Goal: Information Seeking & Learning: Learn about a topic

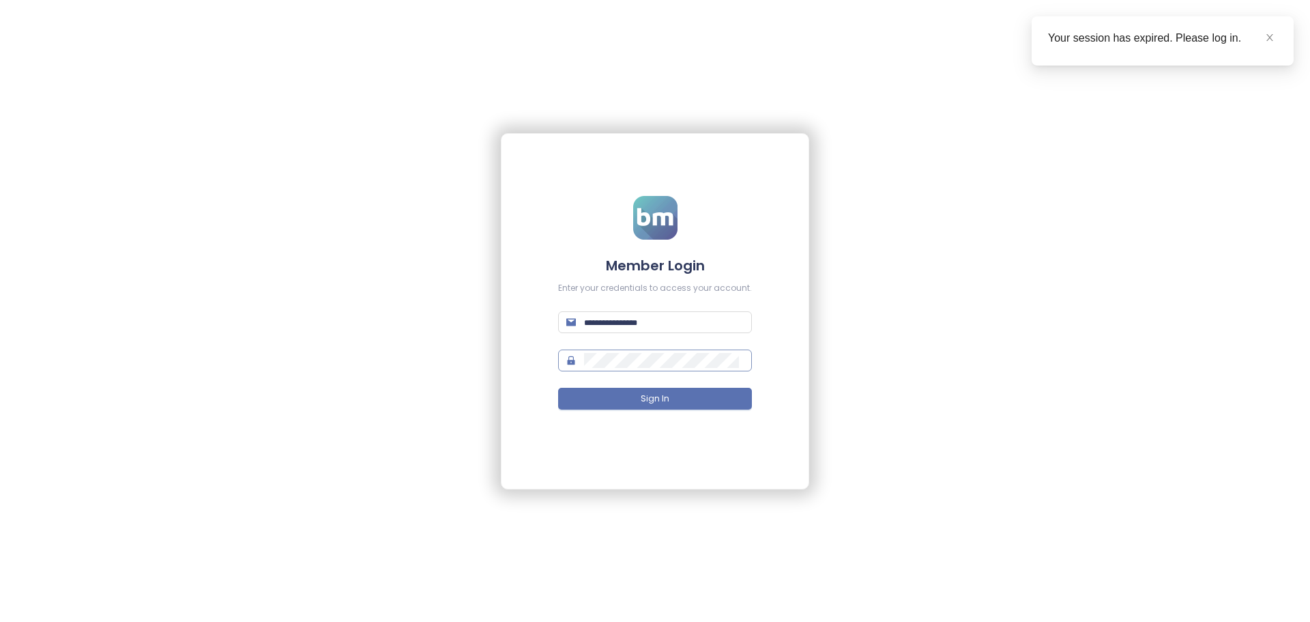
type input "**********"
click at [659, 368] on span at bounding box center [655, 360] width 194 height 22
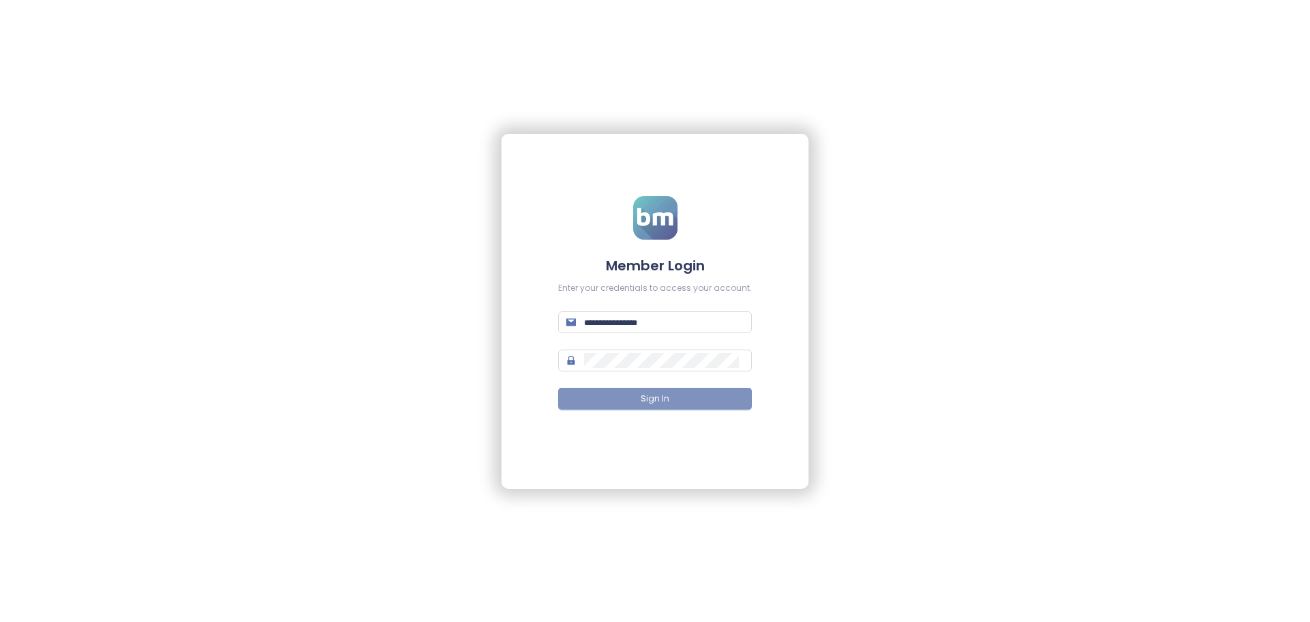
type input "**********"
click at [648, 392] on span "Sign In" at bounding box center [655, 398] width 29 height 13
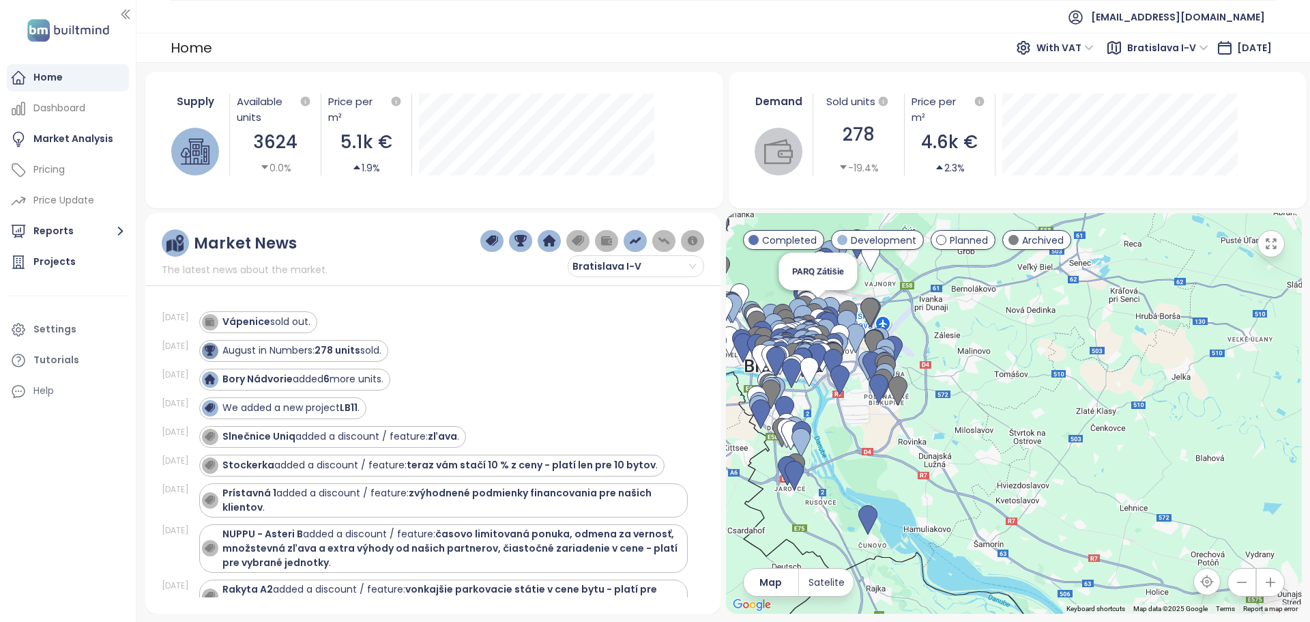
drag, startPoint x: 1054, startPoint y: 328, endPoint x: 812, endPoint y: 301, distance: 243.7
click at [812, 301] on img at bounding box center [818, 313] width 19 height 30
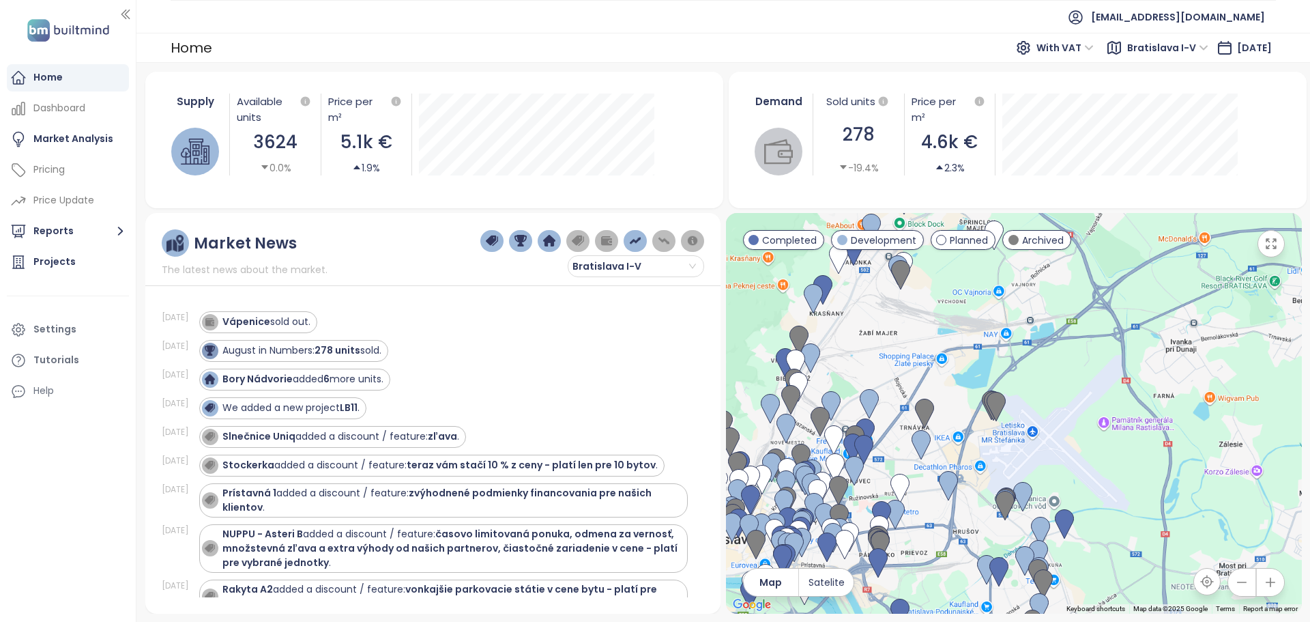
drag, startPoint x: 867, startPoint y: 332, endPoint x: 940, endPoint y: 293, distance: 82.7
click at [939, 293] on div at bounding box center [1014, 413] width 576 height 401
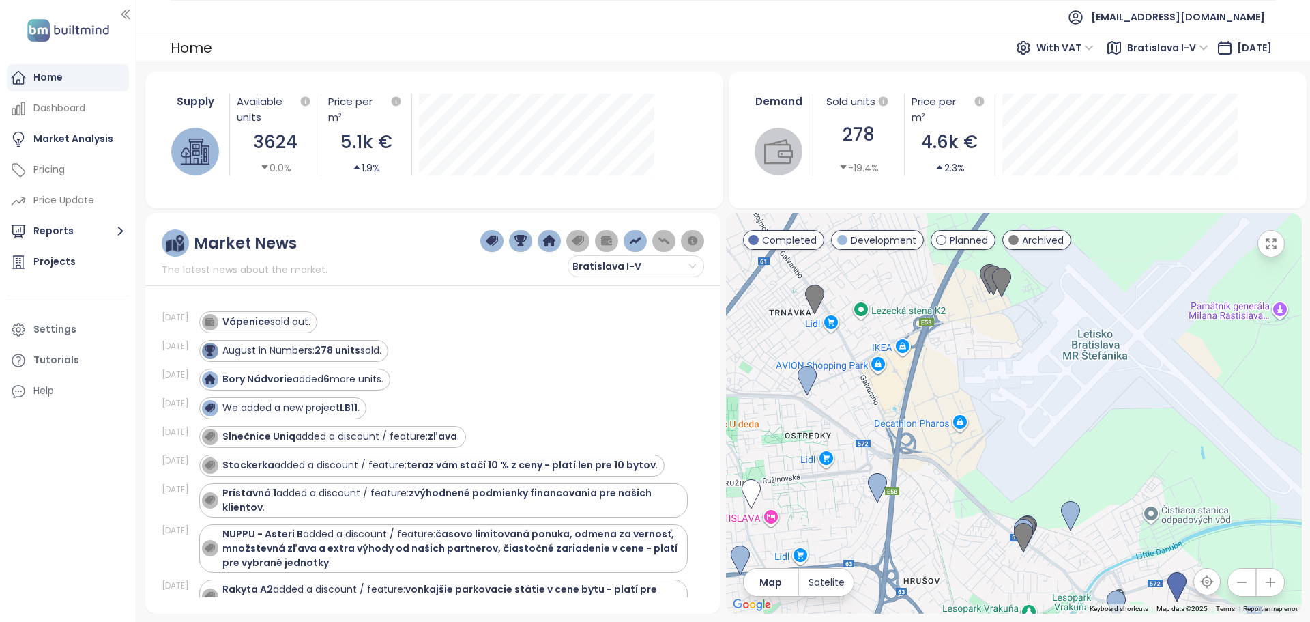
drag, startPoint x: 1017, startPoint y: 523, endPoint x: 971, endPoint y: 368, distance: 161.0
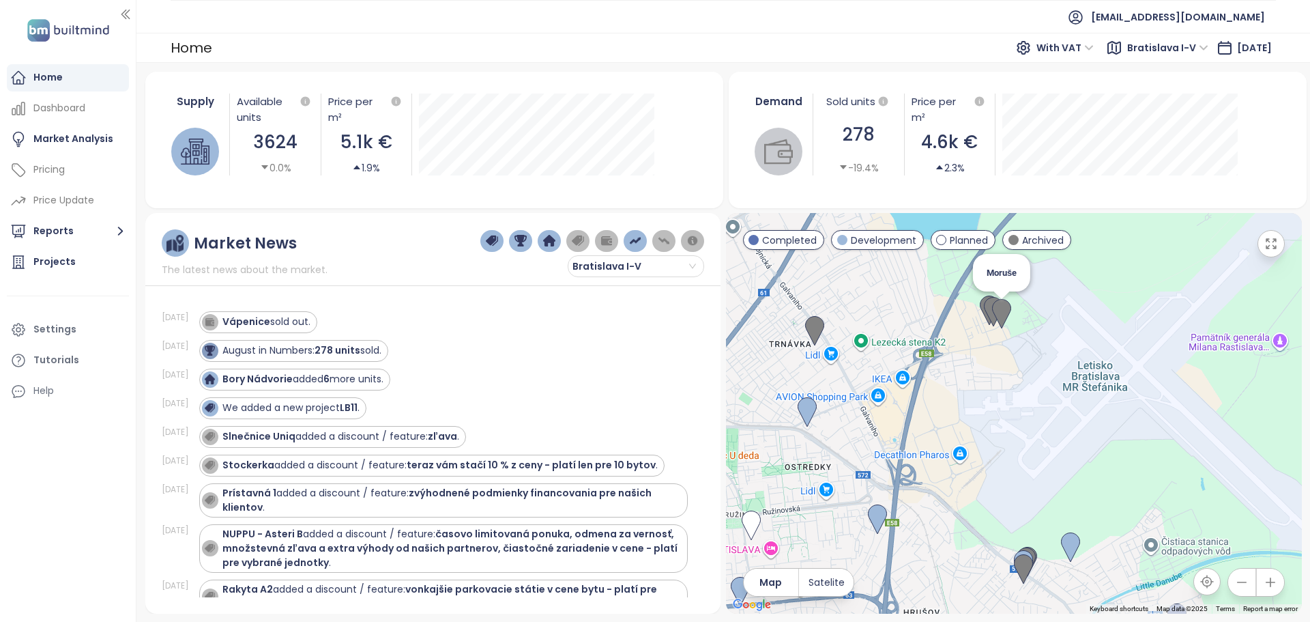
click at [995, 308] on img at bounding box center [1001, 314] width 19 height 30
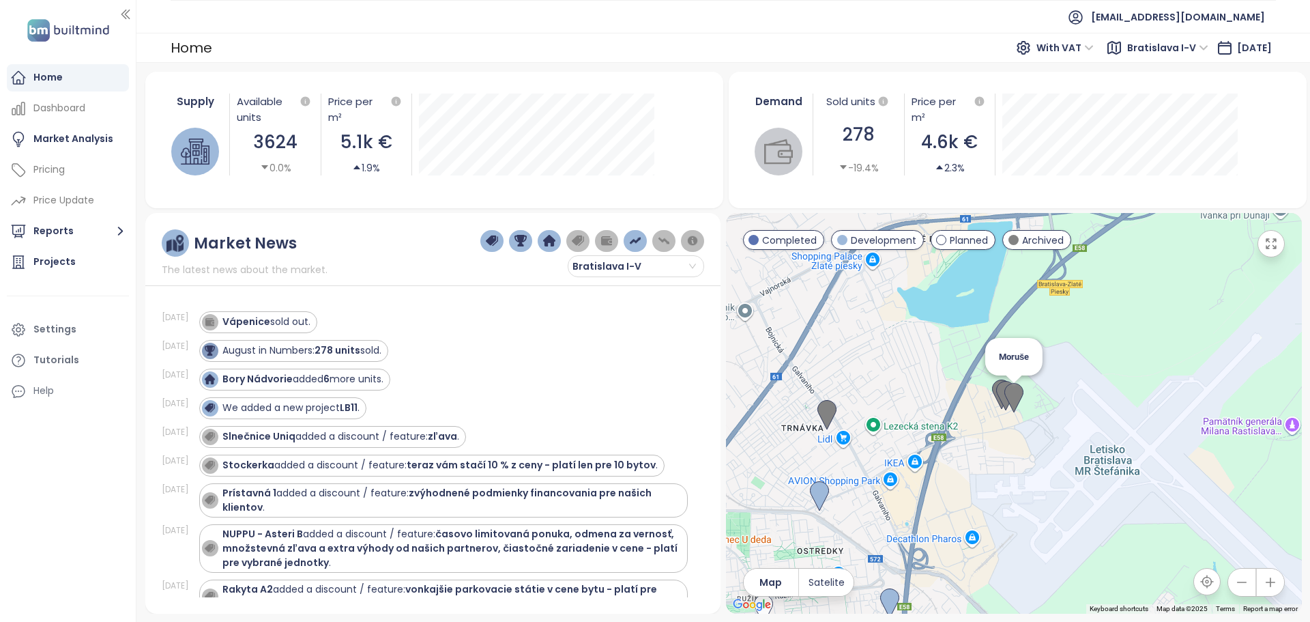
click at [1016, 396] on img at bounding box center [1013, 398] width 19 height 30
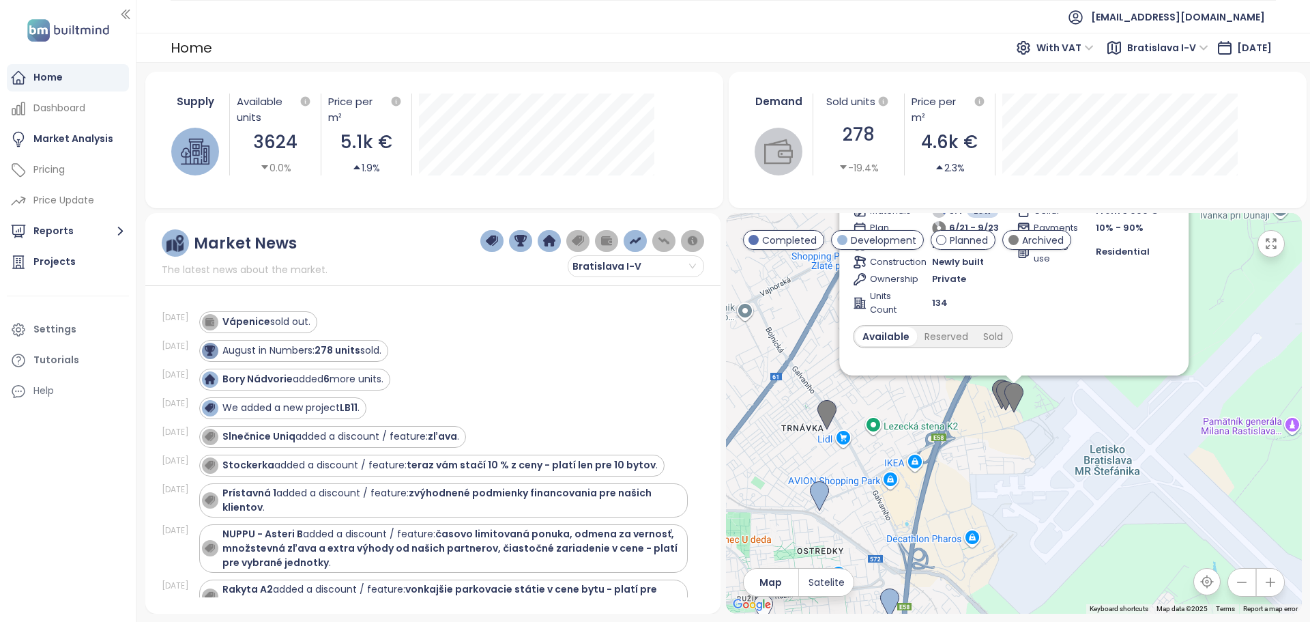
drag, startPoint x: 1304, startPoint y: 358, endPoint x: 1300, endPoint y: 349, distance: 9.8
click at [1300, 351] on div "Supply Available units 3624 0.0% Price per m² 5.1k € 1.9% Demand Sold units 278…" at bounding box center [723, 342] width 1174 height 559
click at [1174, 291] on div "Parking From 11 000 € Cellar From 3 000 € Payments 10% - 90% Building use Resid…" at bounding box center [1095, 252] width 158 height 130
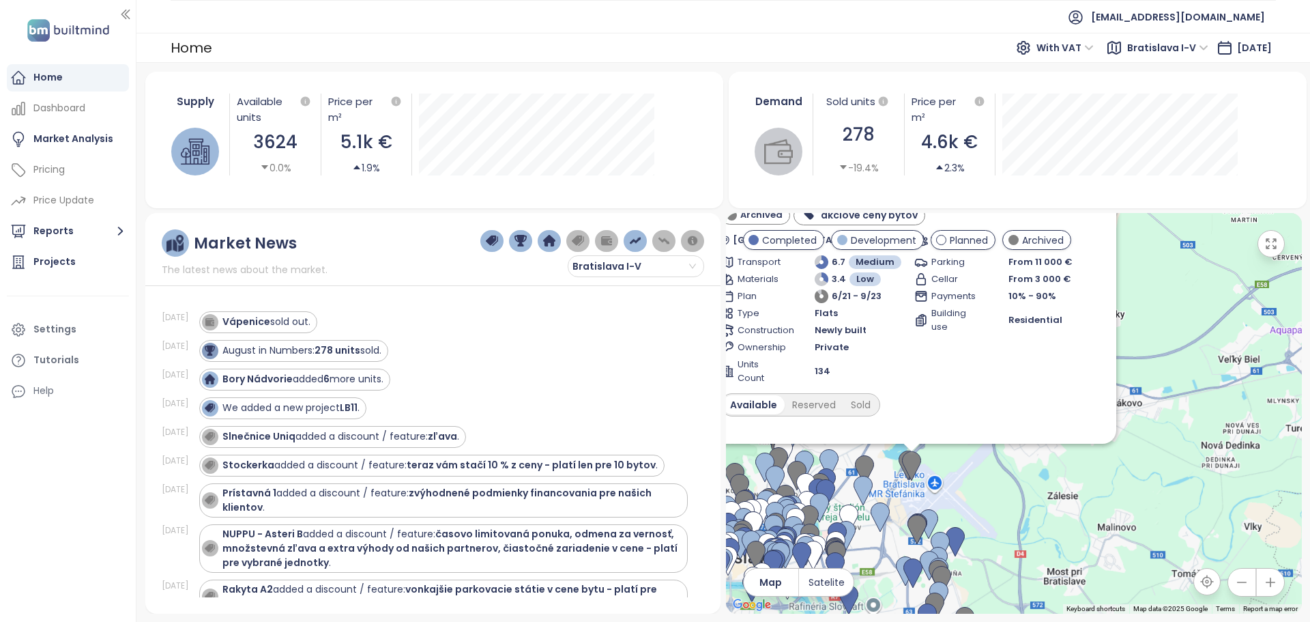
drag, startPoint x: 916, startPoint y: 456, endPoint x: 952, endPoint y: 596, distance: 145.0
click at [950, 597] on div "Moruše Archived akciové ceny bytov Bratislava Airport (BTS), Ivanská cesta, 820…" at bounding box center [1014, 413] width 576 height 401
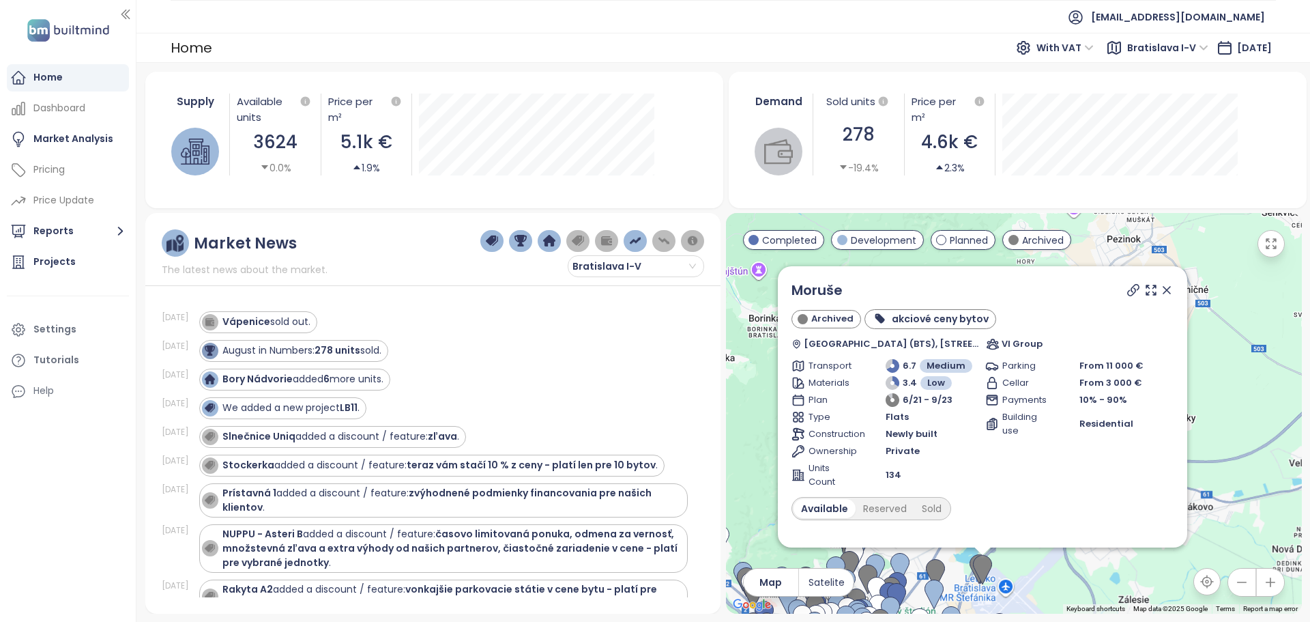
drag, startPoint x: 964, startPoint y: 500, endPoint x: 1035, endPoint y: 629, distance: 147.2
click at [1035, 621] on html "Home Dashboard Market Analysis Pricing Price Update Reports Projects Settings T…" at bounding box center [655, 311] width 1310 height 622
click at [911, 319] on b "akciové ceny bytov" at bounding box center [939, 319] width 97 height 14
click at [874, 506] on div "Reserved" at bounding box center [885, 508] width 59 height 19
click at [931, 504] on div "Sold" at bounding box center [929, 508] width 35 height 19
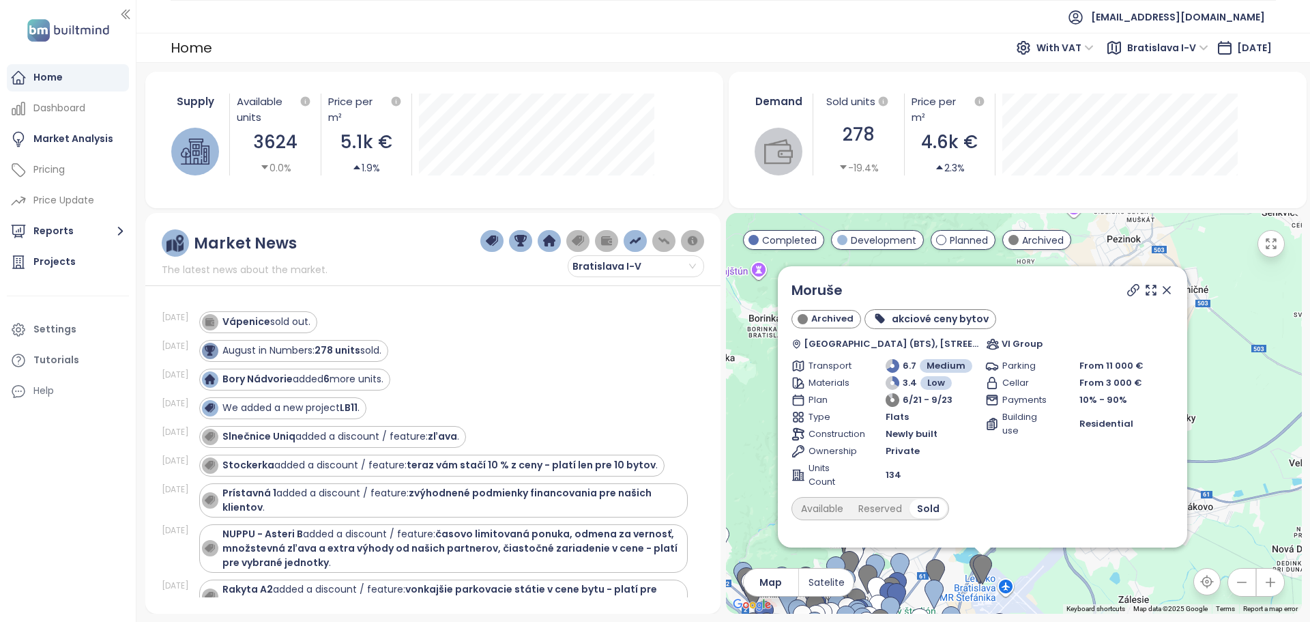
click at [1163, 289] on icon at bounding box center [1166, 290] width 7 height 7
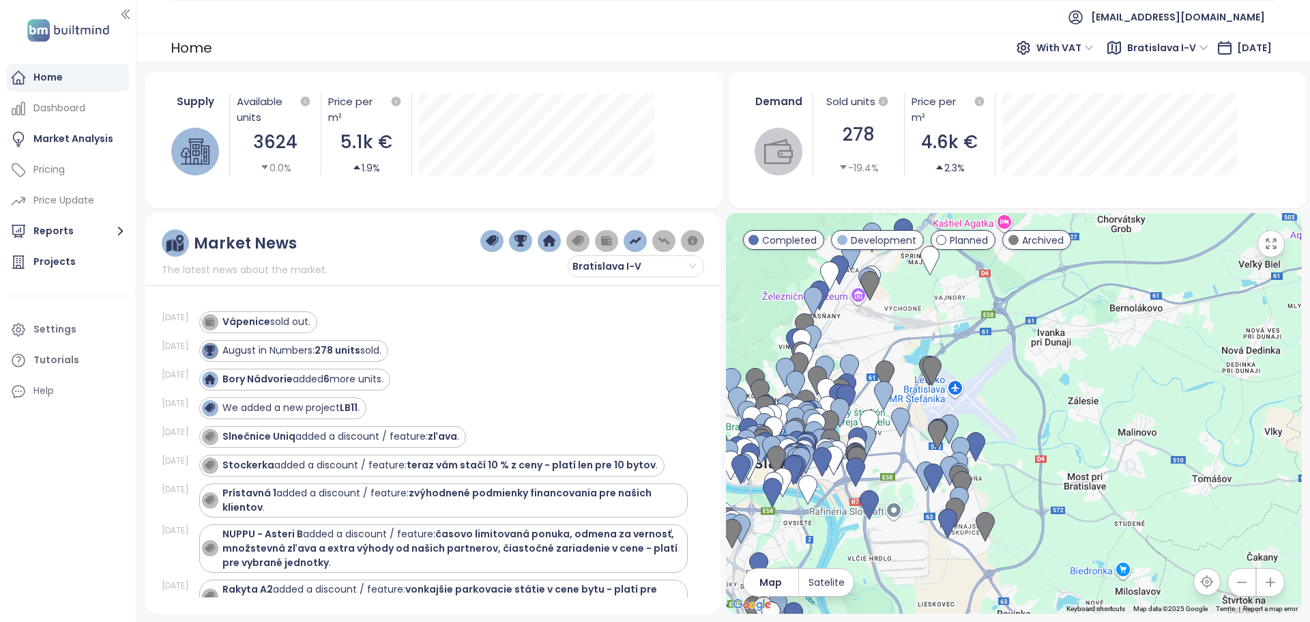
drag, startPoint x: 1021, startPoint y: 542, endPoint x: 971, endPoint y: 339, distance: 208.7
click at [971, 339] on div at bounding box center [1014, 413] width 576 height 401
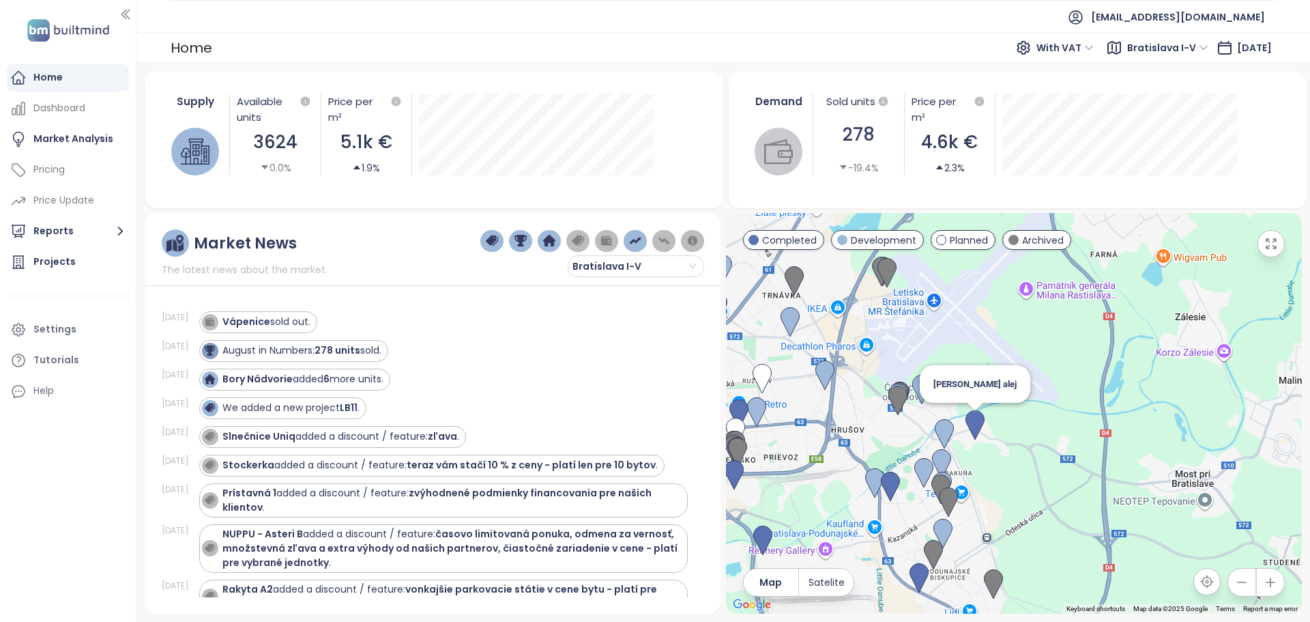
click at [976, 422] on img at bounding box center [975, 425] width 19 height 30
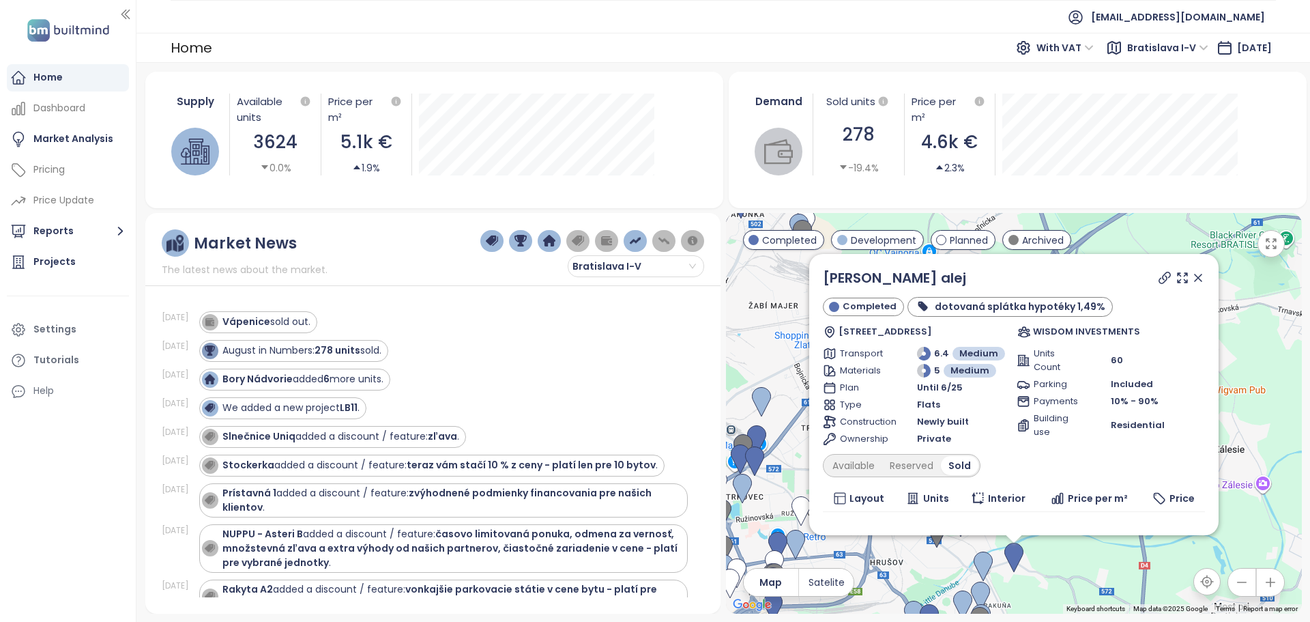
click at [1191, 275] on icon at bounding box center [1198, 278] width 14 height 14
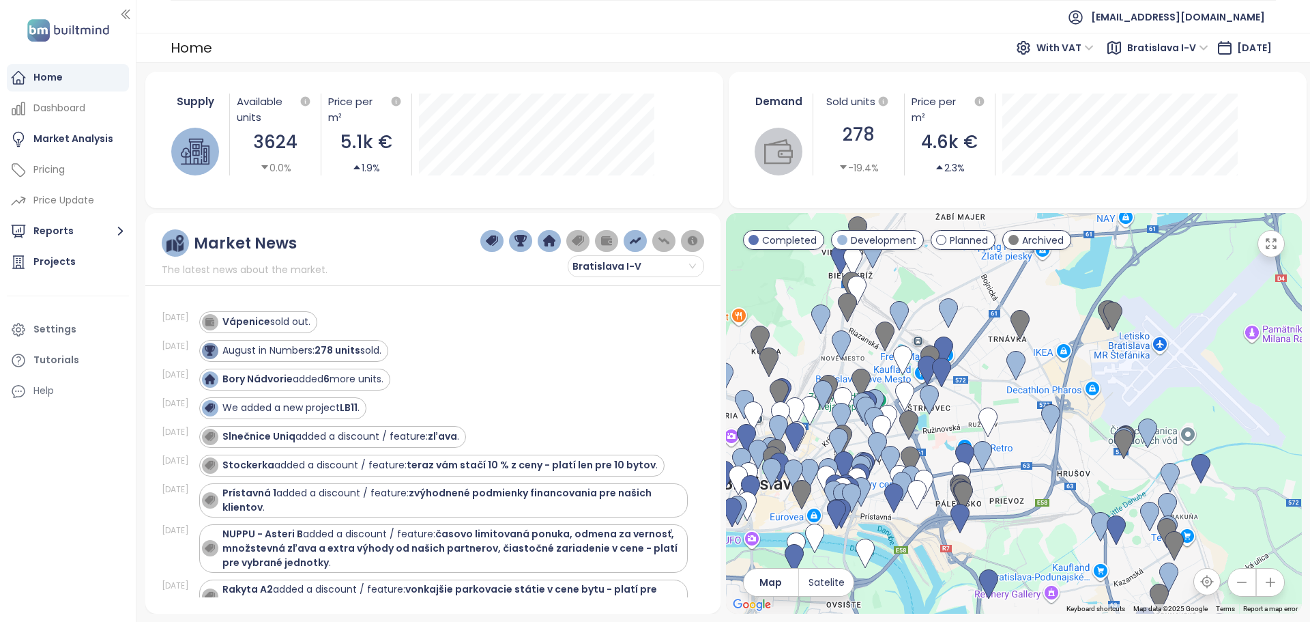
drag, startPoint x: 942, startPoint y: 419, endPoint x: 1206, endPoint y: 287, distance: 294.8
click at [1206, 287] on div "To navigate, press the arrow keys." at bounding box center [1014, 413] width 576 height 401
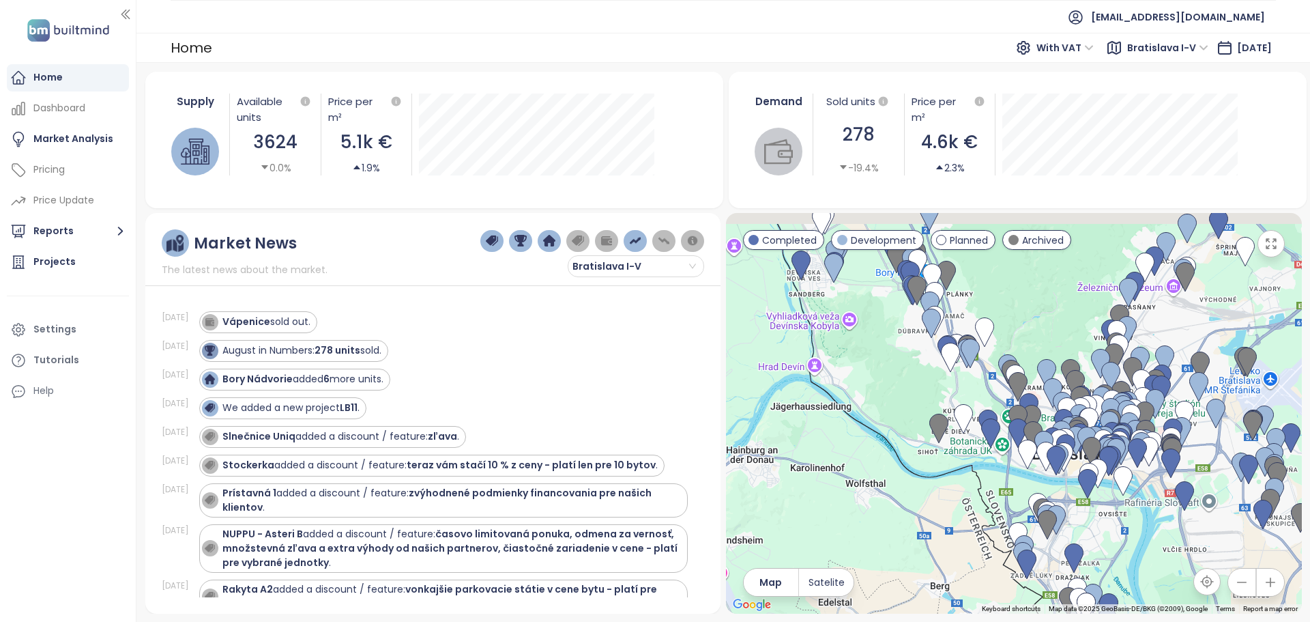
drag, startPoint x: 946, startPoint y: 306, endPoint x: 918, endPoint y: 506, distance: 201.9
click at [929, 444] on img at bounding box center [938, 429] width 19 height 30
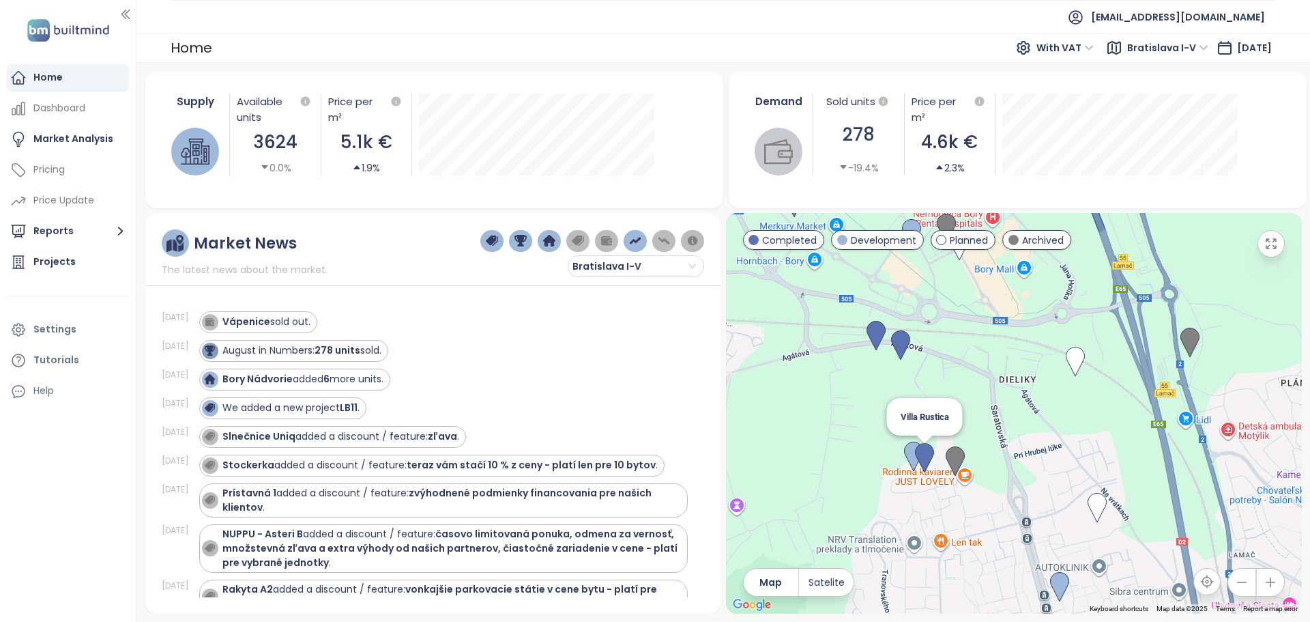
click at [925, 452] on img at bounding box center [924, 458] width 19 height 30
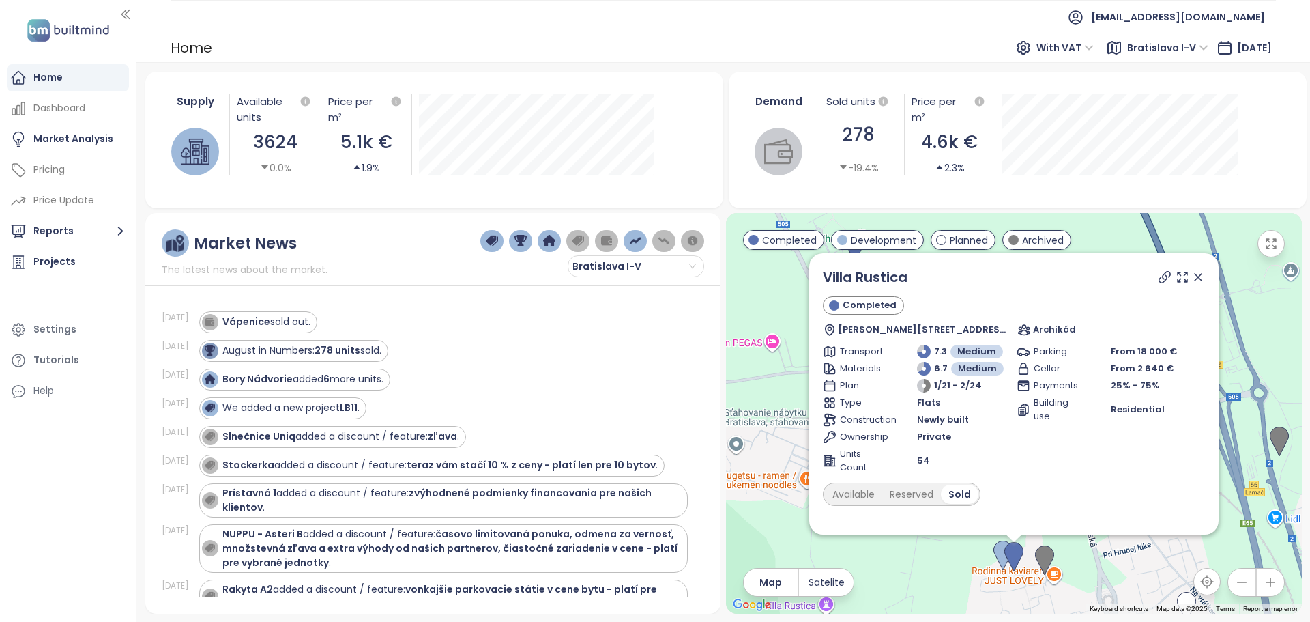
scroll to position [134, 0]
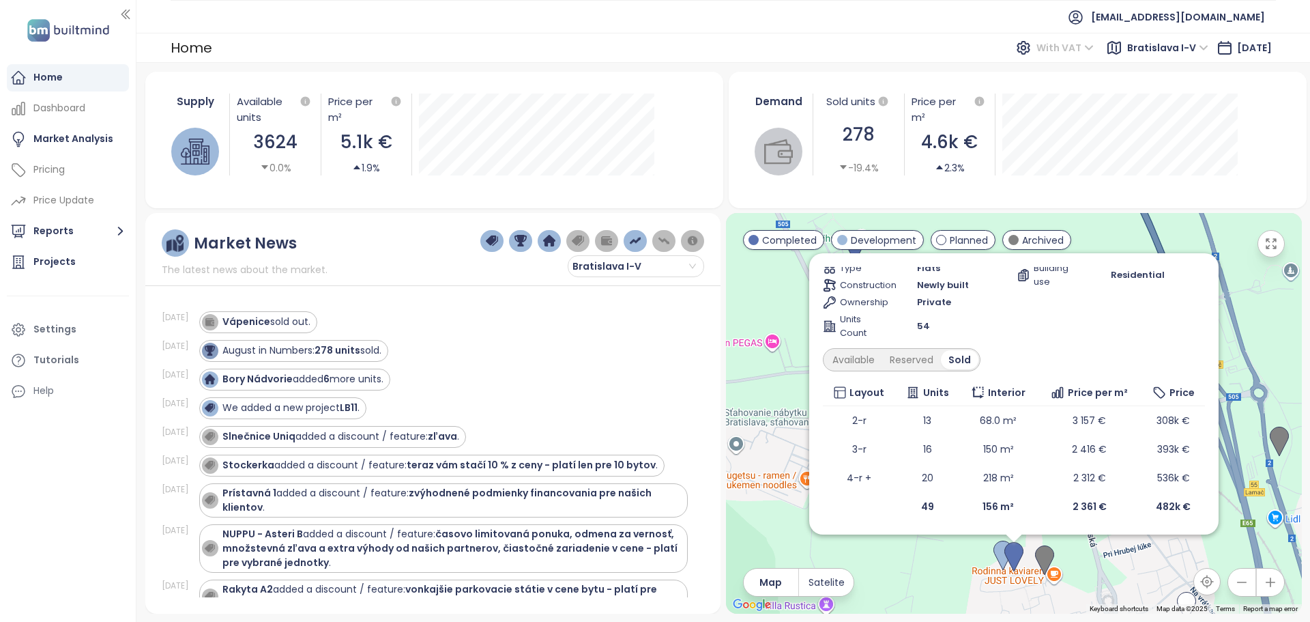
click at [1062, 43] on span "With VAT" at bounding box center [1064, 48] width 57 height 20
click at [1046, 97] on div "Without VAT" at bounding box center [1048, 96] width 59 height 15
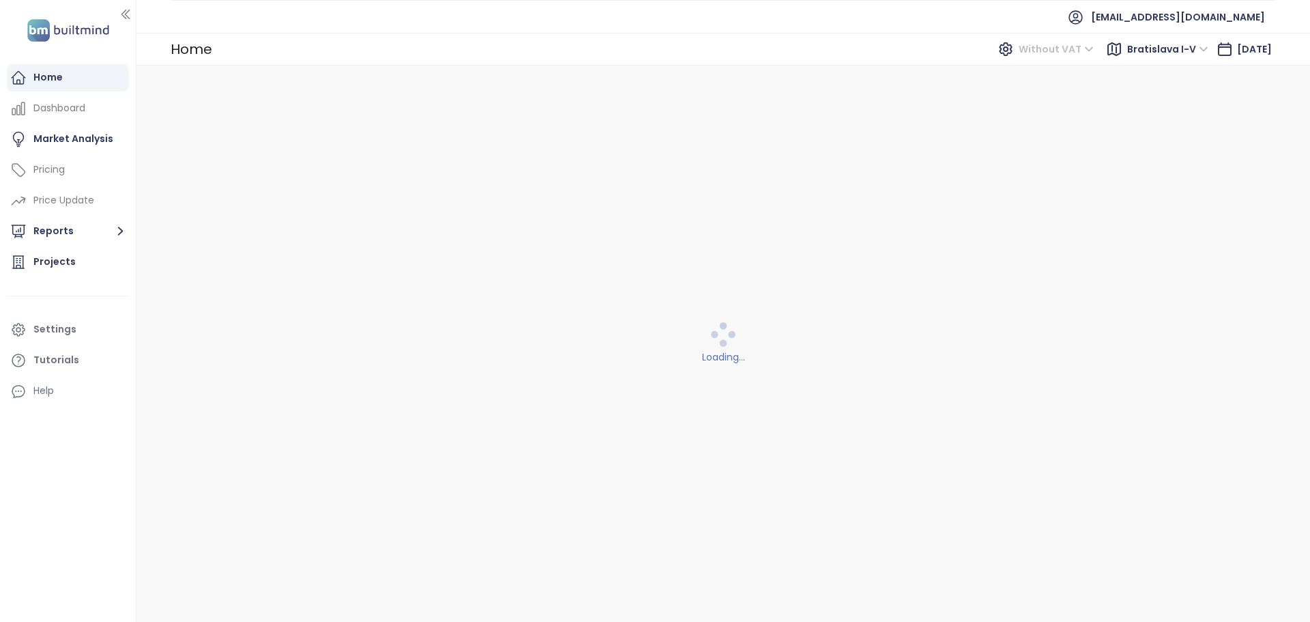
click at [1059, 45] on span "Without VAT" at bounding box center [1056, 49] width 75 height 20
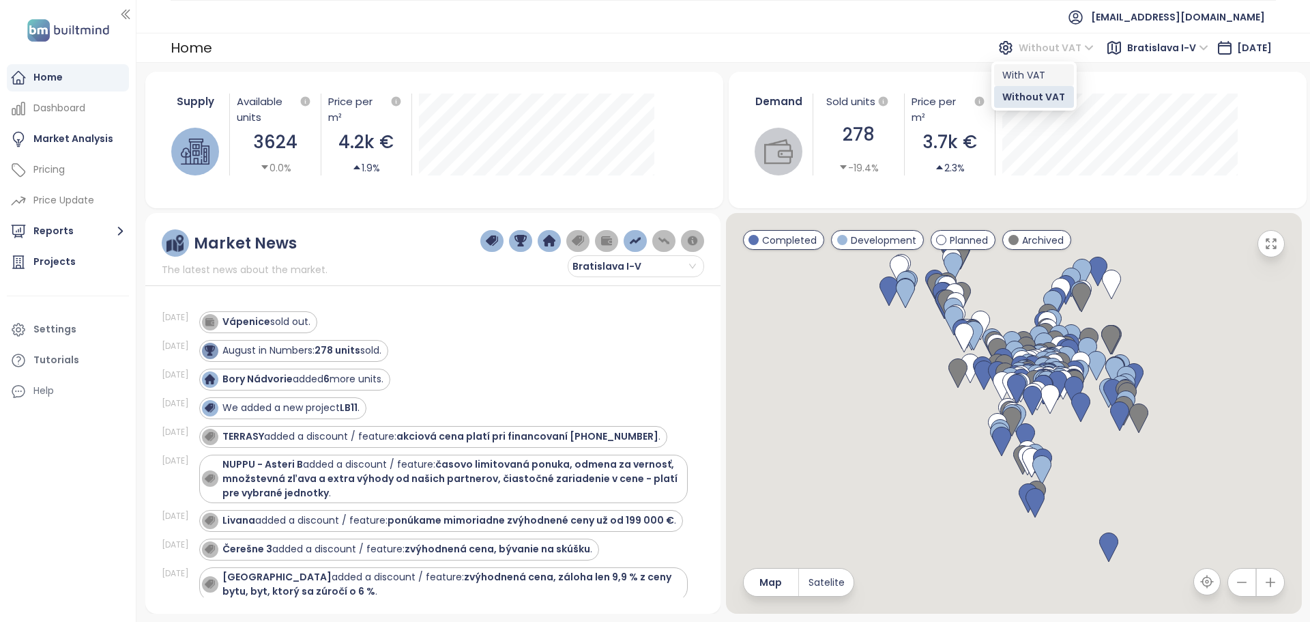
click at [1041, 100] on div "Without VAT" at bounding box center [1033, 96] width 63 height 15
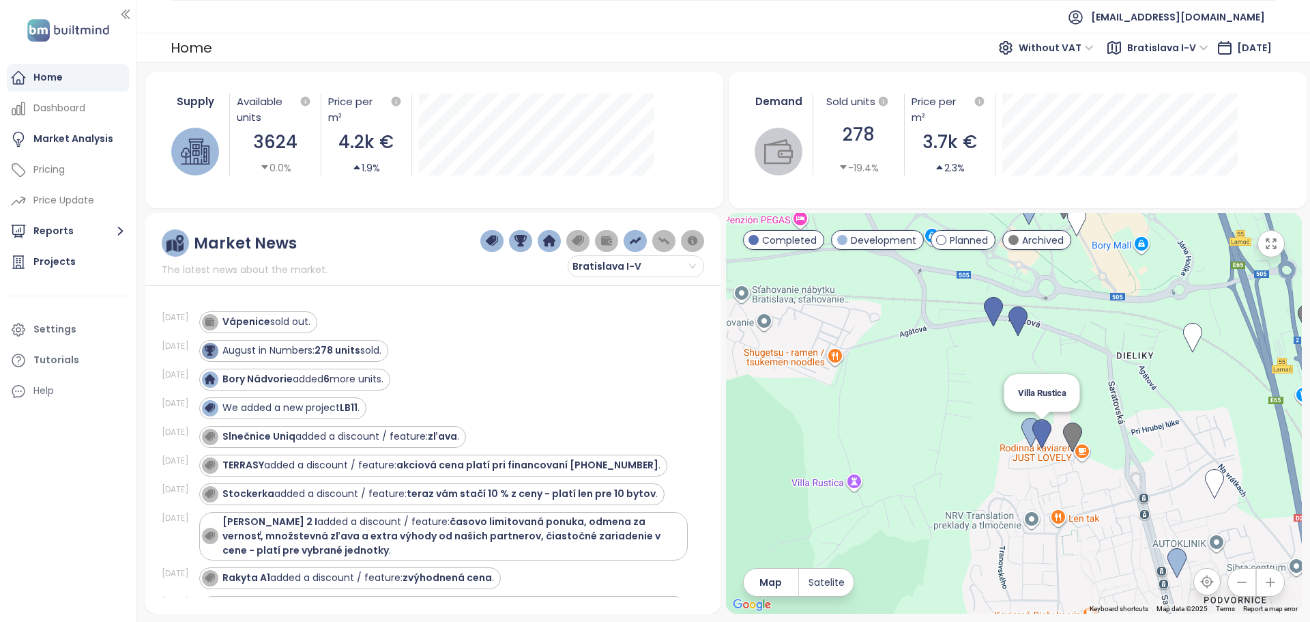
click at [1043, 433] on img at bounding box center [1041, 434] width 19 height 30
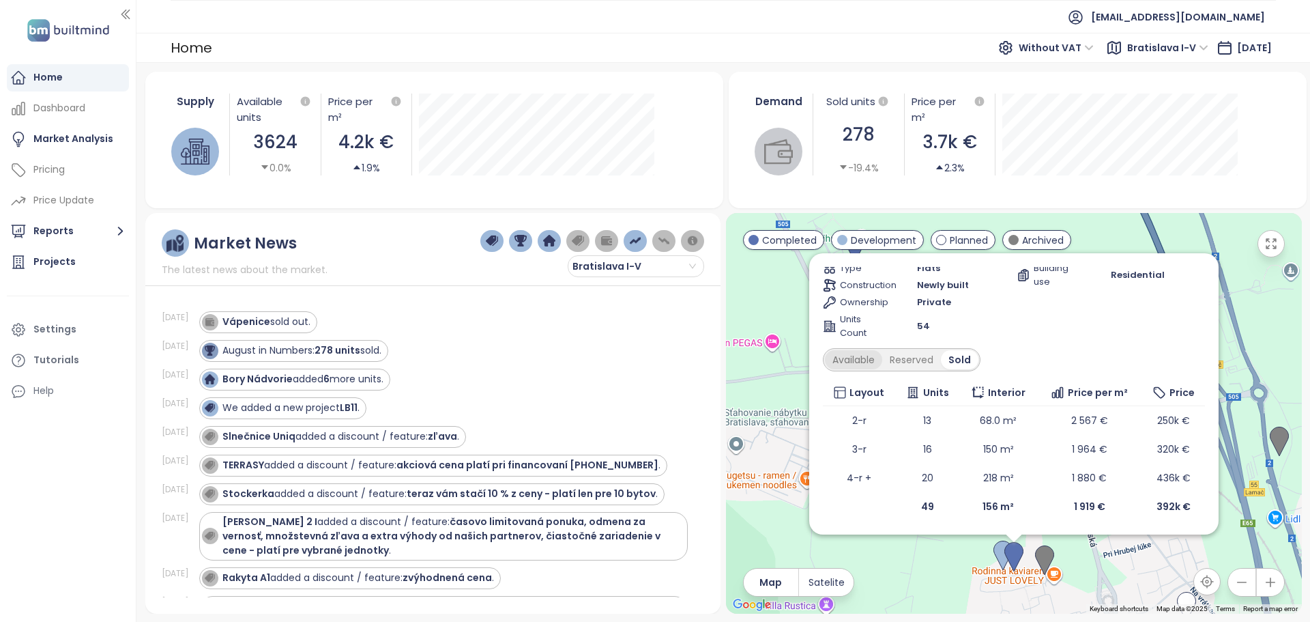
click at [852, 363] on div "Available" at bounding box center [853, 359] width 57 height 19
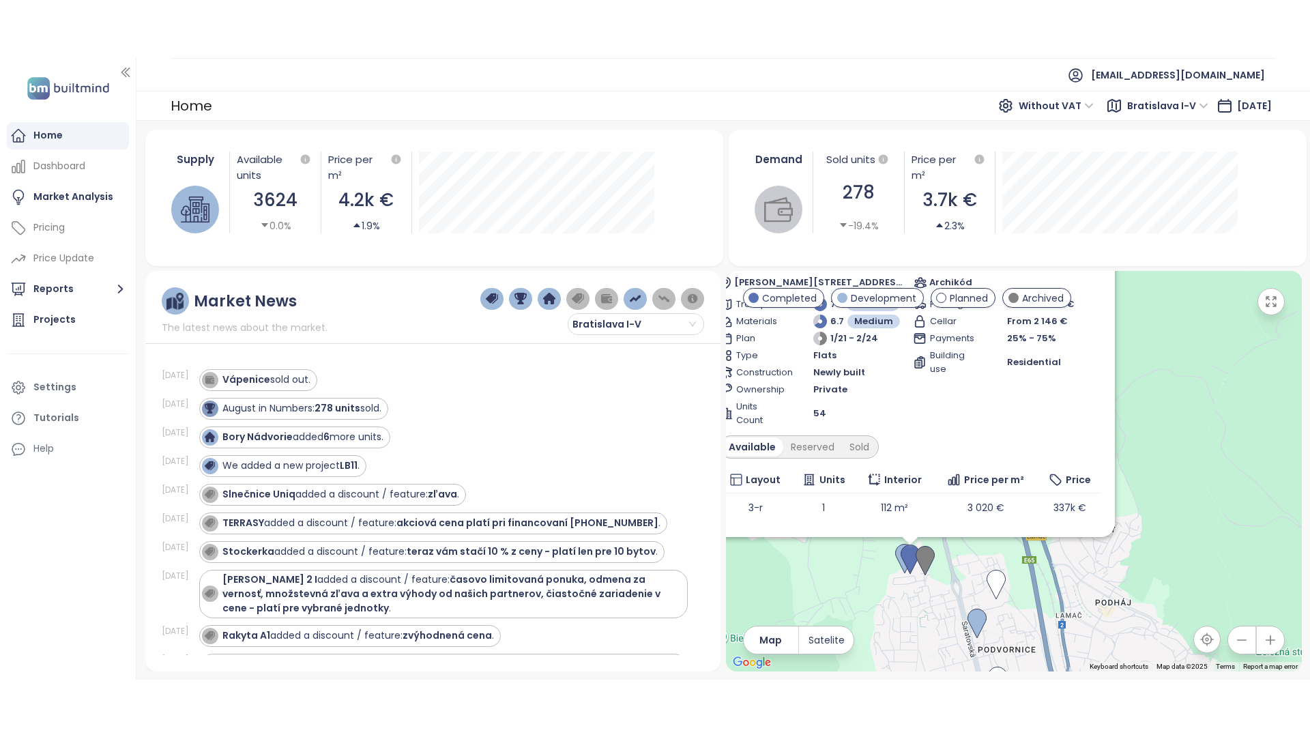
scroll to position [0, 0]
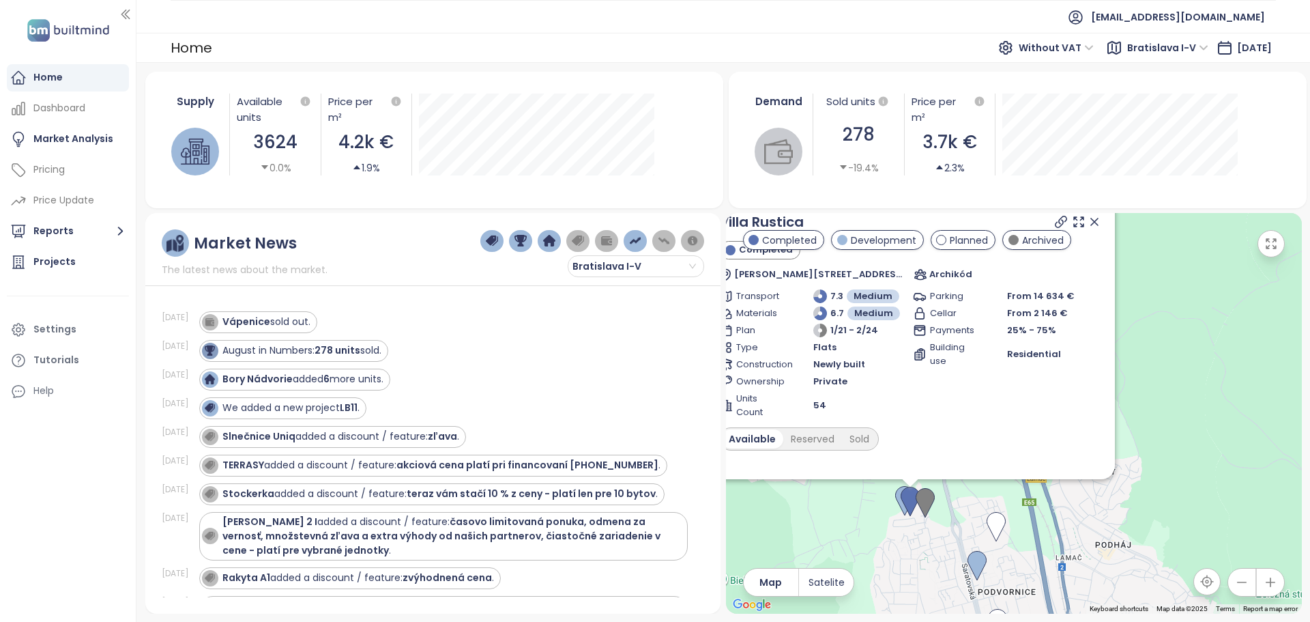
click at [1088, 226] on icon at bounding box center [1095, 222] width 14 height 14
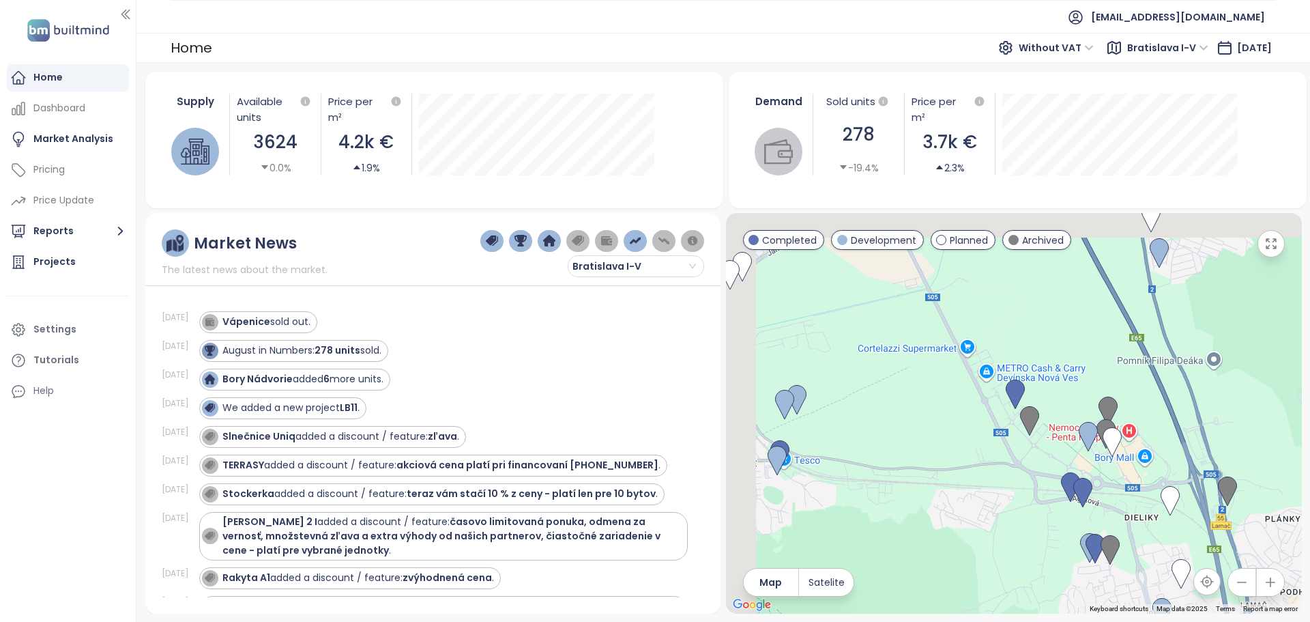
drag, startPoint x: 983, startPoint y: 337, endPoint x: 1118, endPoint y: 362, distance: 137.4
click at [1118, 362] on div at bounding box center [1014, 413] width 576 height 401
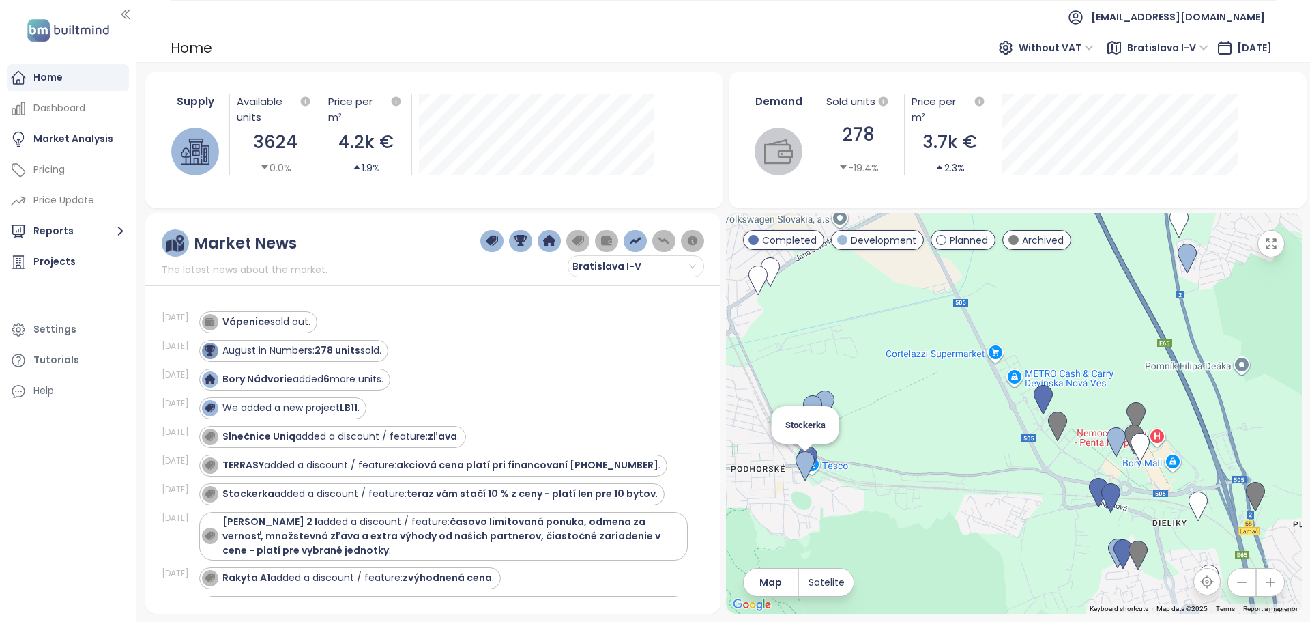
click at [807, 461] on img at bounding box center [805, 466] width 19 height 30
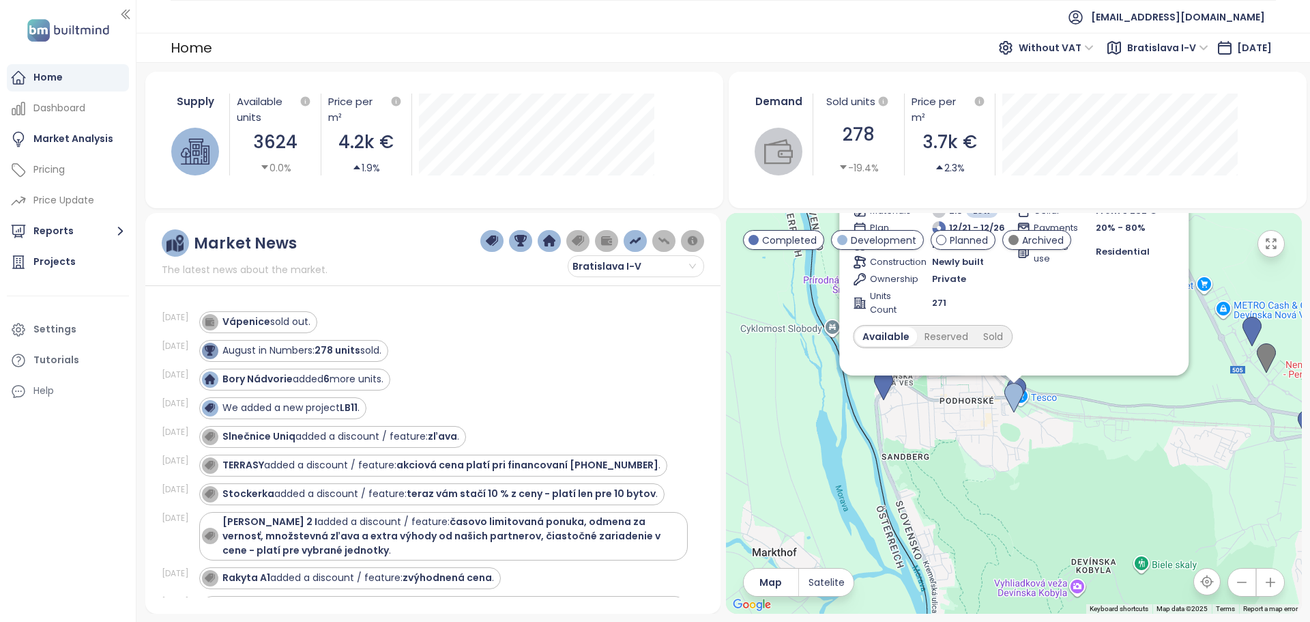
click at [1282, 246] on button "button" at bounding box center [1271, 243] width 27 height 27
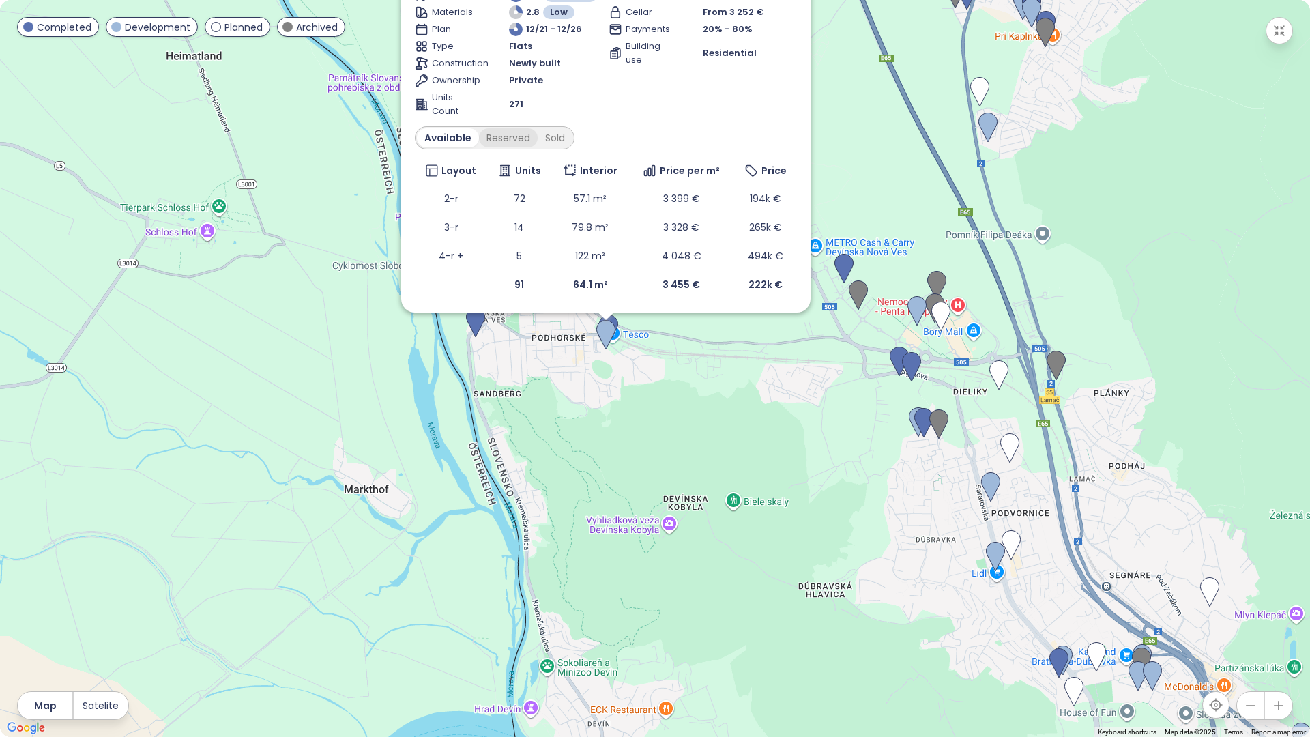
click at [508, 137] on div "Reserved" at bounding box center [508, 137] width 59 height 19
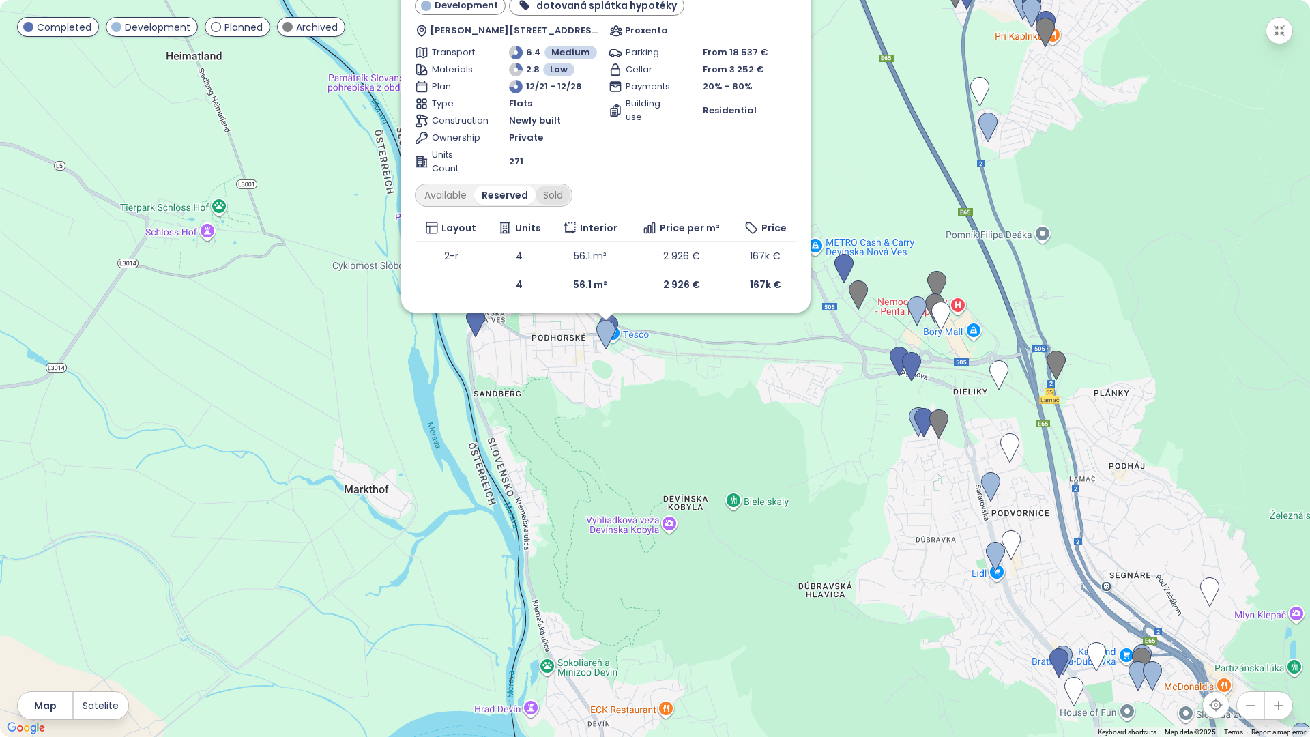
click at [554, 191] on div "Sold" at bounding box center [553, 195] width 35 height 19
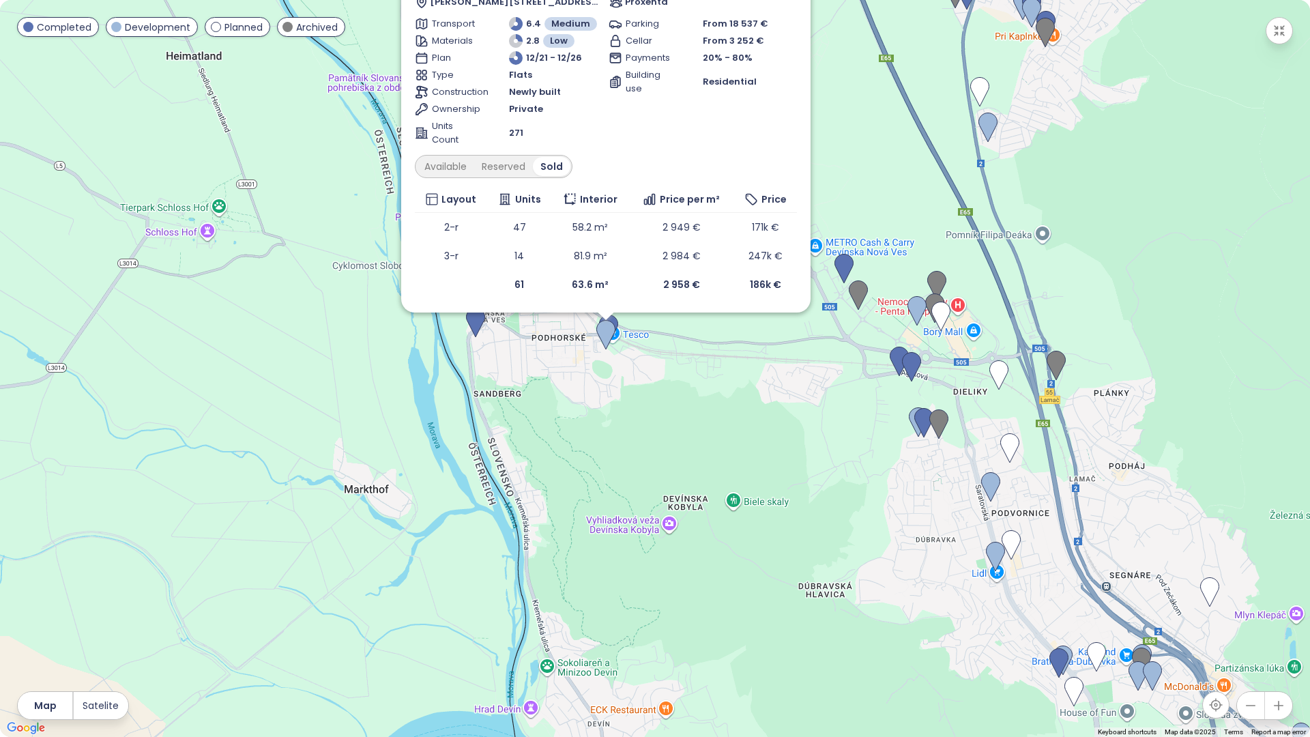
click at [886, 113] on div "Stockerka Development dotovaná splátka hypotéky Eisnerova 64, 841 07 Devínska N…" at bounding box center [655, 368] width 1310 height 737
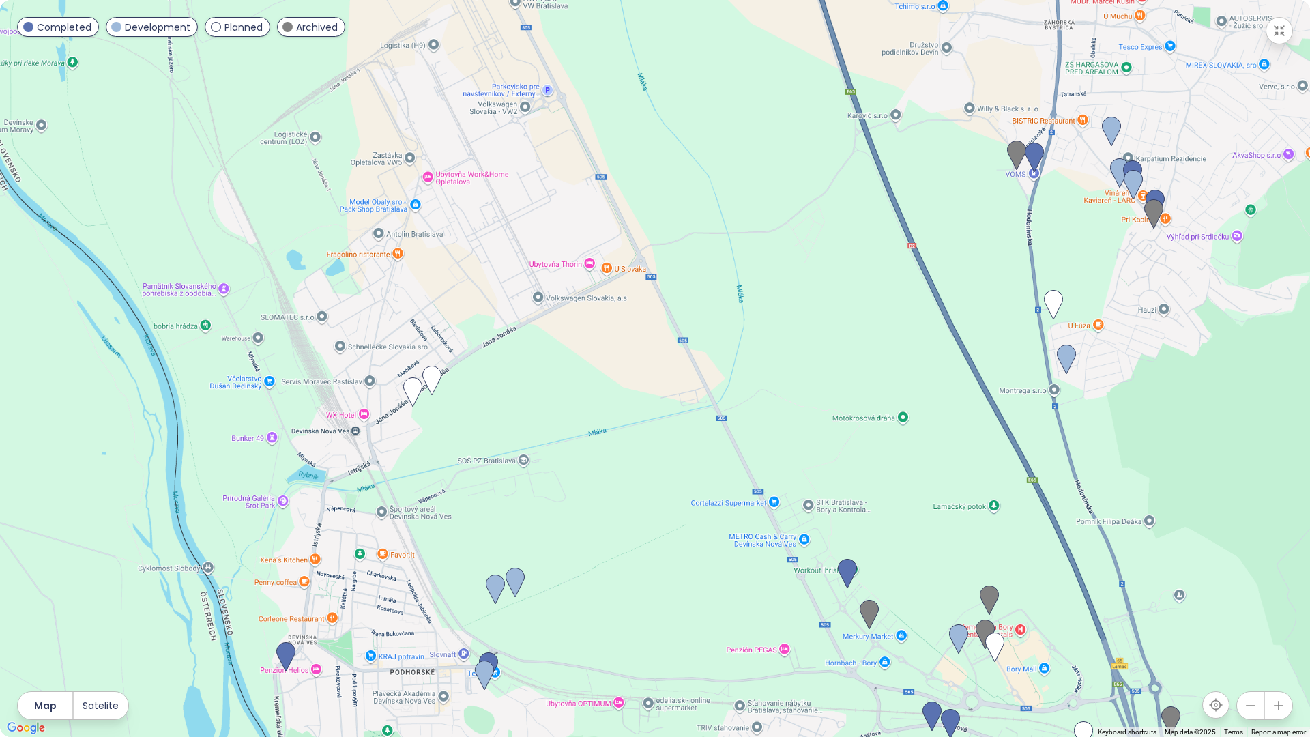
drag, startPoint x: 899, startPoint y: 98, endPoint x: 932, endPoint y: 339, distance: 243.8
click at [932, 339] on div at bounding box center [655, 368] width 1310 height 737
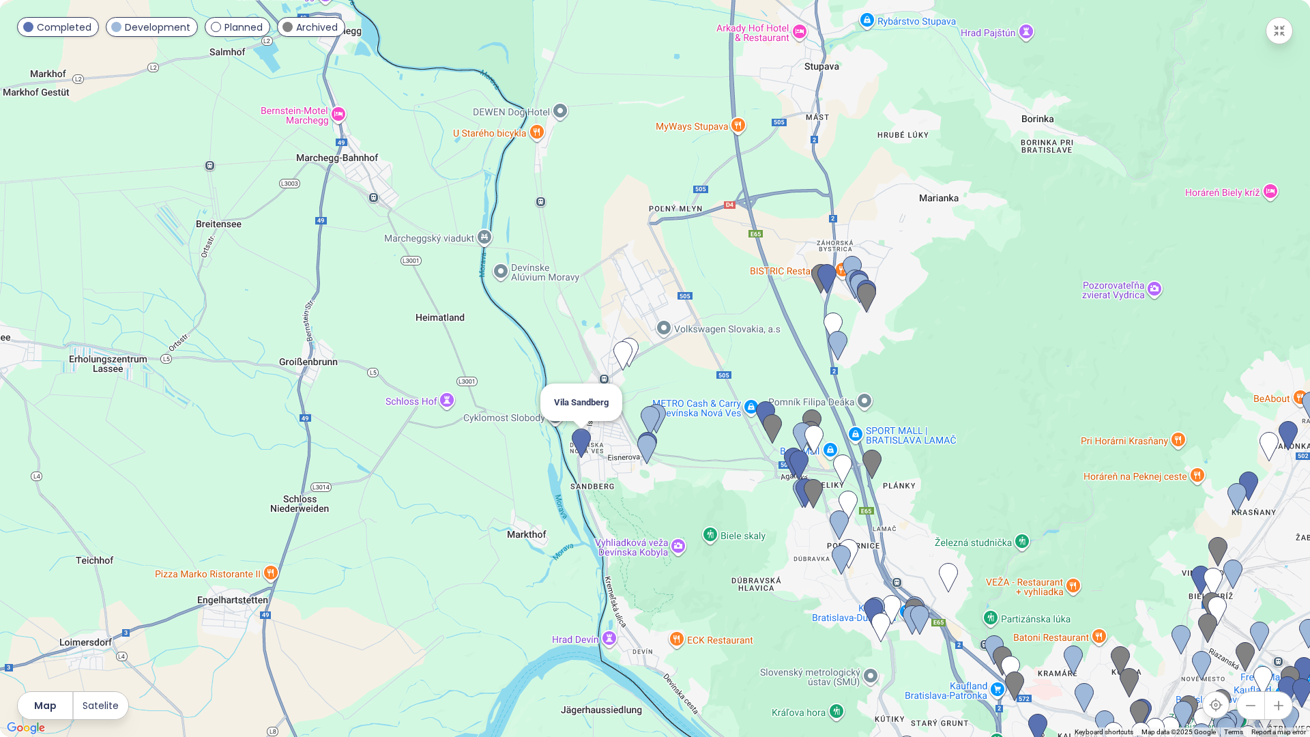
click at [581, 437] on img at bounding box center [581, 444] width 19 height 30
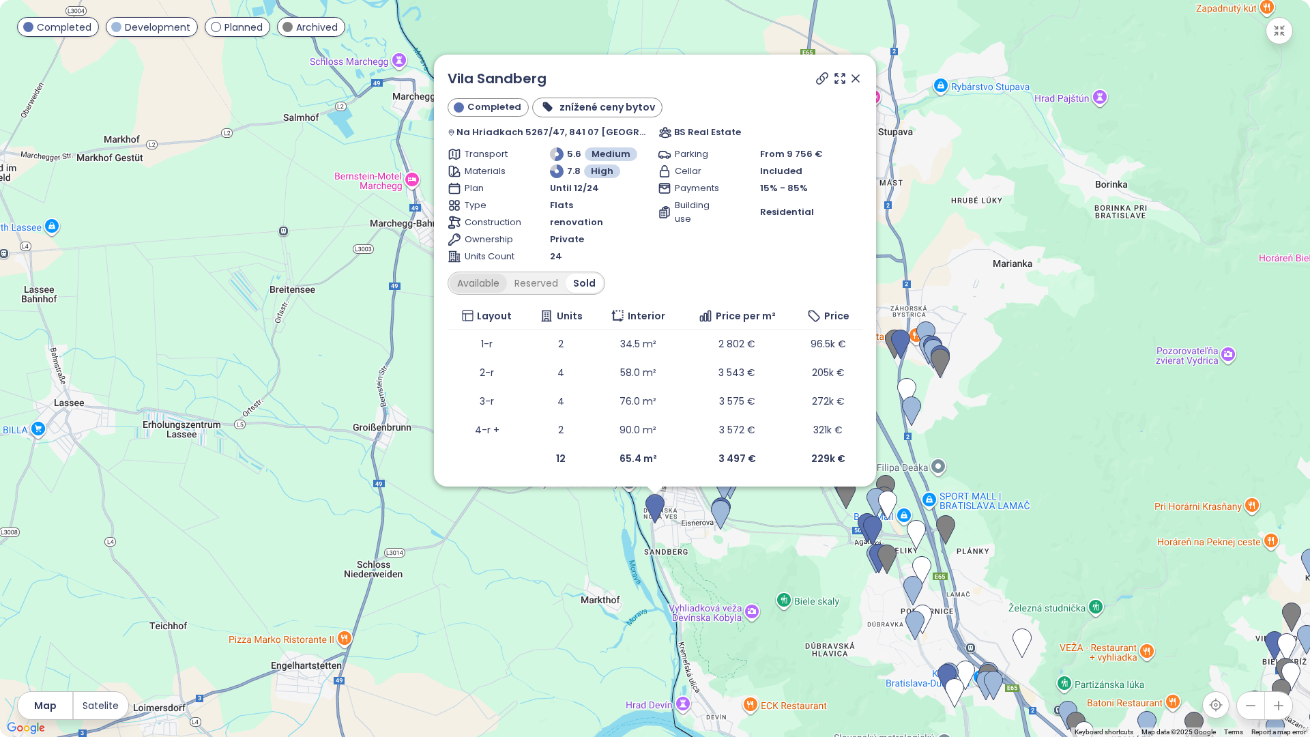
click at [490, 286] on div "Available" at bounding box center [478, 283] width 57 height 19
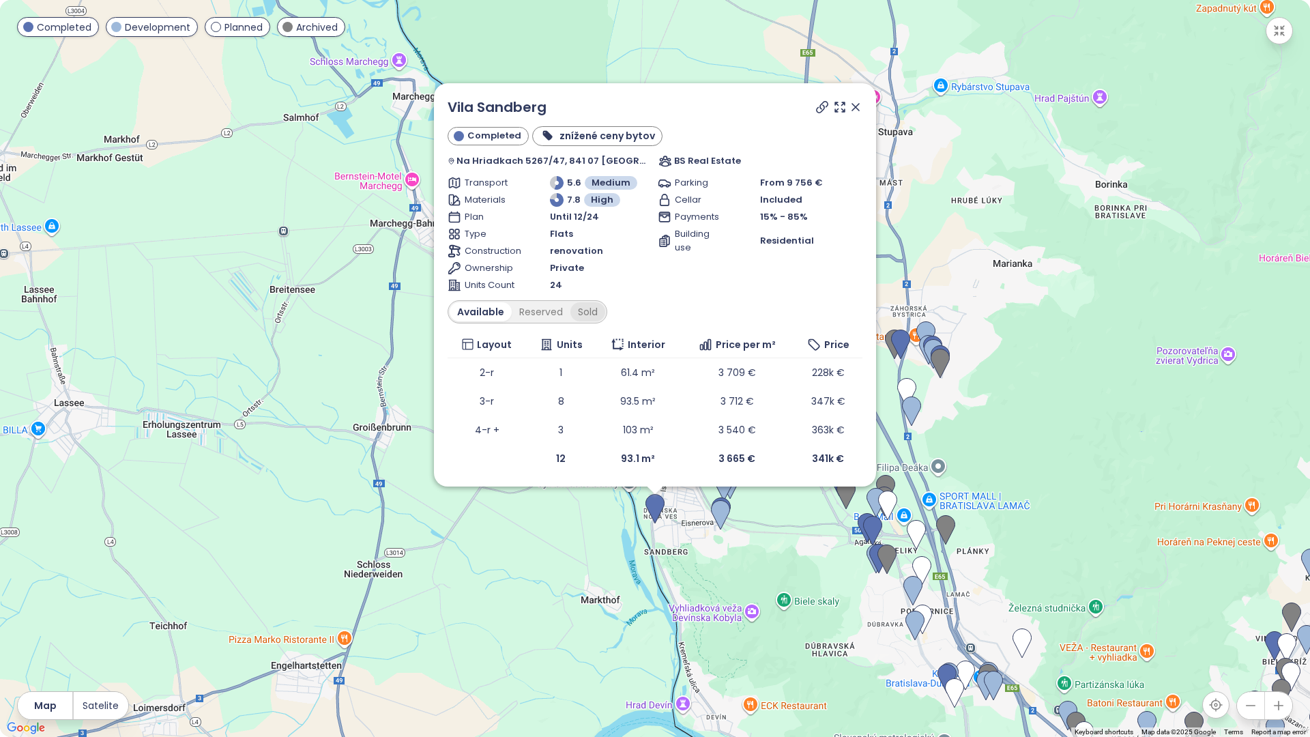
click at [605, 308] on div "Sold" at bounding box center [587, 311] width 35 height 19
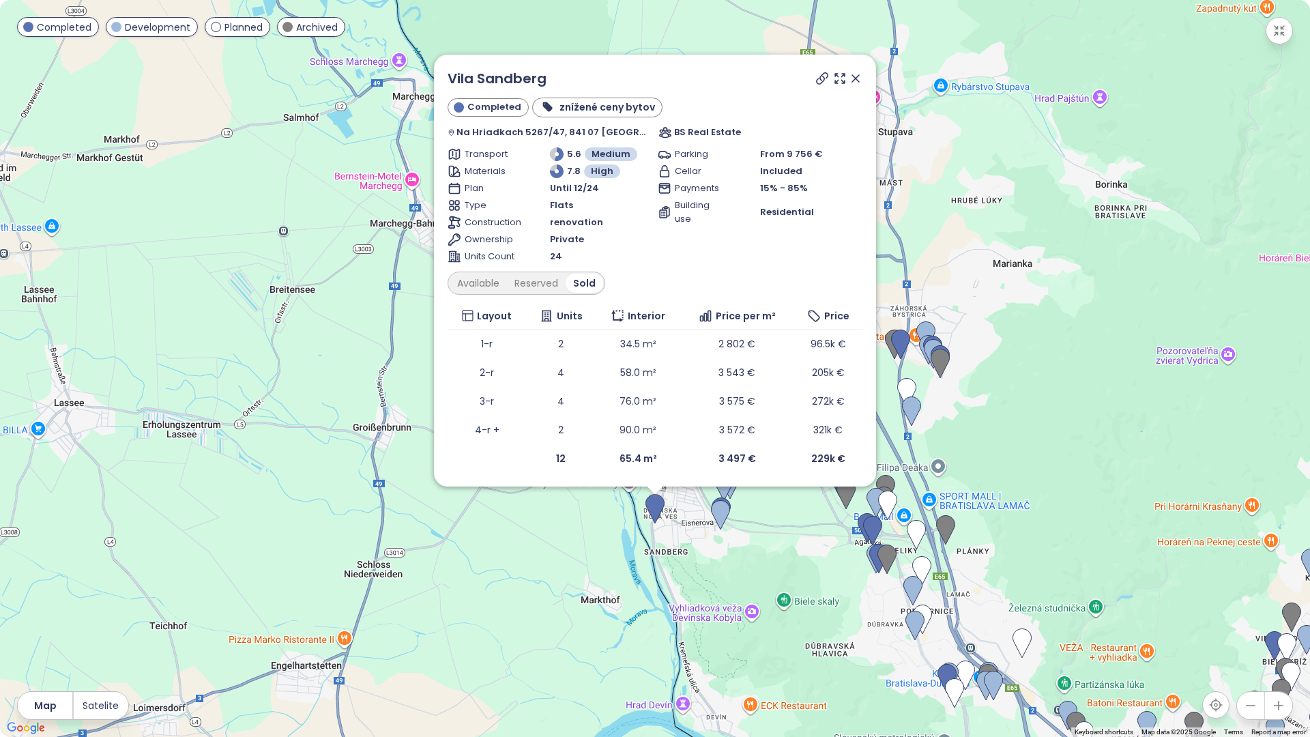
click at [852, 75] on icon at bounding box center [855, 78] width 7 height 7
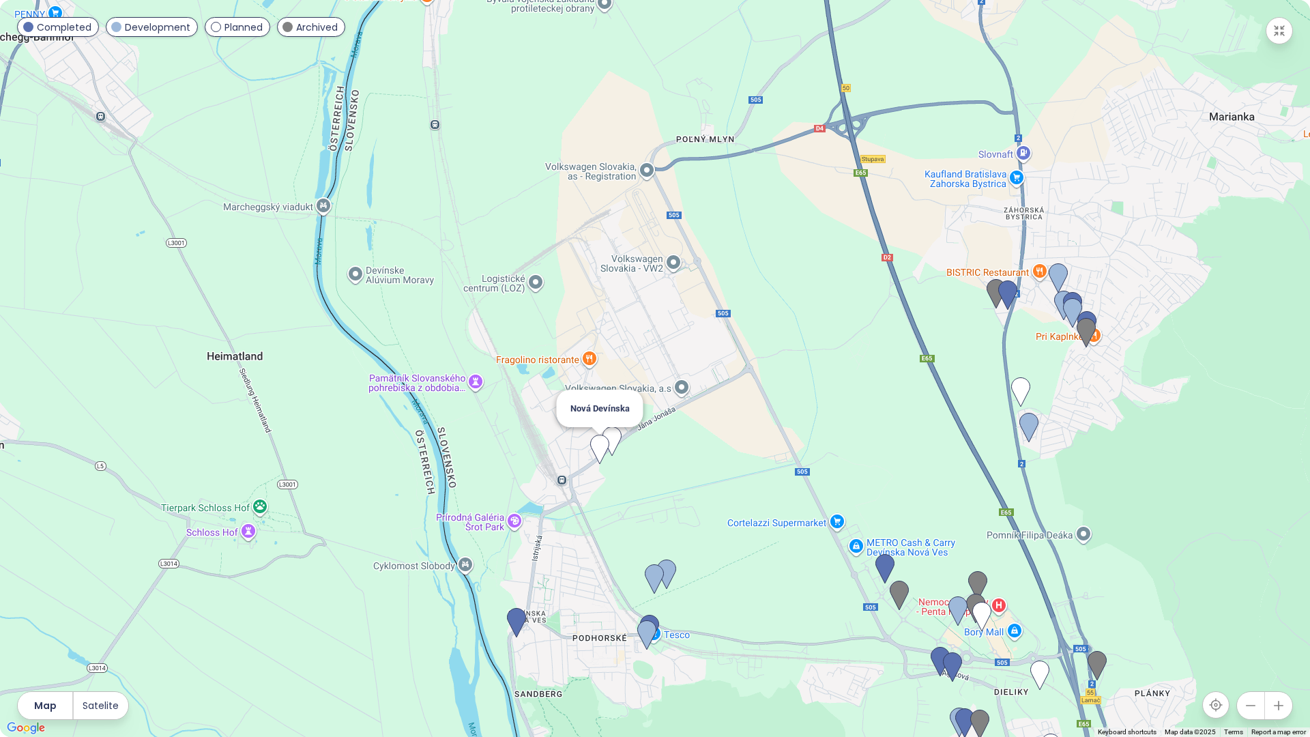
click at [596, 447] on img at bounding box center [599, 450] width 19 height 30
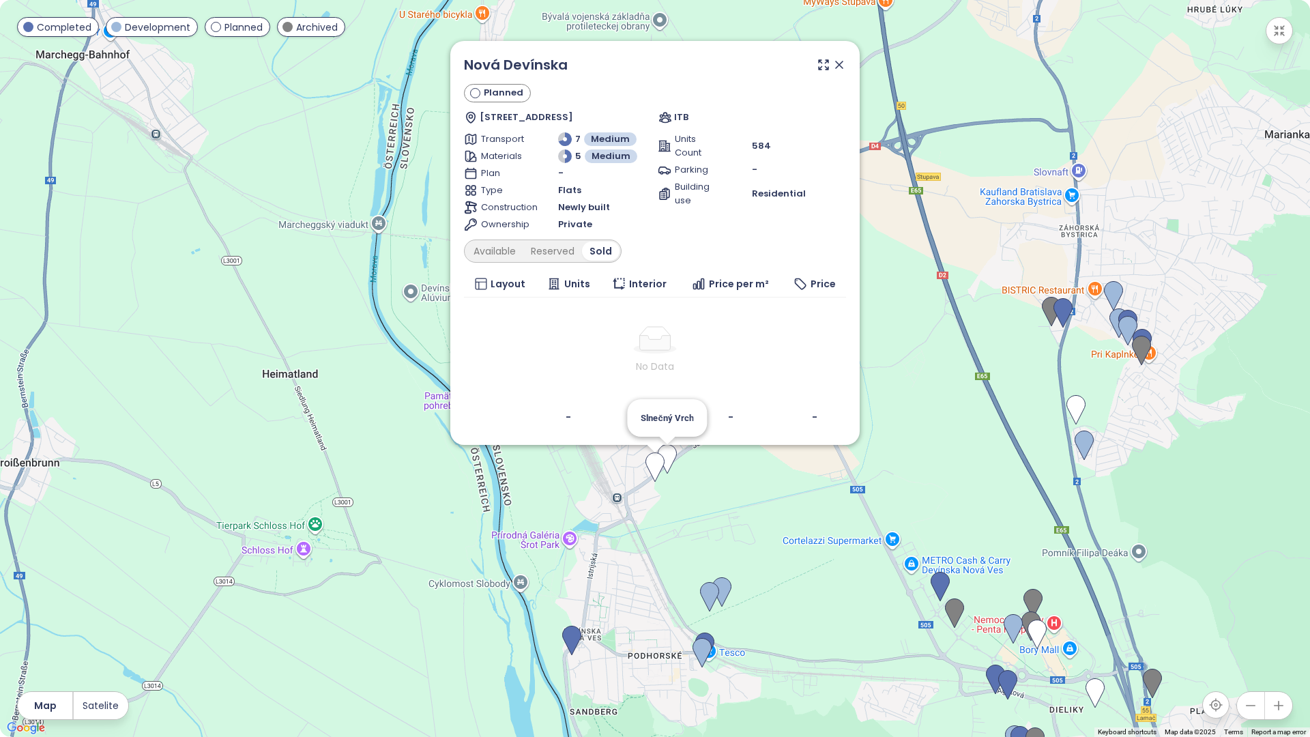
click at [668, 452] on img at bounding box center [667, 459] width 19 height 30
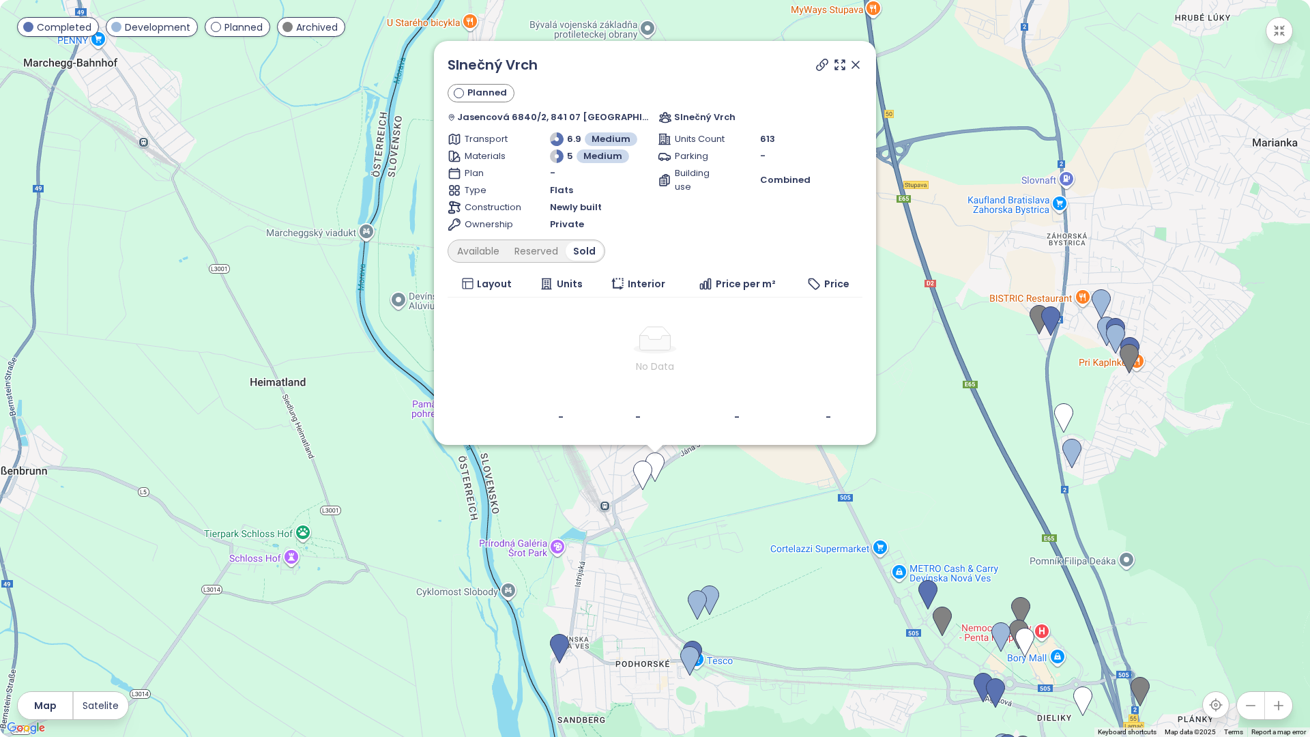
click at [849, 63] on icon at bounding box center [856, 65] width 14 height 14
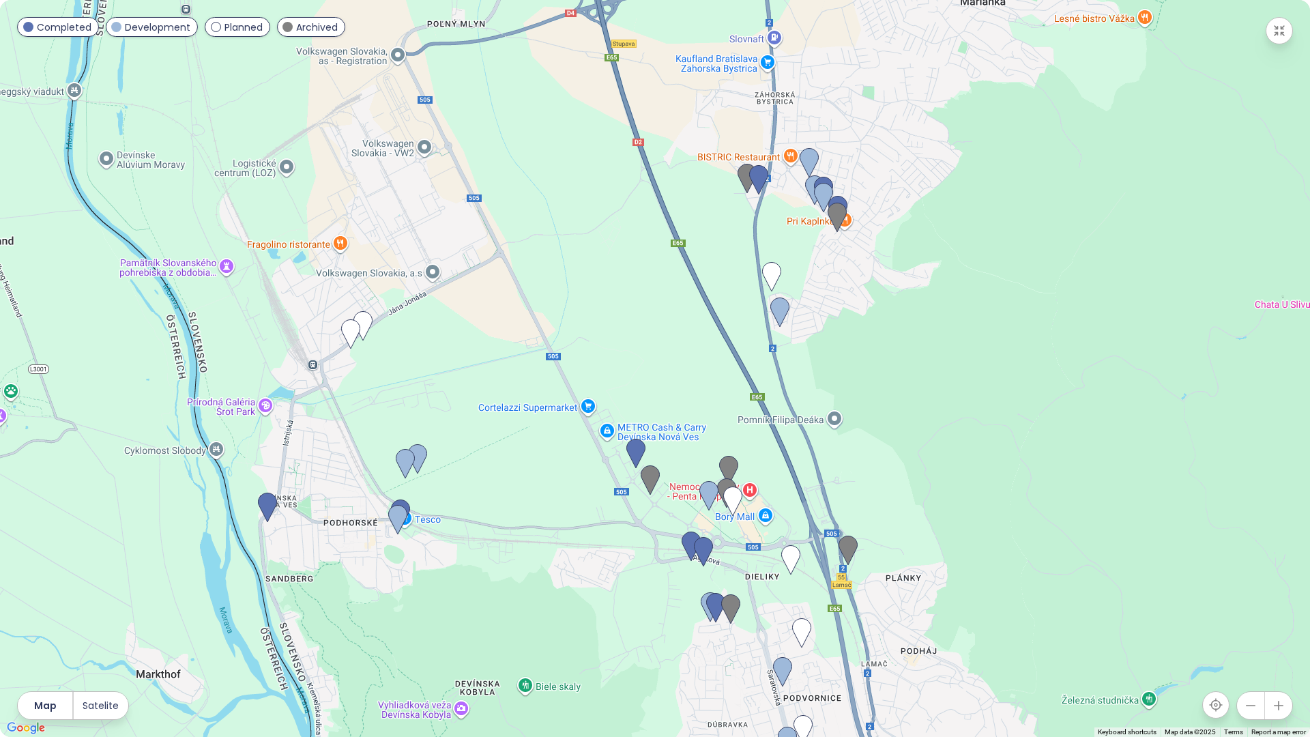
drag, startPoint x: 1044, startPoint y: 534, endPoint x: 739, endPoint y: 394, distance: 335.3
click at [739, 394] on div at bounding box center [655, 368] width 1310 height 737
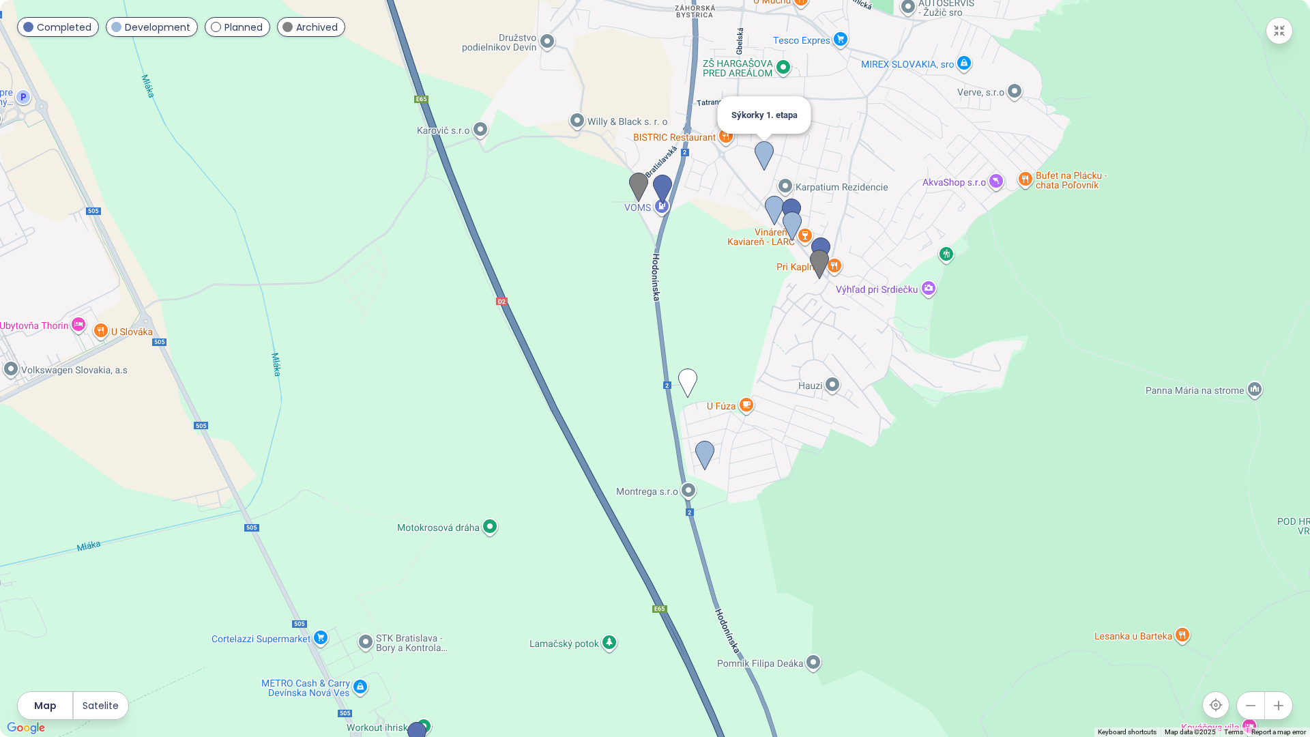
click at [766, 158] on img at bounding box center [764, 156] width 19 height 30
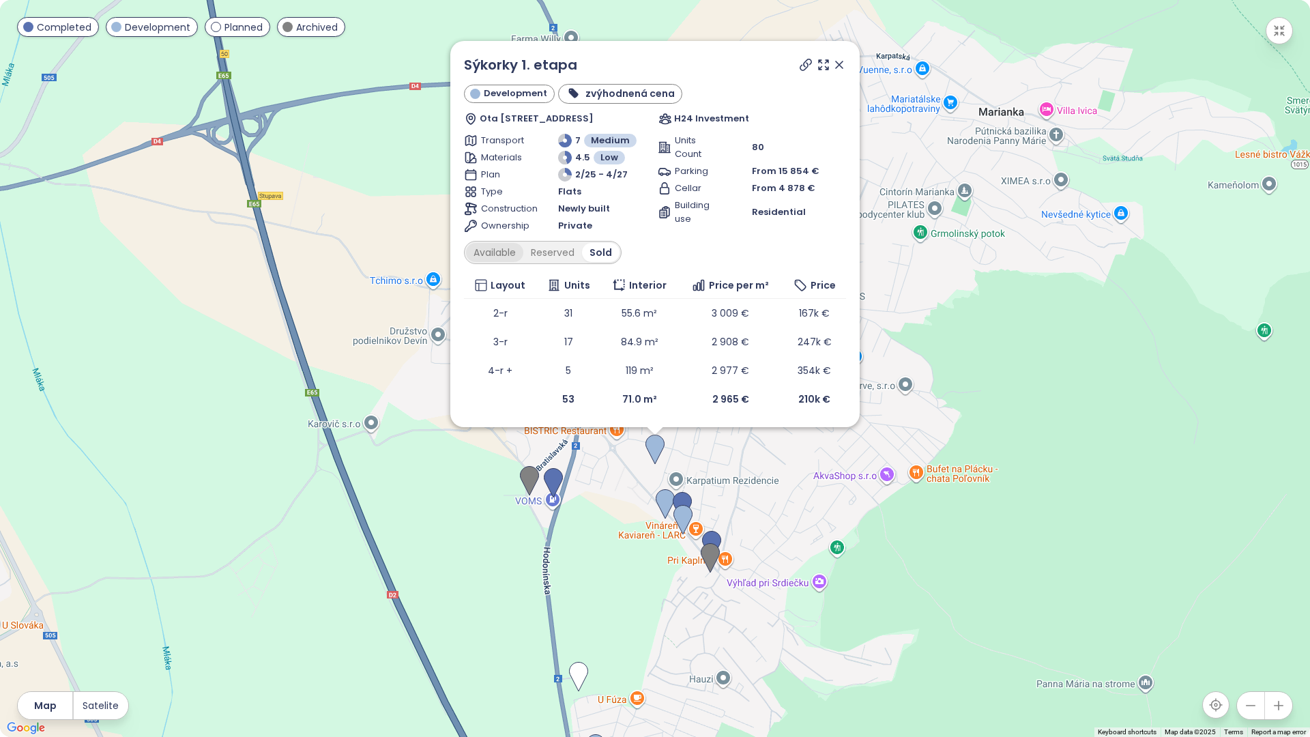
click at [499, 246] on div "Available" at bounding box center [494, 252] width 57 height 19
click at [844, 62] on icon at bounding box center [839, 65] width 14 height 14
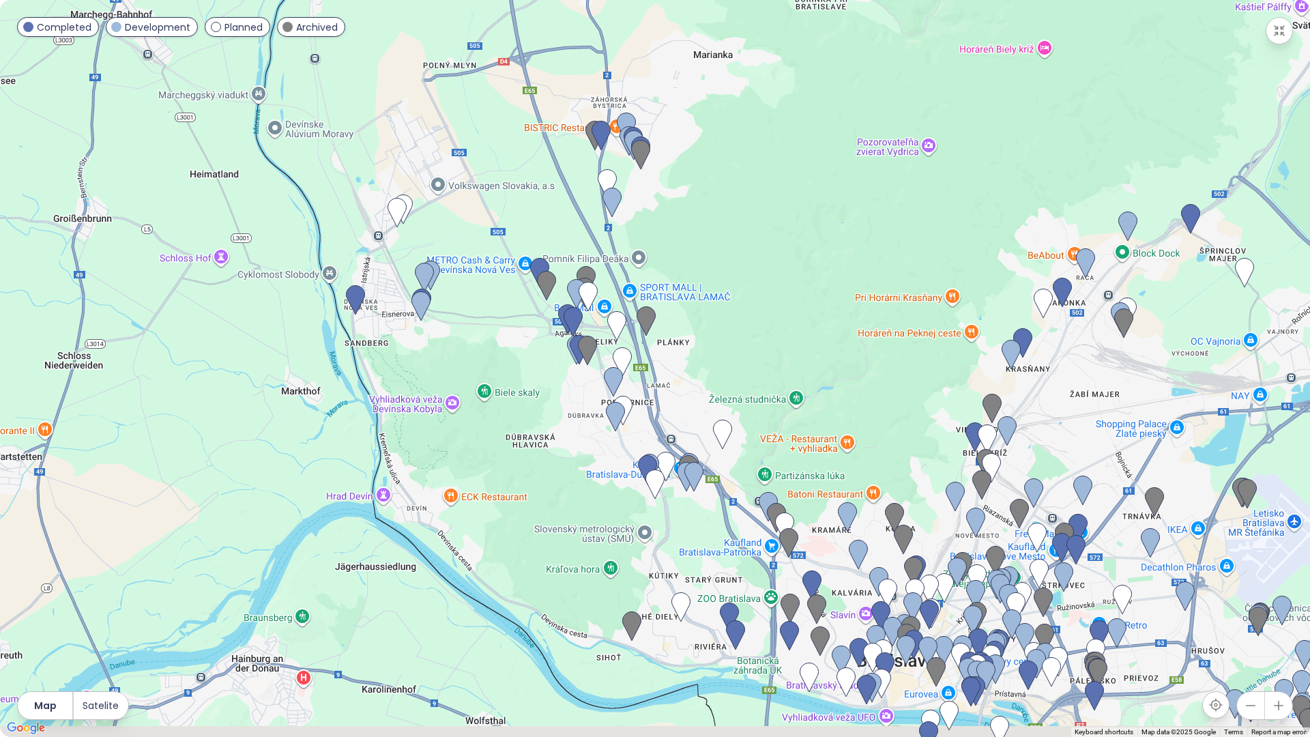
drag, startPoint x: 768, startPoint y: 589, endPoint x: 645, endPoint y: 257, distance: 353.9
click at [645, 257] on div at bounding box center [655, 368] width 1310 height 737
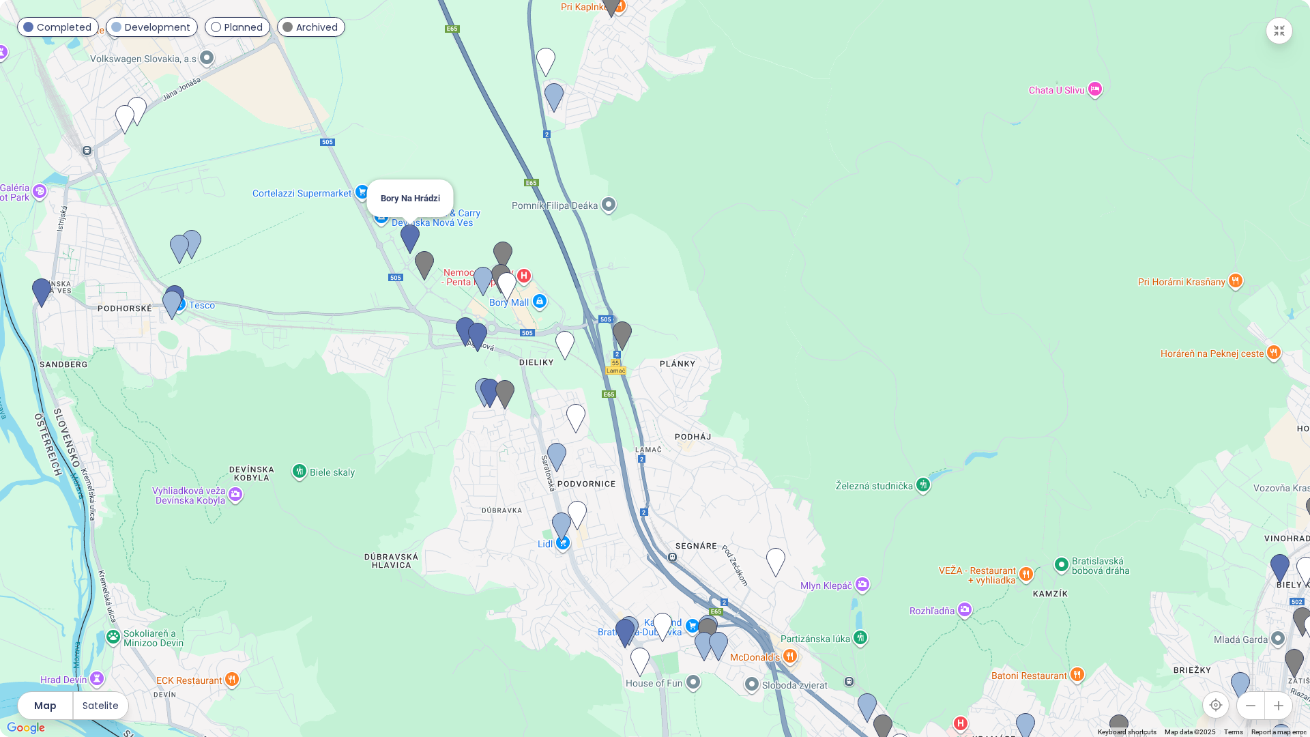
click at [411, 238] on img at bounding box center [410, 239] width 19 height 30
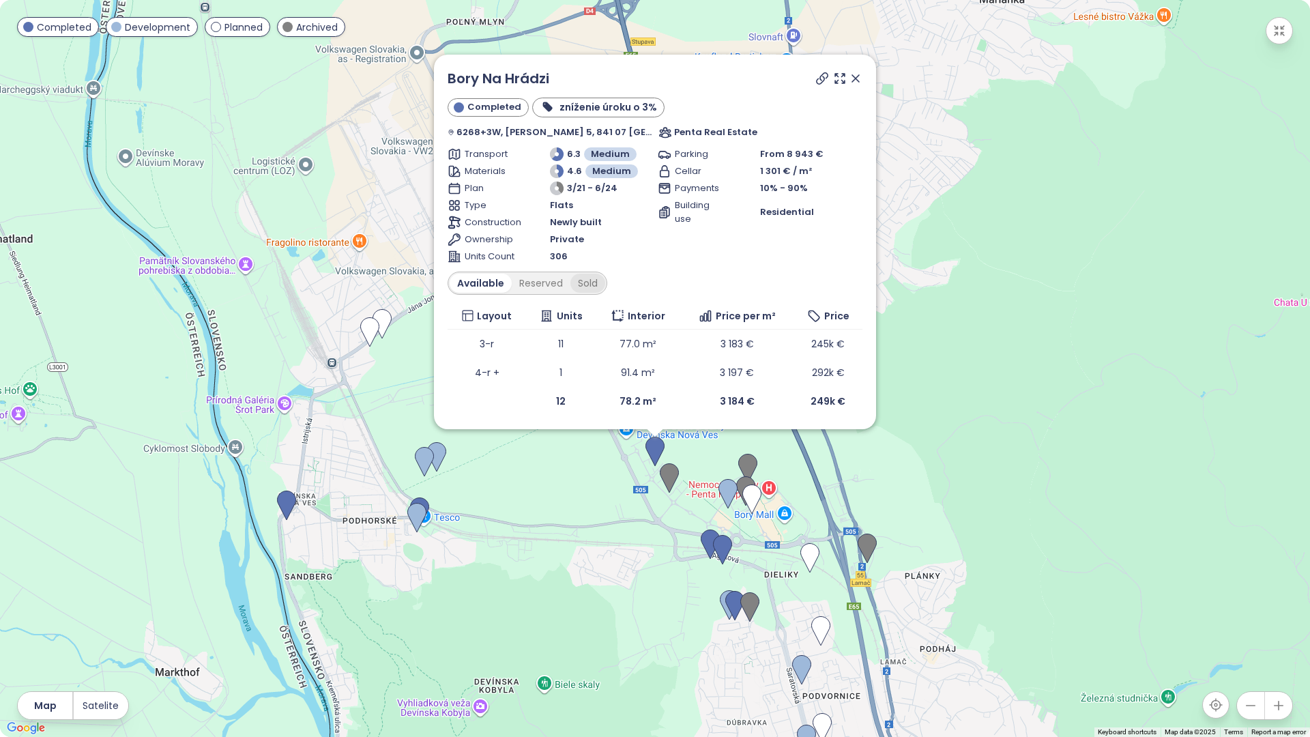
click at [589, 276] on div "Sold" at bounding box center [587, 283] width 35 height 19
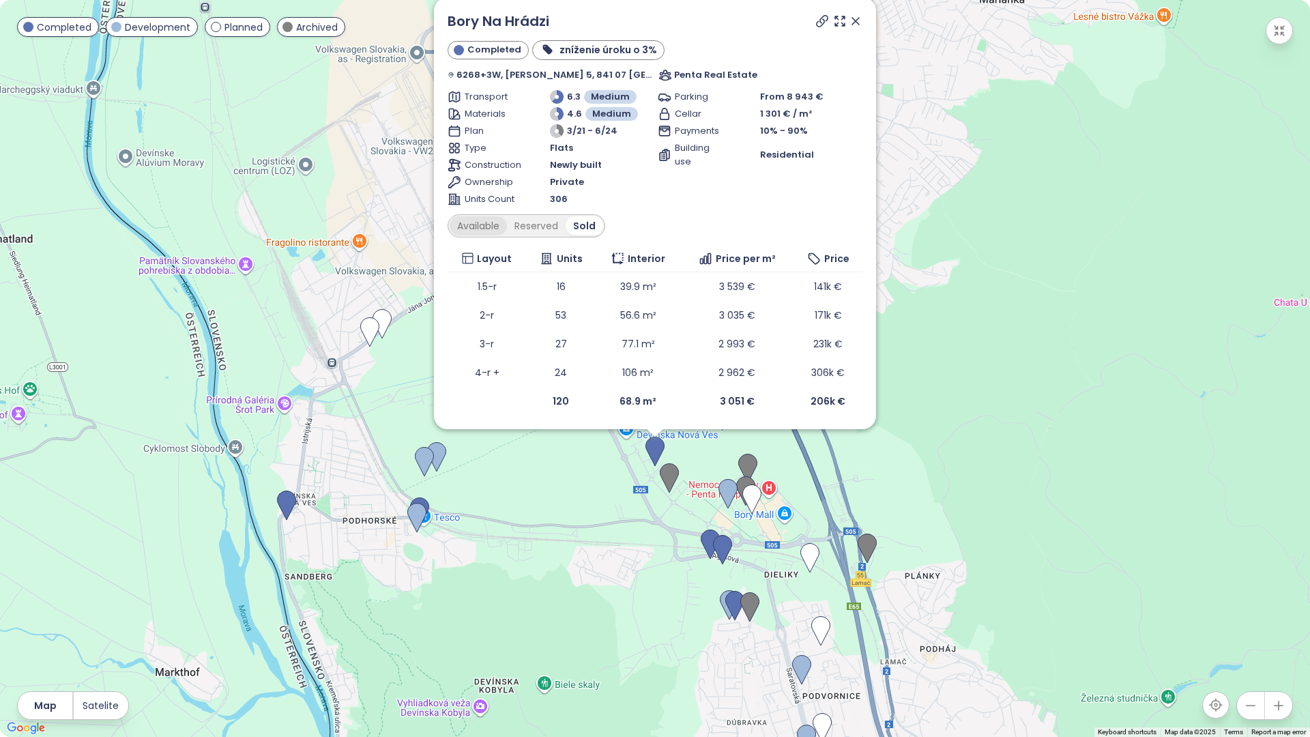
click at [492, 225] on div "Available" at bounding box center [478, 225] width 57 height 19
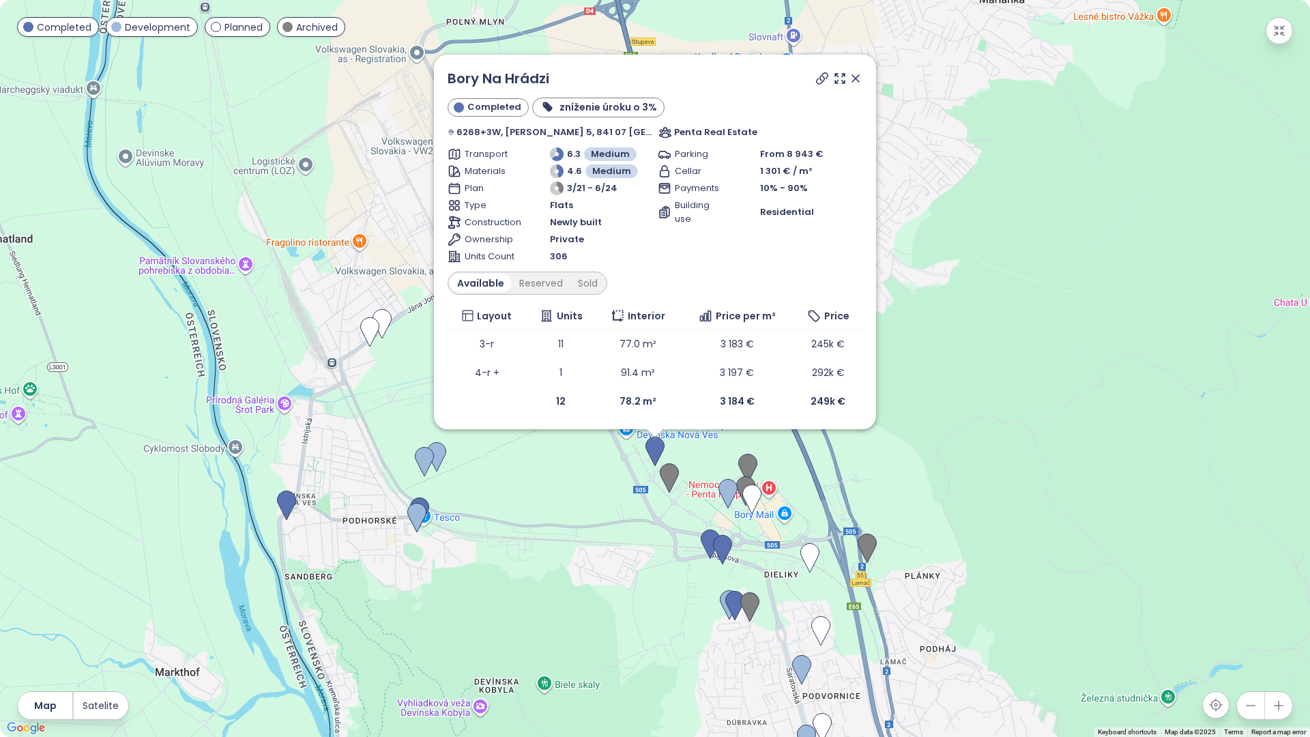
click at [854, 72] on icon at bounding box center [856, 79] width 14 height 14
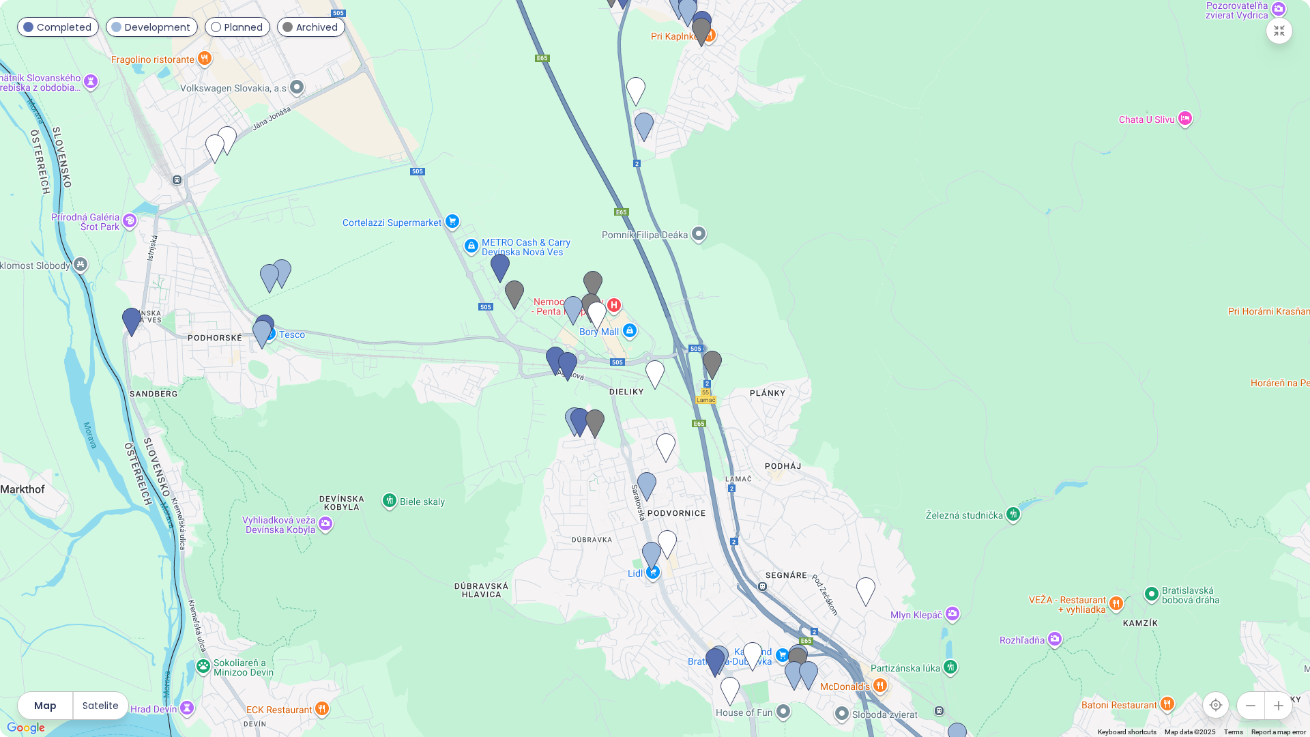
drag, startPoint x: 1026, startPoint y: 503, endPoint x: 785, endPoint y: 216, distance: 374.4
click at [789, 217] on div at bounding box center [655, 368] width 1310 height 737
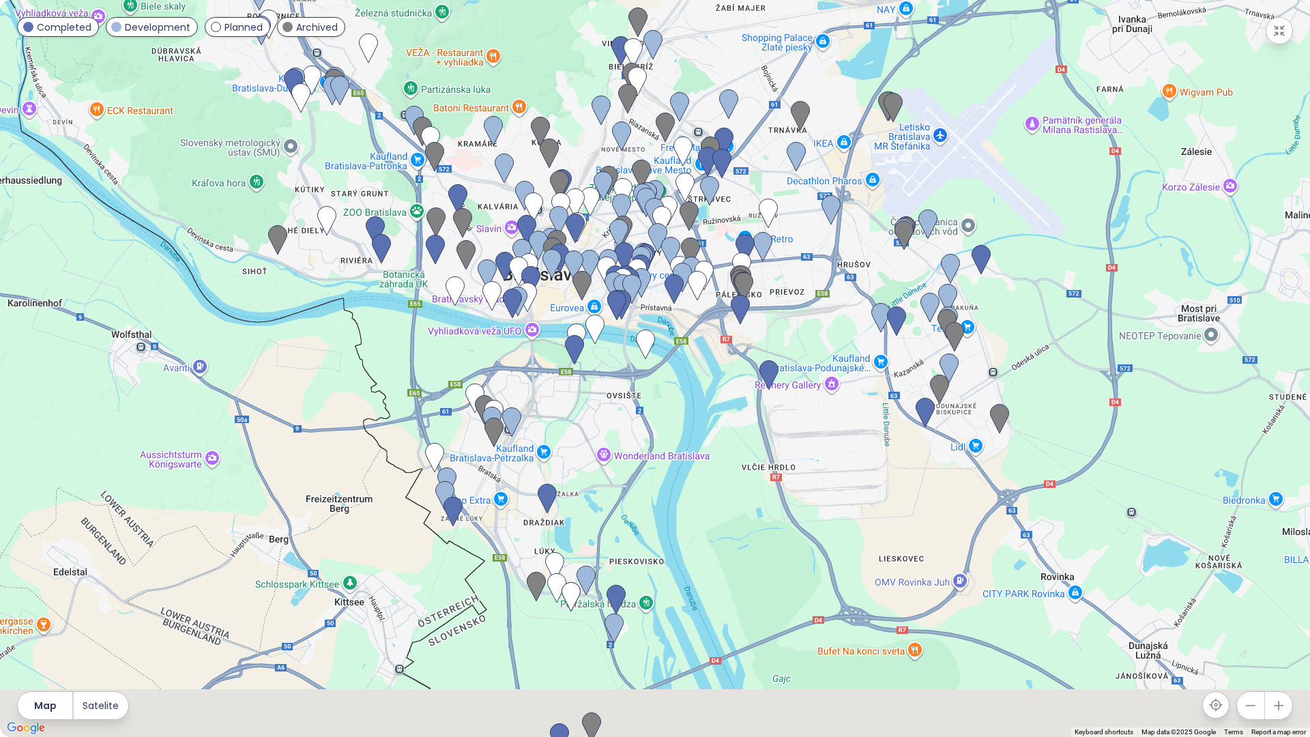
drag, startPoint x: 939, startPoint y: 585, endPoint x: 579, endPoint y: 315, distance: 449.8
click at [579, 315] on div "To navigate, press the arrow keys." at bounding box center [655, 368] width 1310 height 737
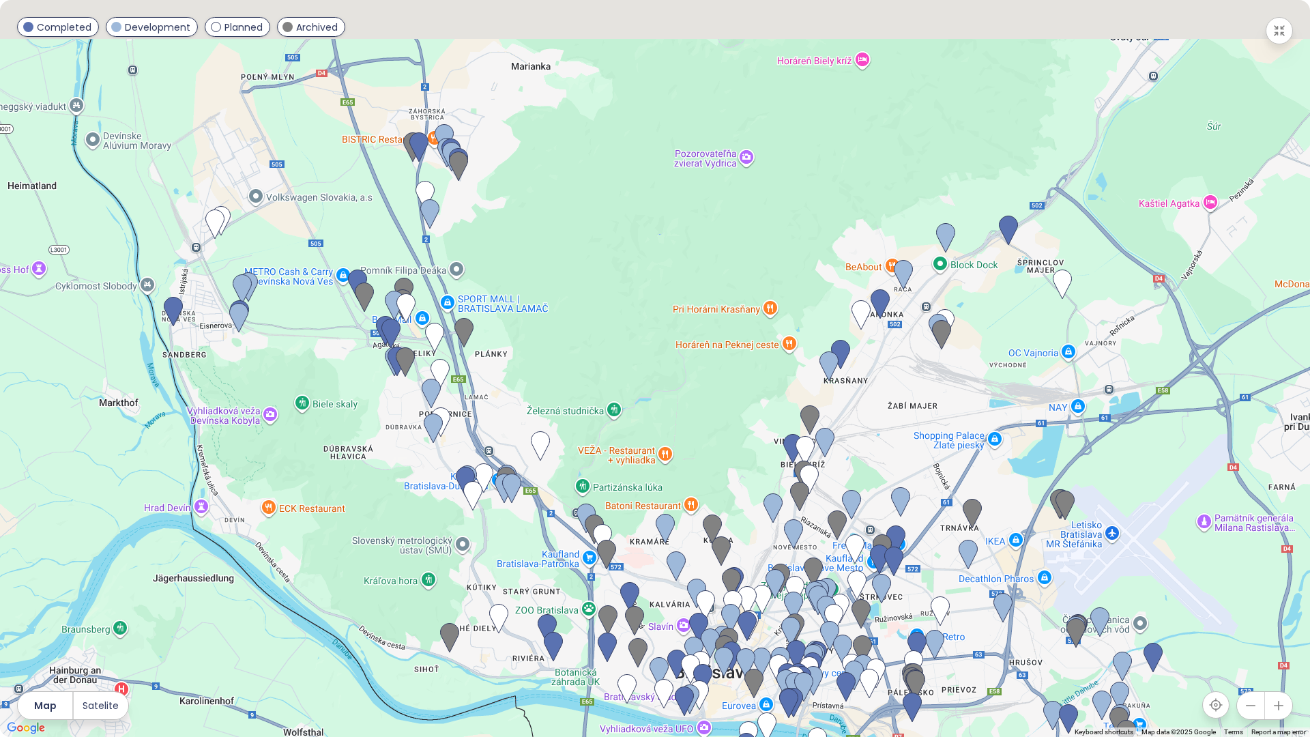
drag, startPoint x: 302, startPoint y: 164, endPoint x: 509, endPoint y: 585, distance: 469.0
click at [506, 585] on div at bounding box center [655, 368] width 1310 height 737
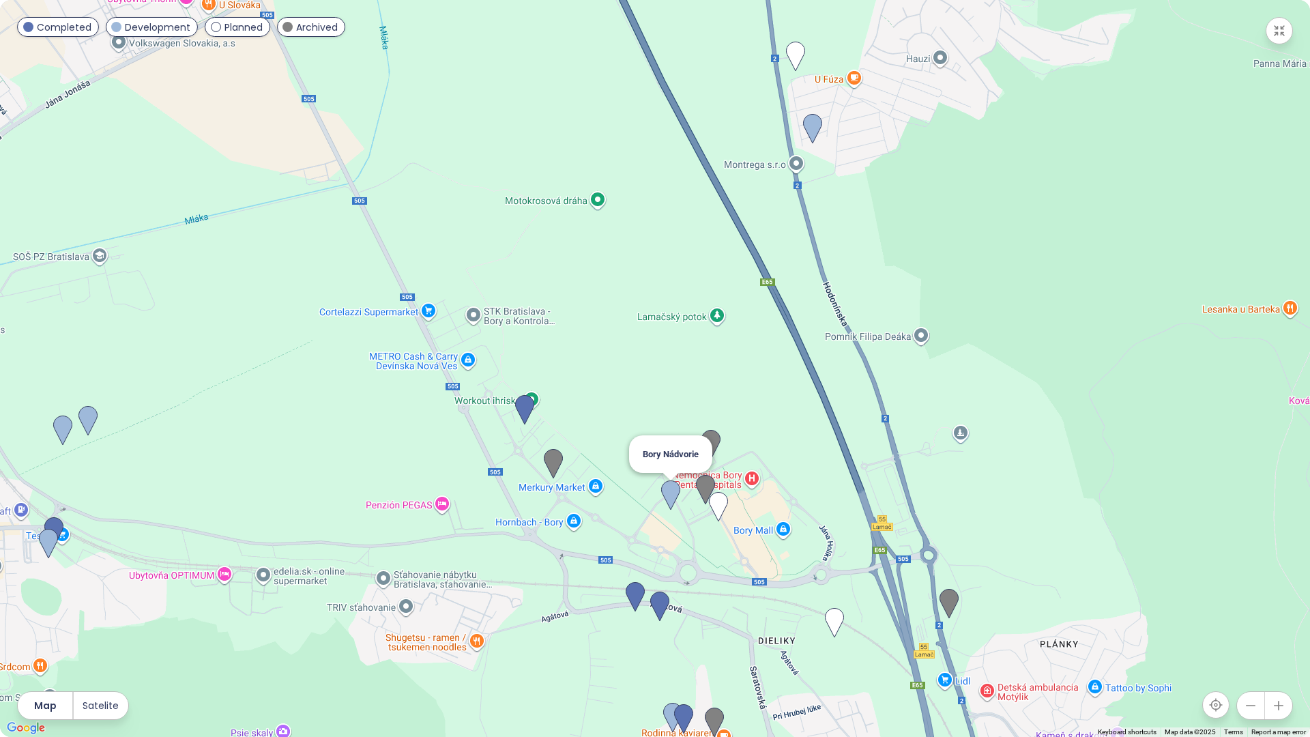
click at [670, 497] on img at bounding box center [670, 495] width 19 height 30
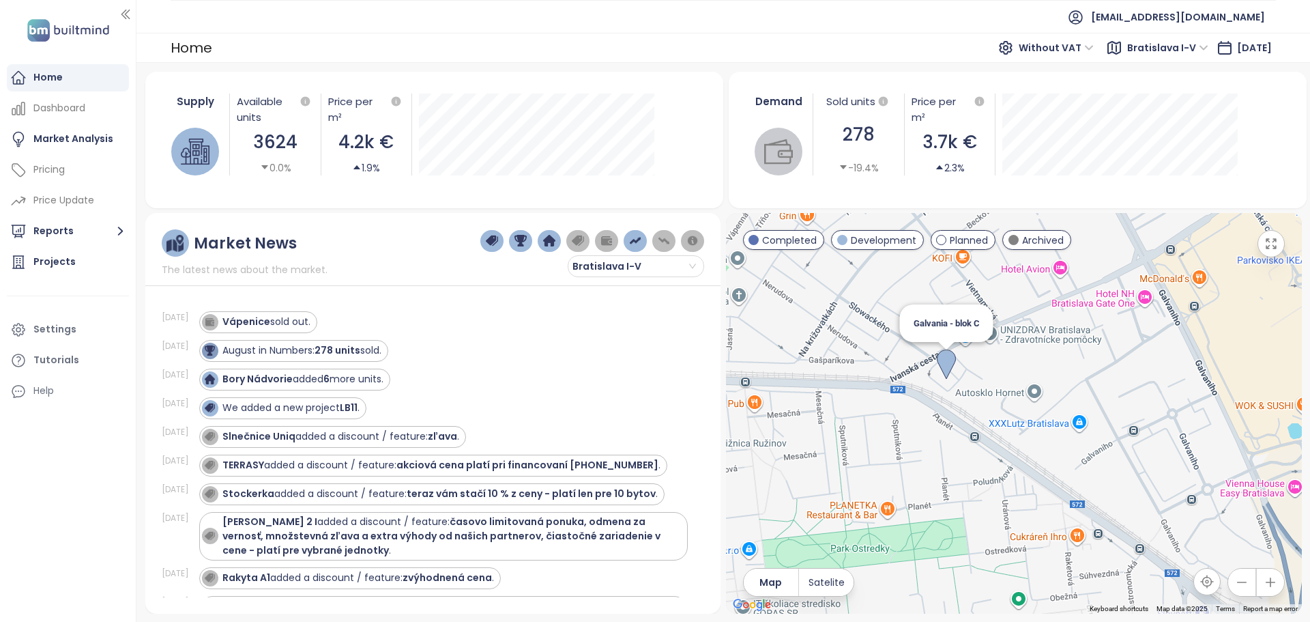
click at [949, 363] on img at bounding box center [946, 364] width 19 height 30
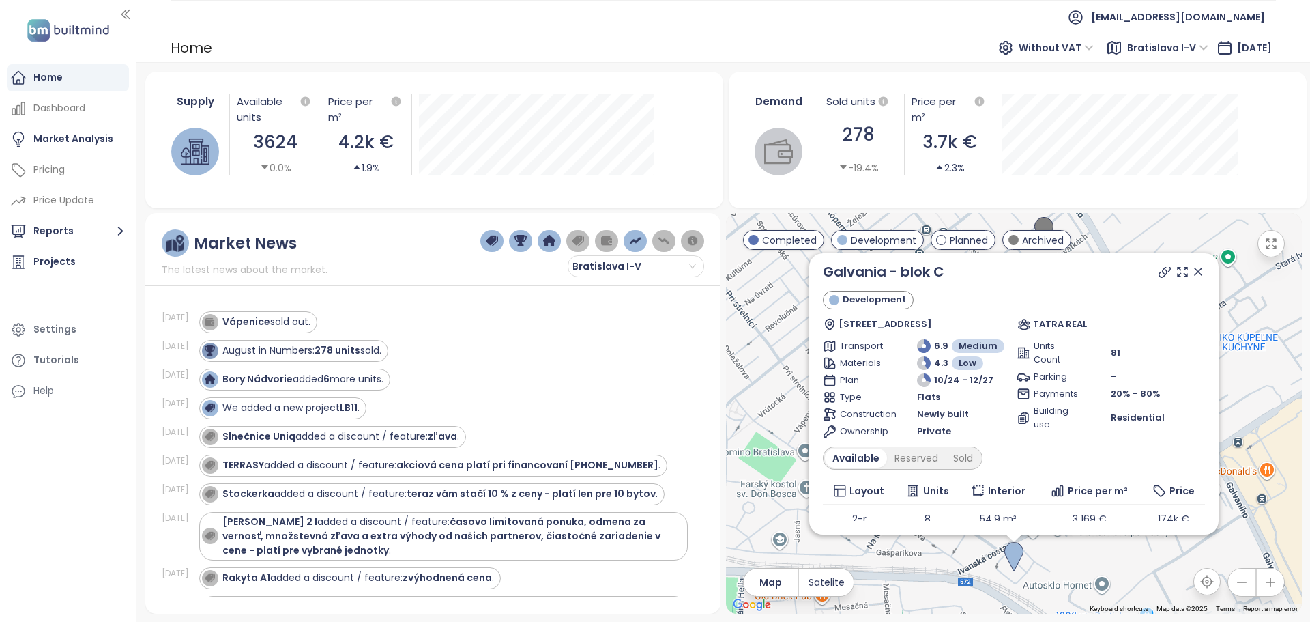
scroll to position [46, 0]
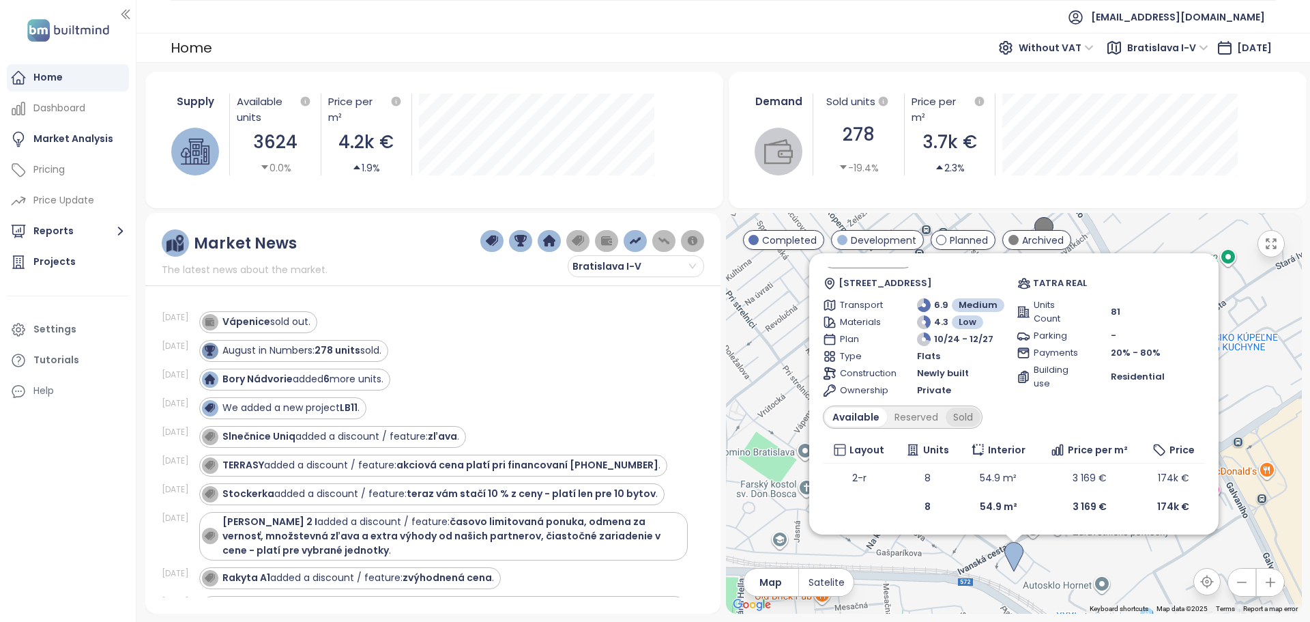
click at [955, 416] on div "Sold" at bounding box center [963, 416] width 35 height 19
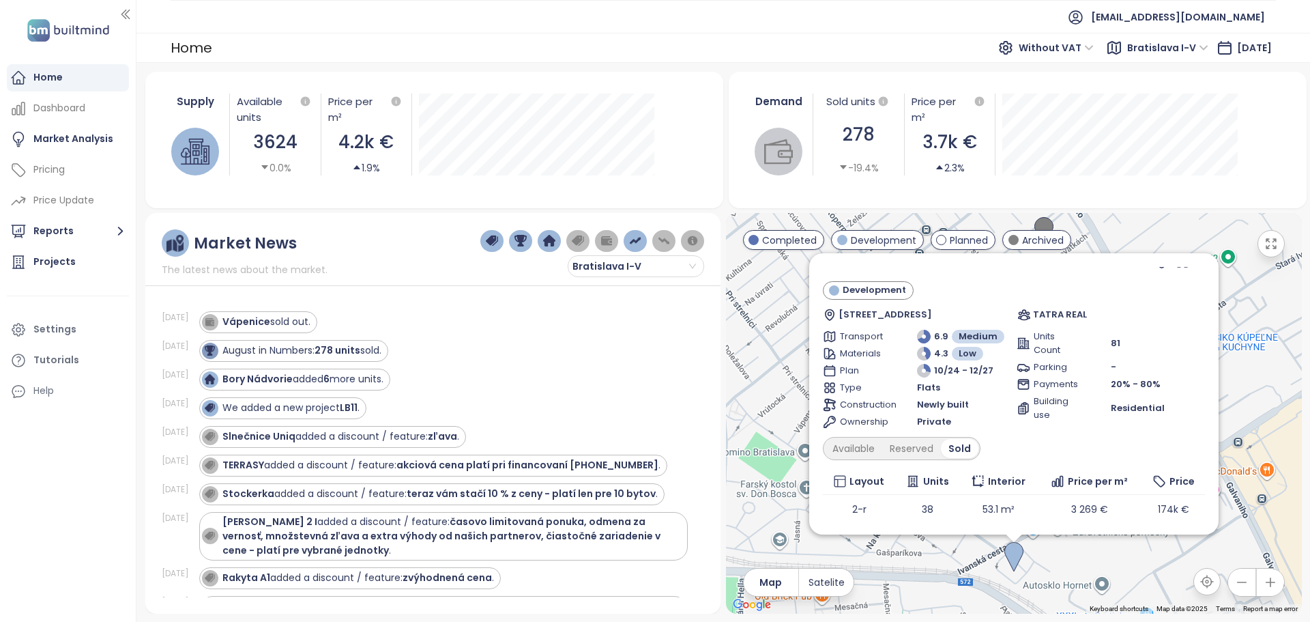
scroll to position [0, 0]
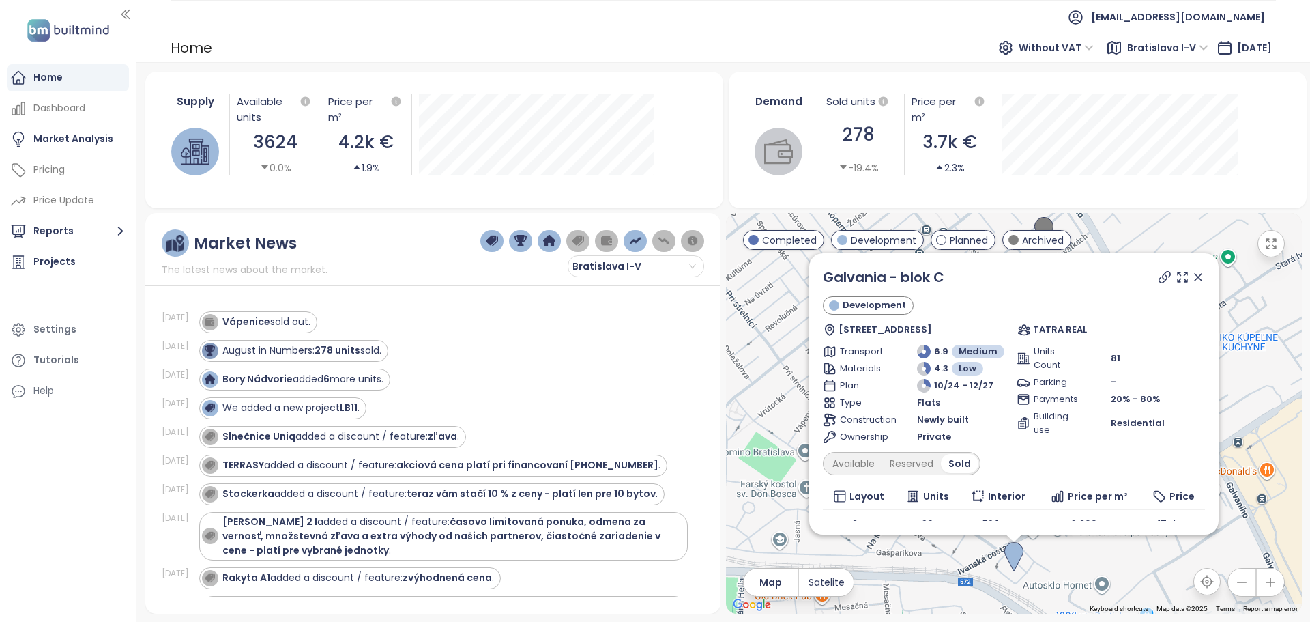
click at [1191, 274] on icon at bounding box center [1198, 277] width 14 height 14
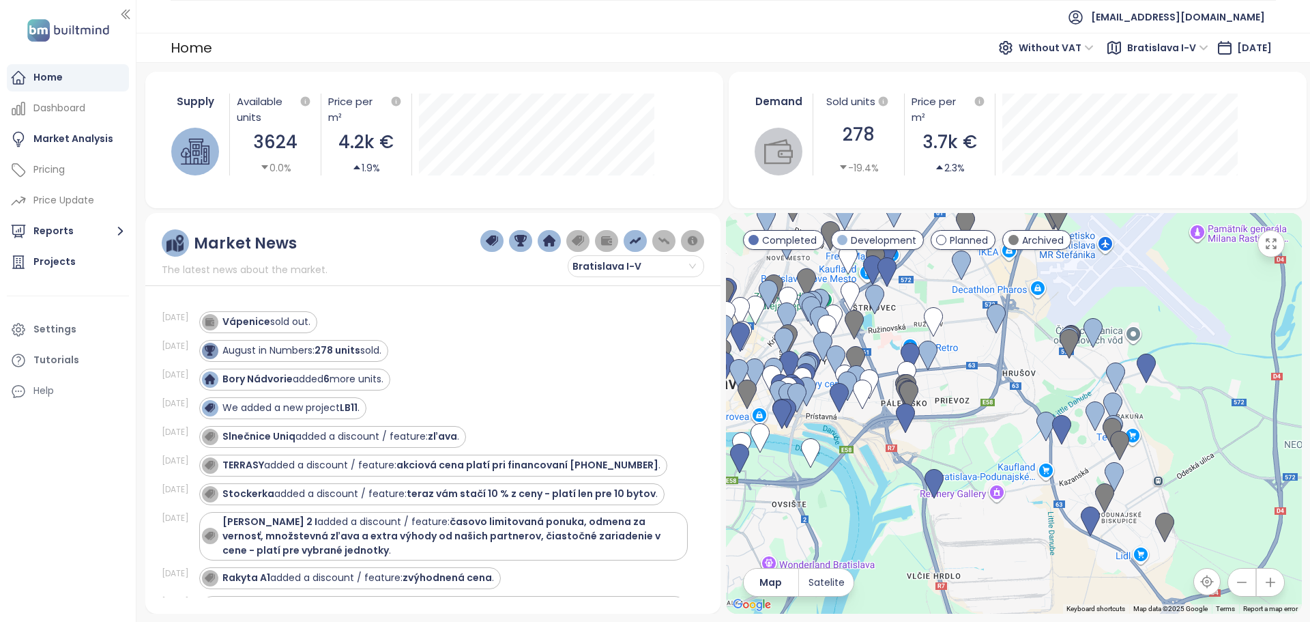
drag, startPoint x: 1208, startPoint y: 523, endPoint x: 1041, endPoint y: 370, distance: 226.0
click at [1041, 370] on div at bounding box center [1014, 413] width 576 height 401
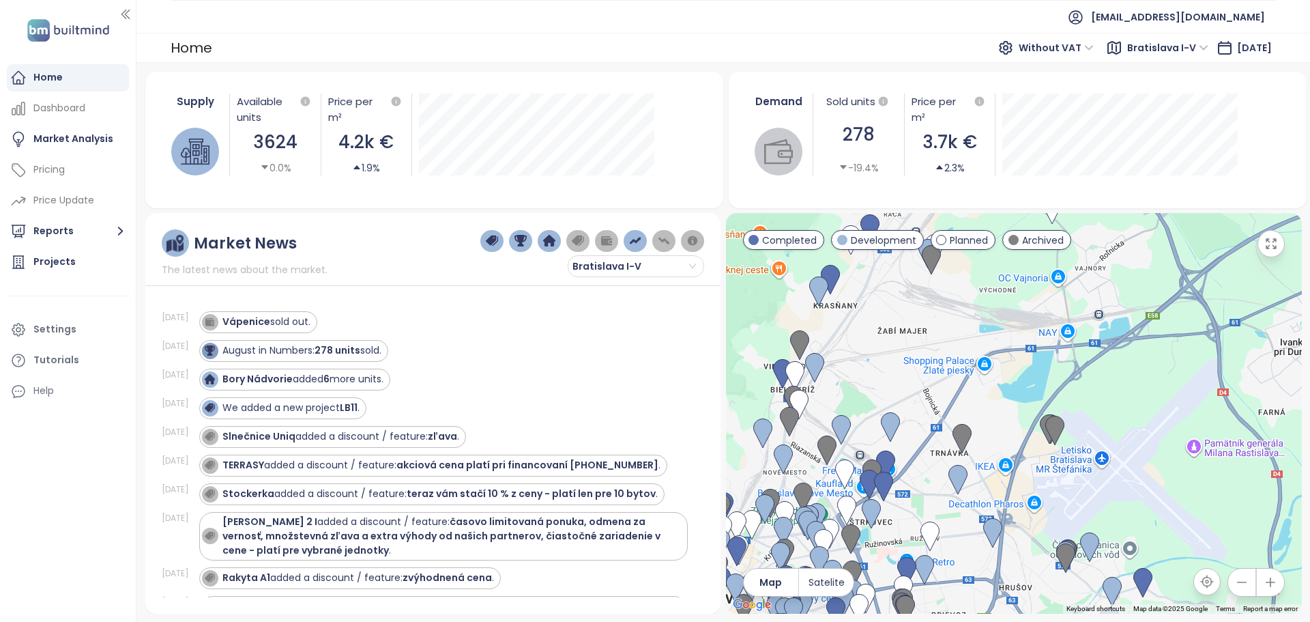
drag, startPoint x: 970, startPoint y: 306, endPoint x: 966, endPoint y: 521, distance: 214.3
click at [966, 521] on div at bounding box center [1014, 413] width 576 height 401
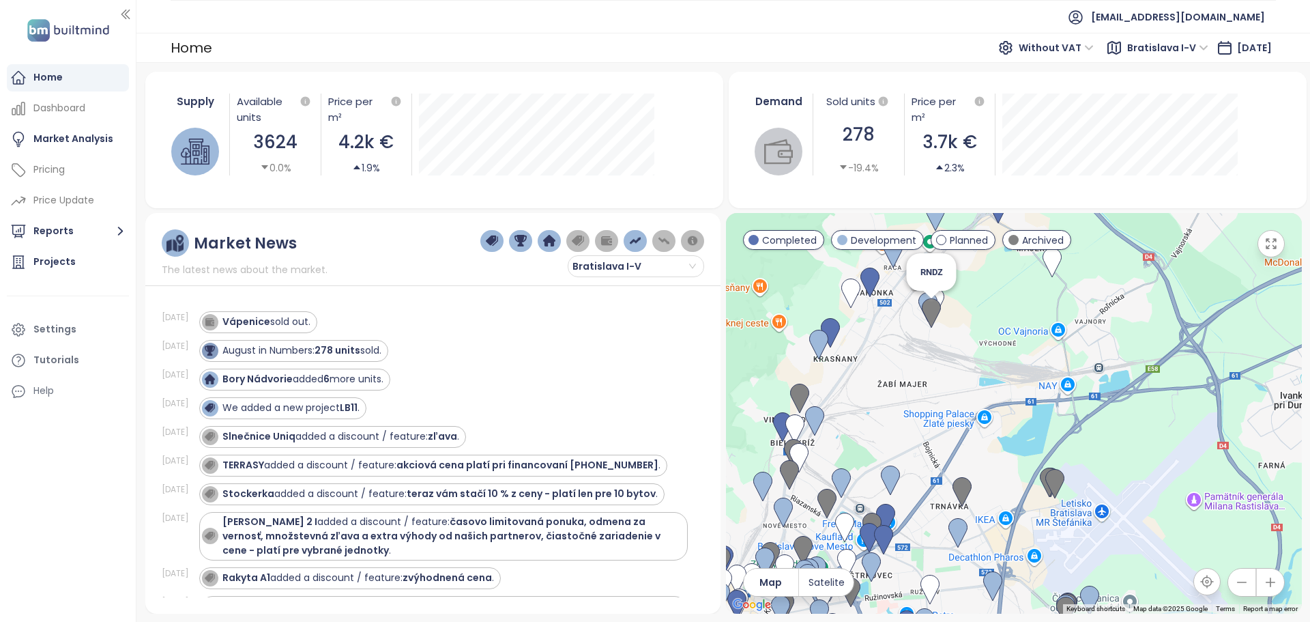
click at [929, 308] on img at bounding box center [931, 313] width 19 height 30
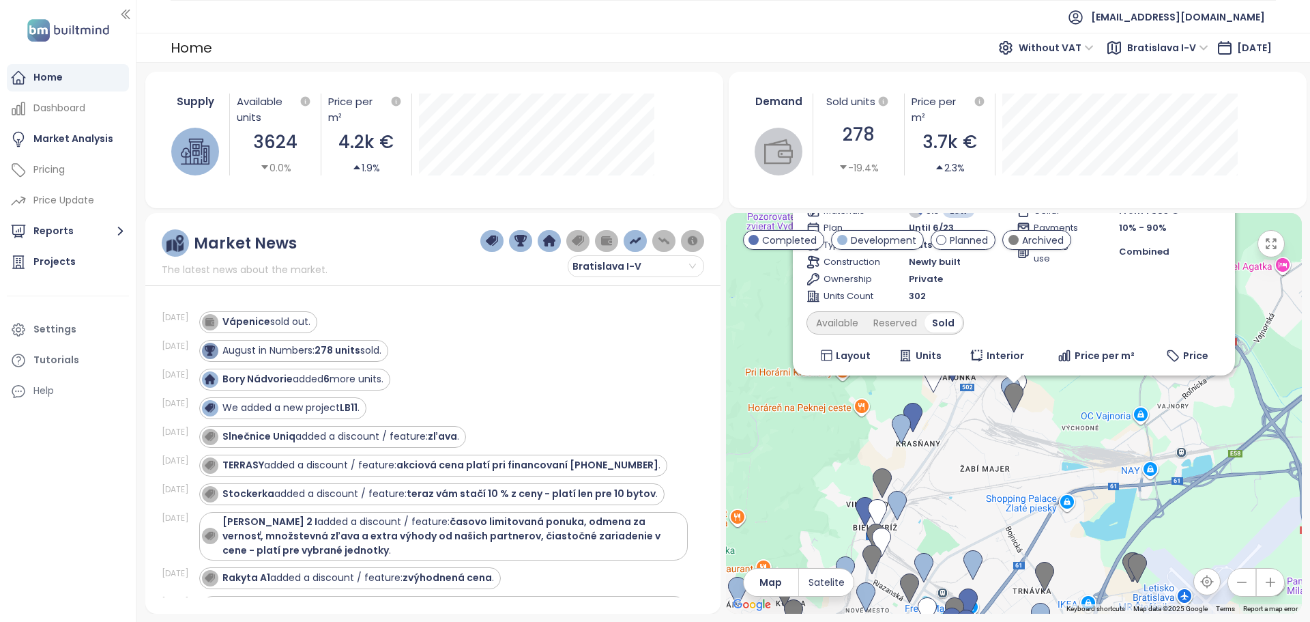
click at [1013, 398] on img at bounding box center [1013, 398] width 19 height 30
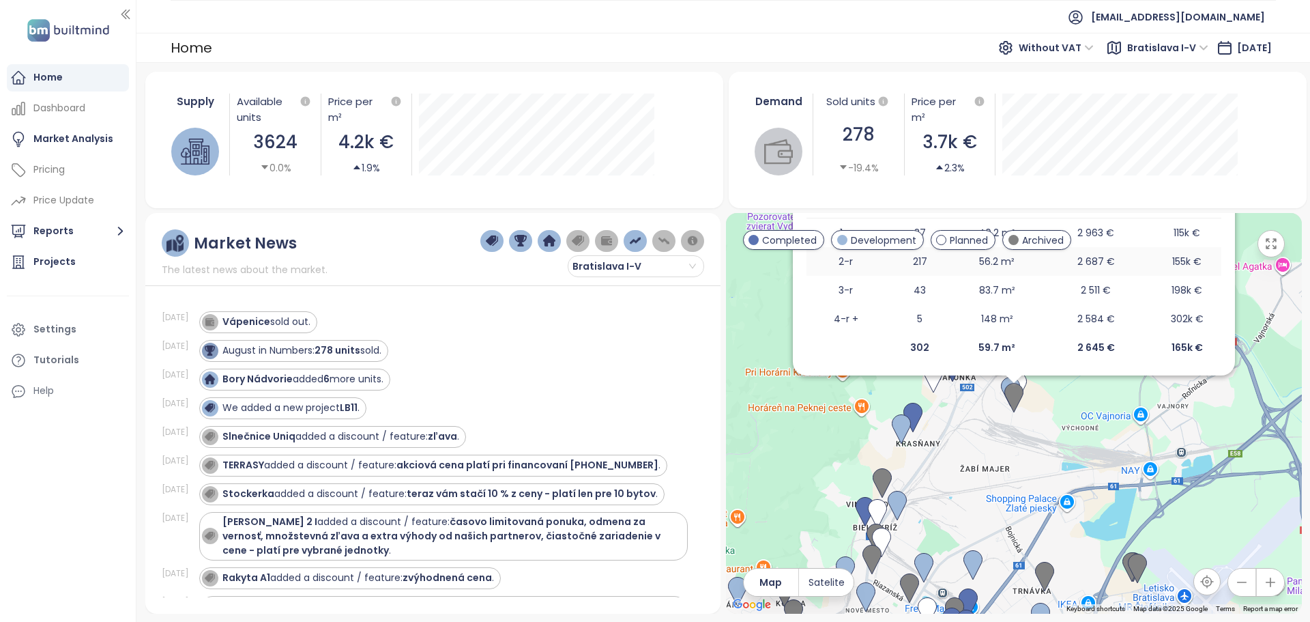
scroll to position [164, 0]
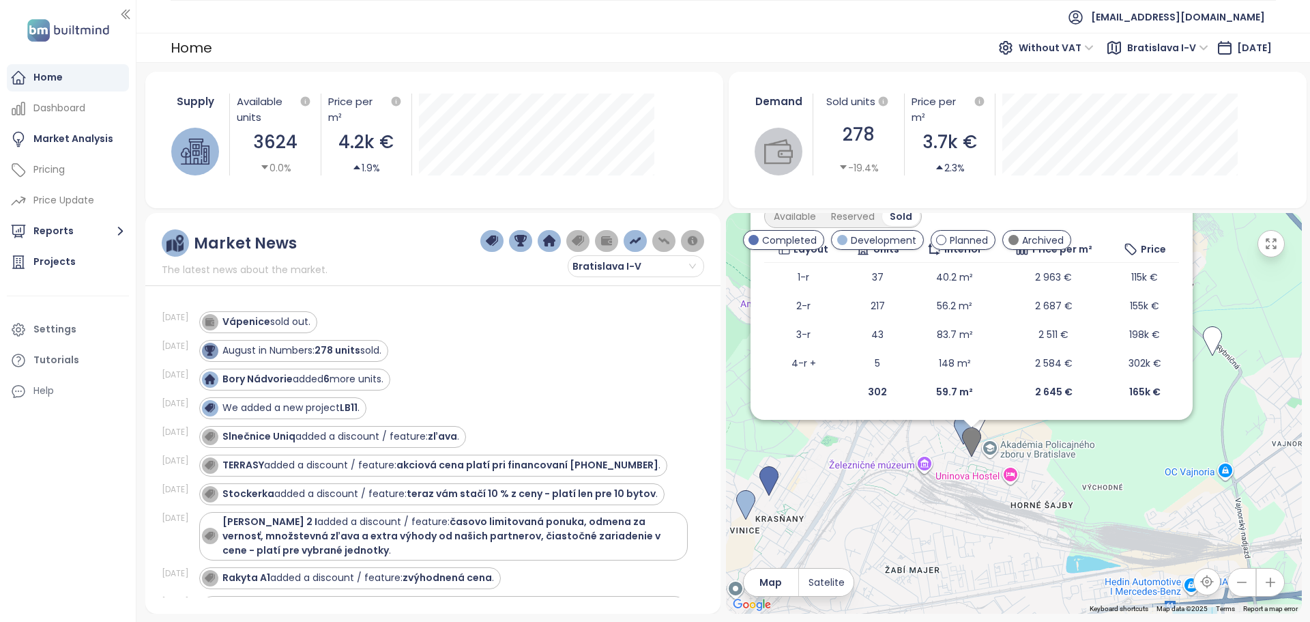
drag, startPoint x: 1069, startPoint y: 405, endPoint x: 1309, endPoint y: 358, distance: 245.4
click at [1309, 358] on div "Supply Available units 3624 0.0% Price per m² 4.2k € 1.9% Demand Sold units 278…" at bounding box center [723, 342] width 1174 height 559
click at [805, 214] on div "Available" at bounding box center [794, 216] width 57 height 19
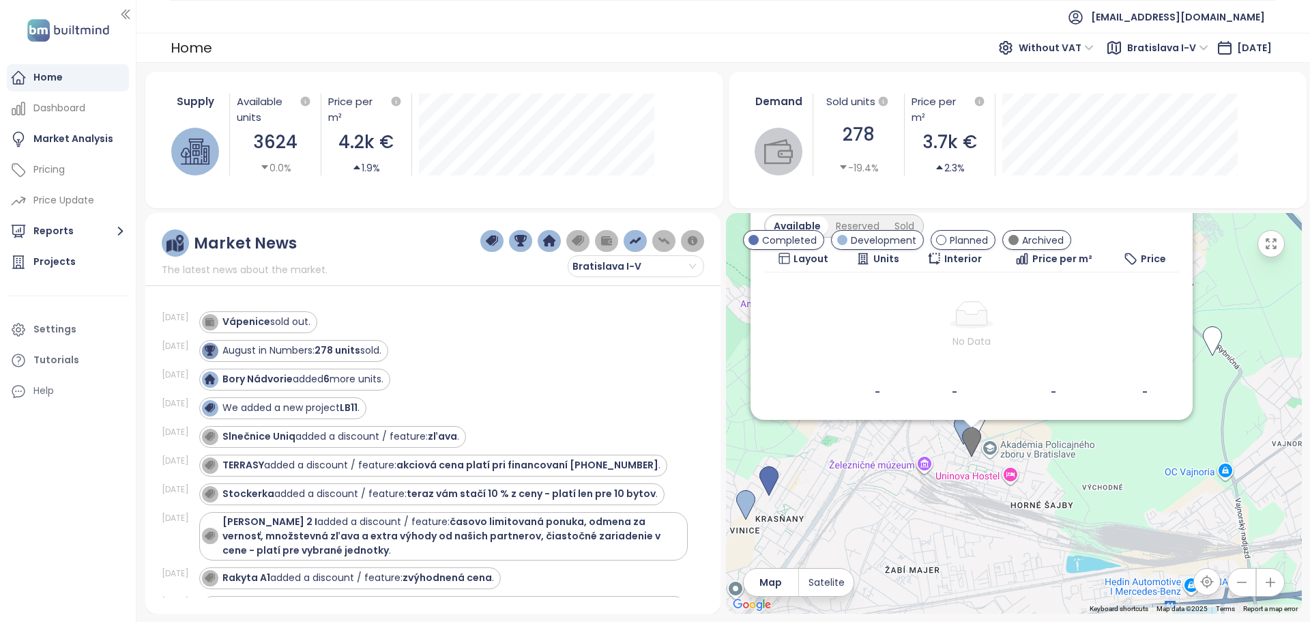
scroll to position [155, 0]
click at [920, 222] on div "Sold" at bounding box center [904, 225] width 35 height 19
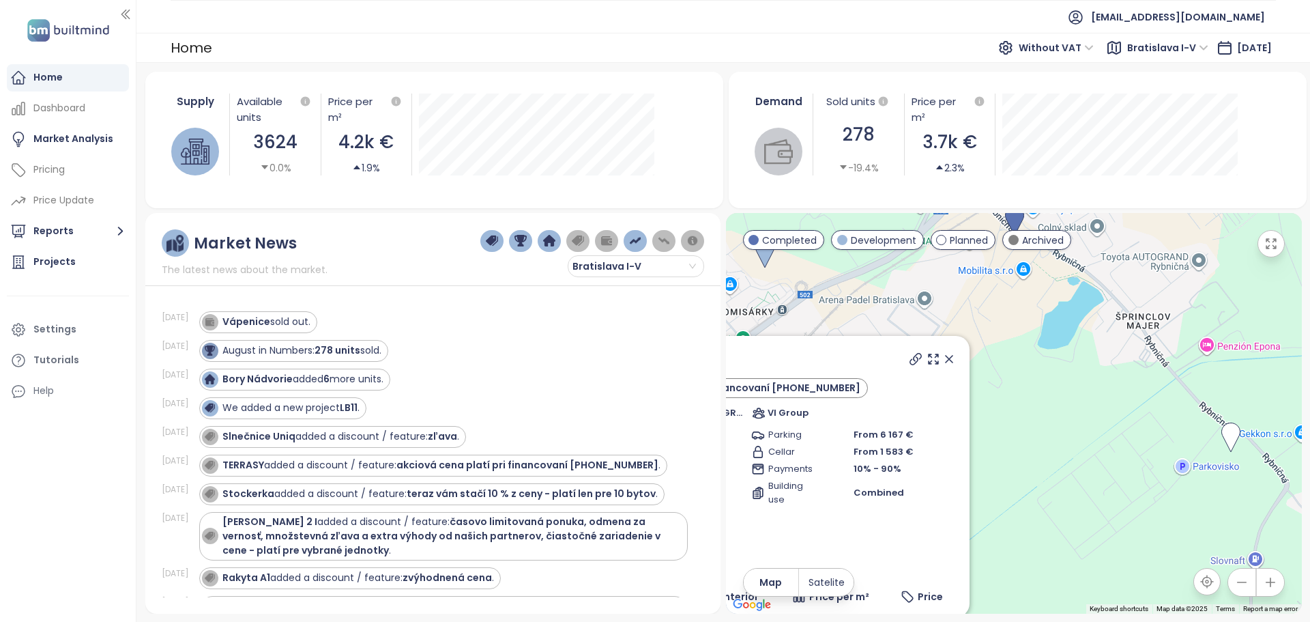
scroll to position [0, 0]
click at [946, 358] on icon at bounding box center [949, 359] width 7 height 7
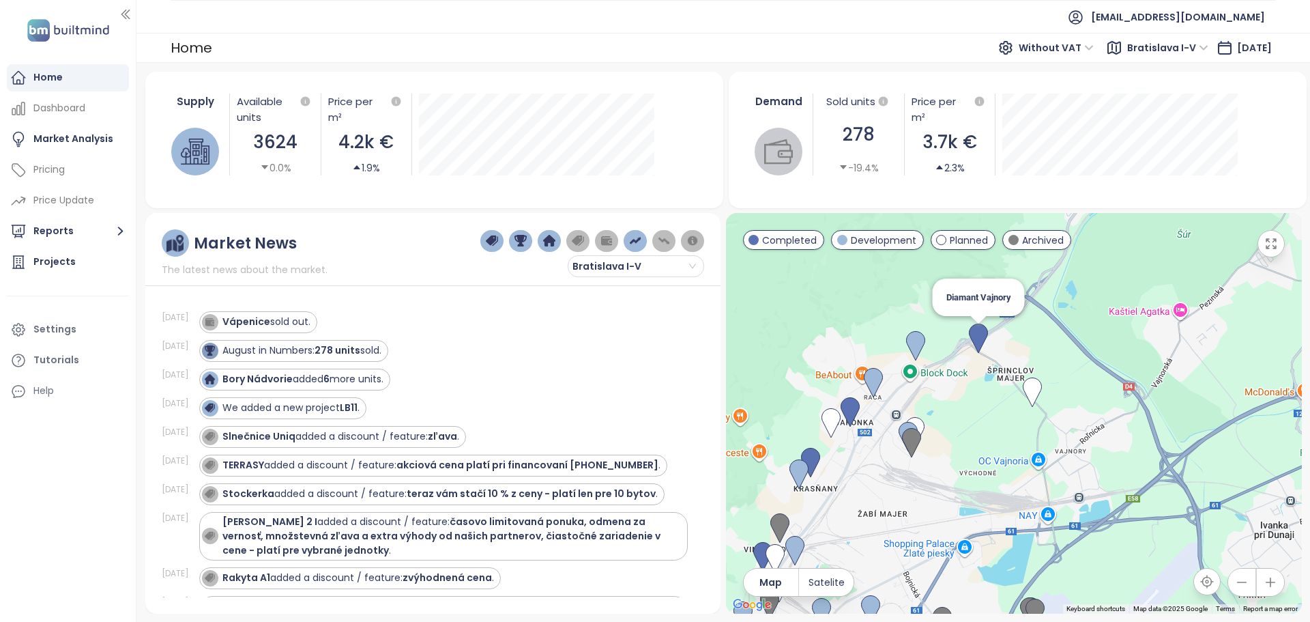
click at [979, 334] on img at bounding box center [978, 338] width 19 height 30
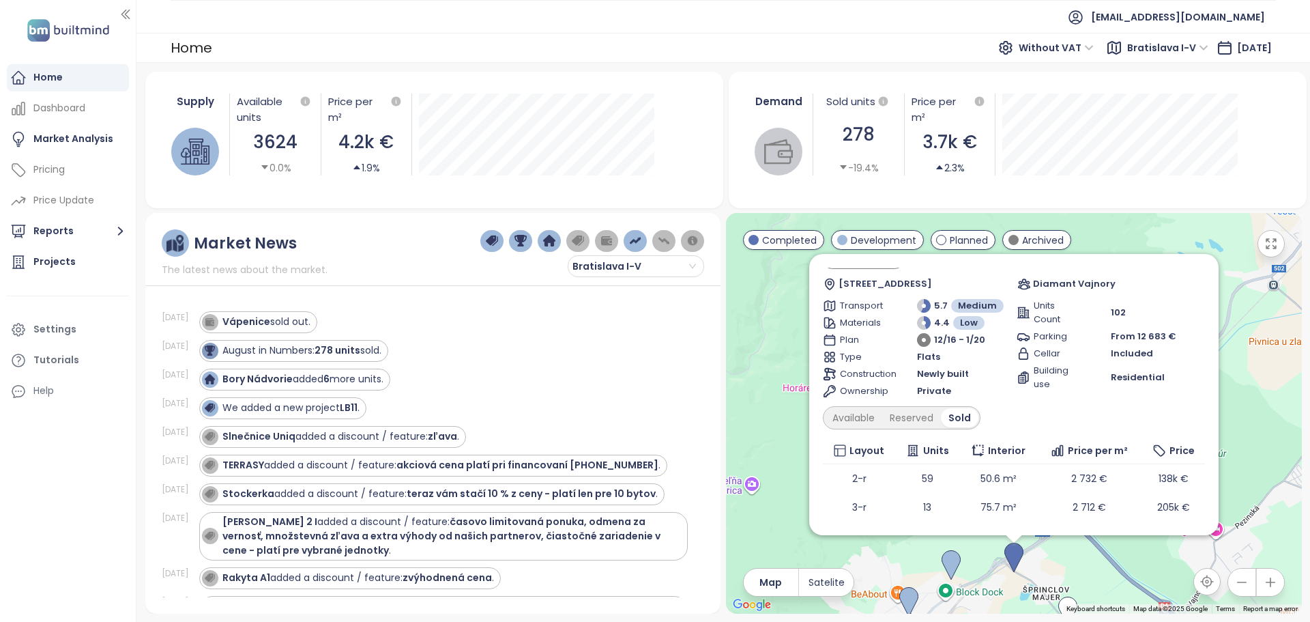
scroll to position [75, 0]
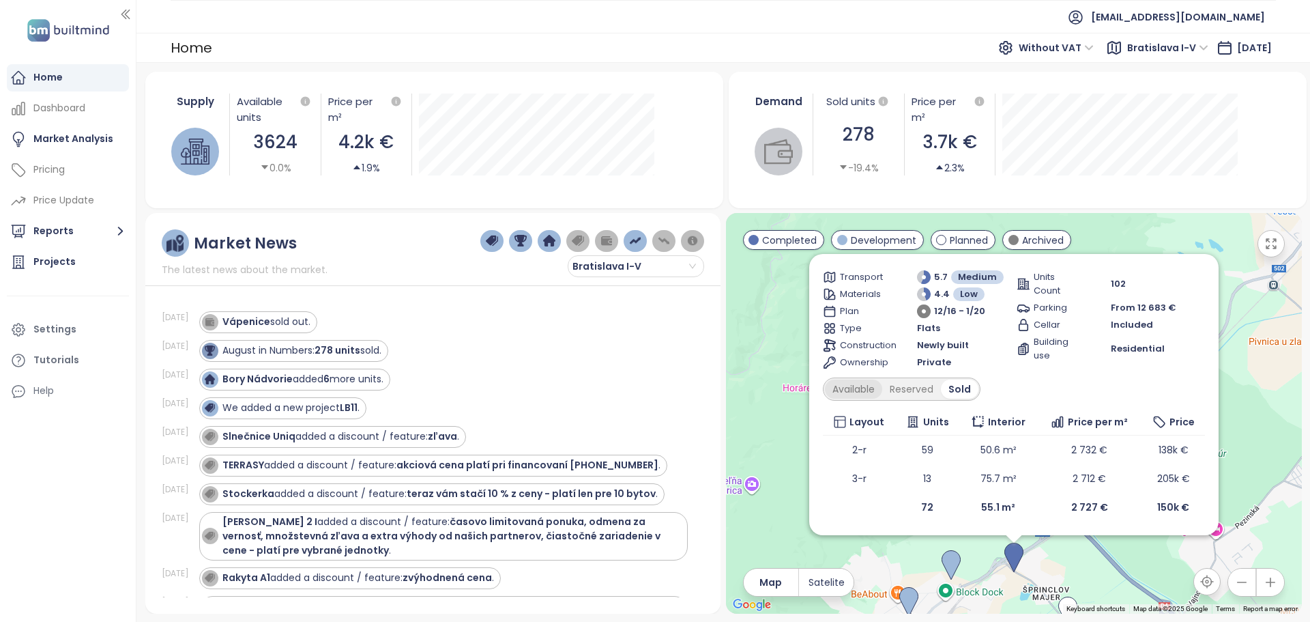
click at [869, 390] on div "Available" at bounding box center [853, 388] width 57 height 19
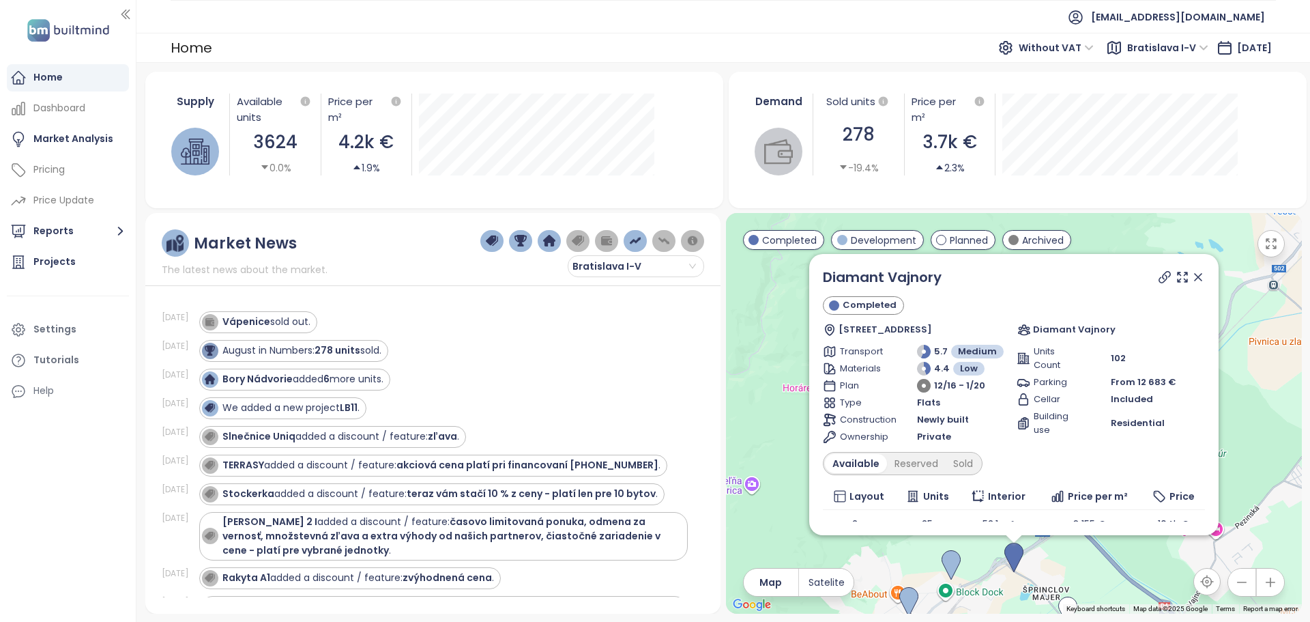
scroll to position [0, 0]
click at [1195, 276] on icon at bounding box center [1198, 277] width 7 height 7
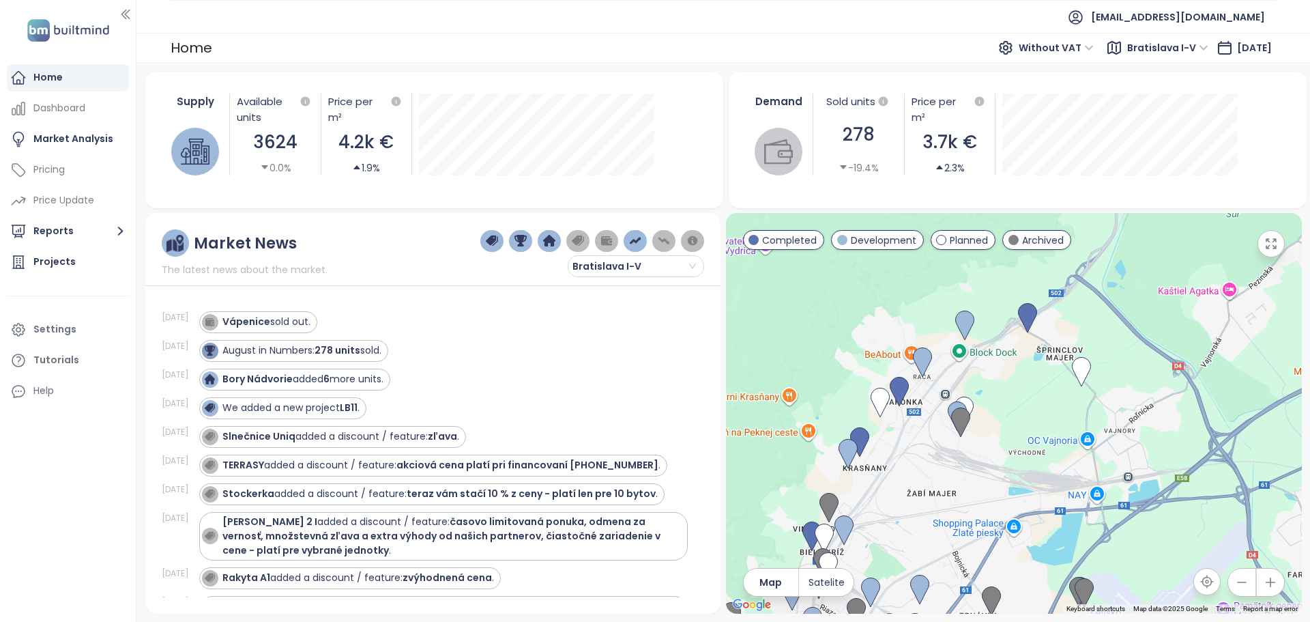
drag, startPoint x: 1108, startPoint y: 517, endPoint x: 1211, endPoint y: 276, distance: 262.0
click at [1211, 276] on div at bounding box center [1014, 413] width 576 height 401
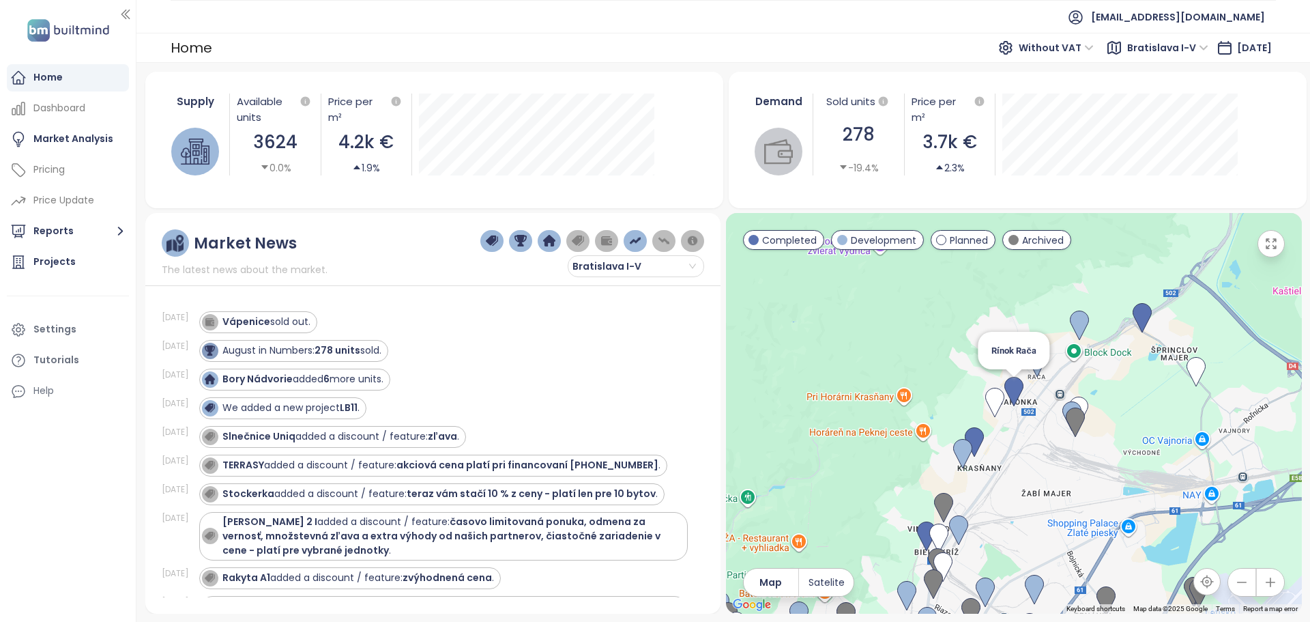
click at [1017, 389] on img at bounding box center [1013, 392] width 19 height 30
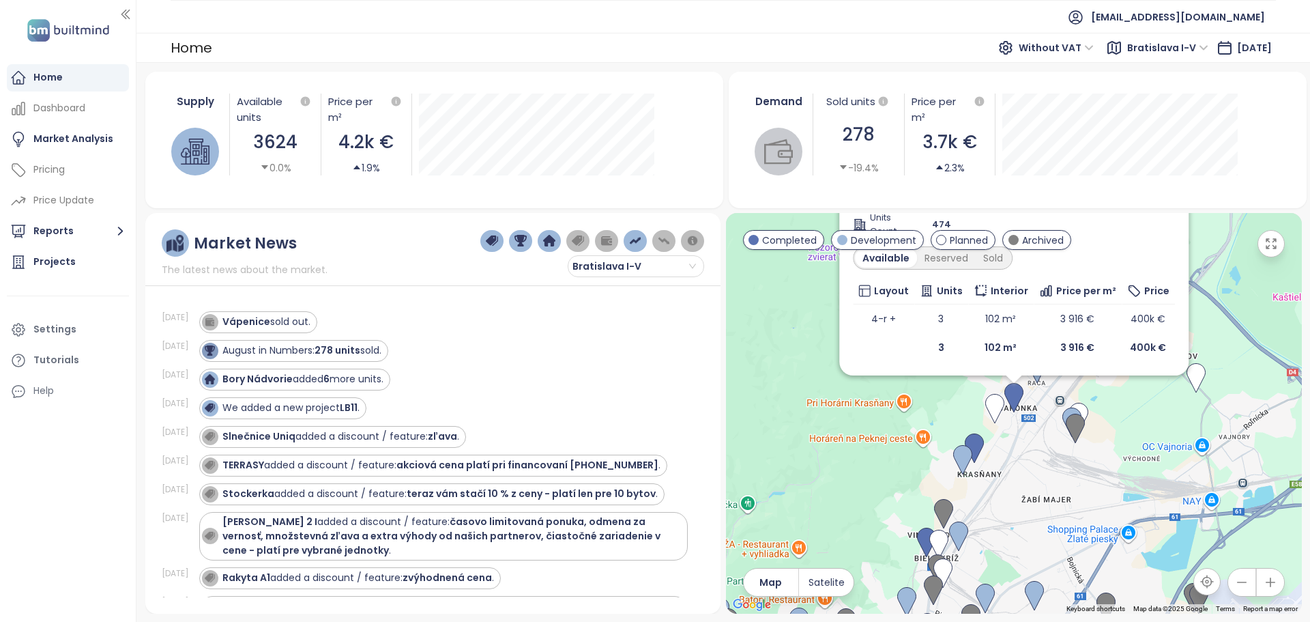
scroll to position [9, 0]
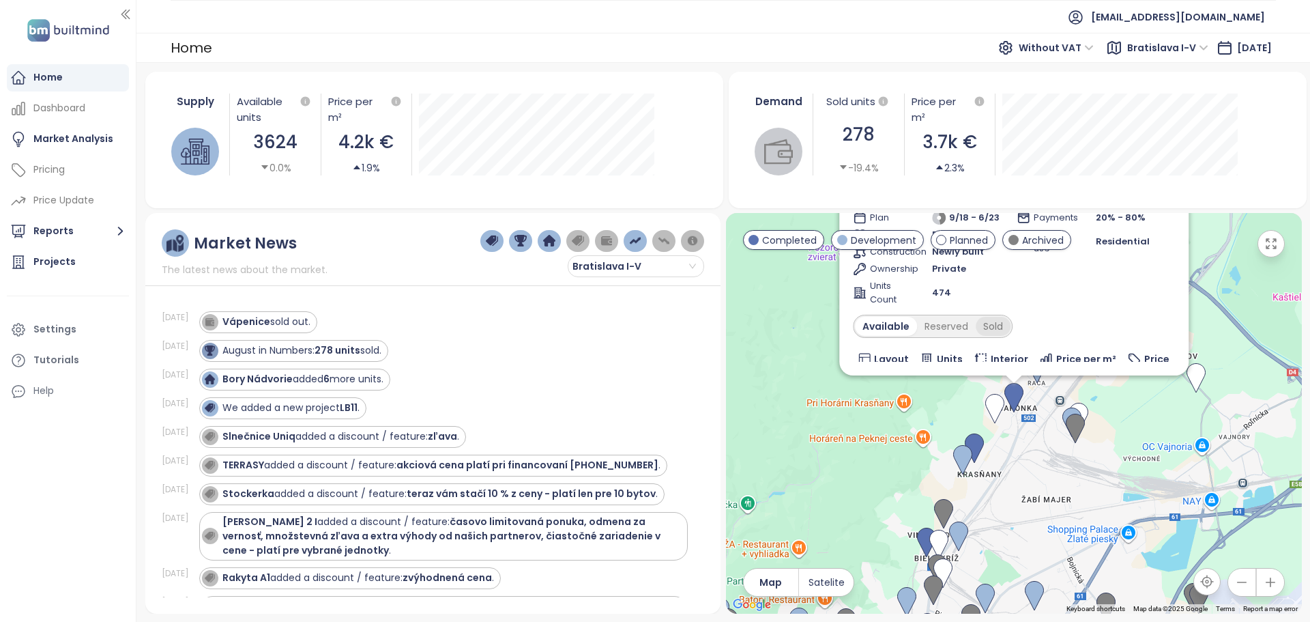
click at [991, 326] on div "Sold" at bounding box center [993, 326] width 35 height 19
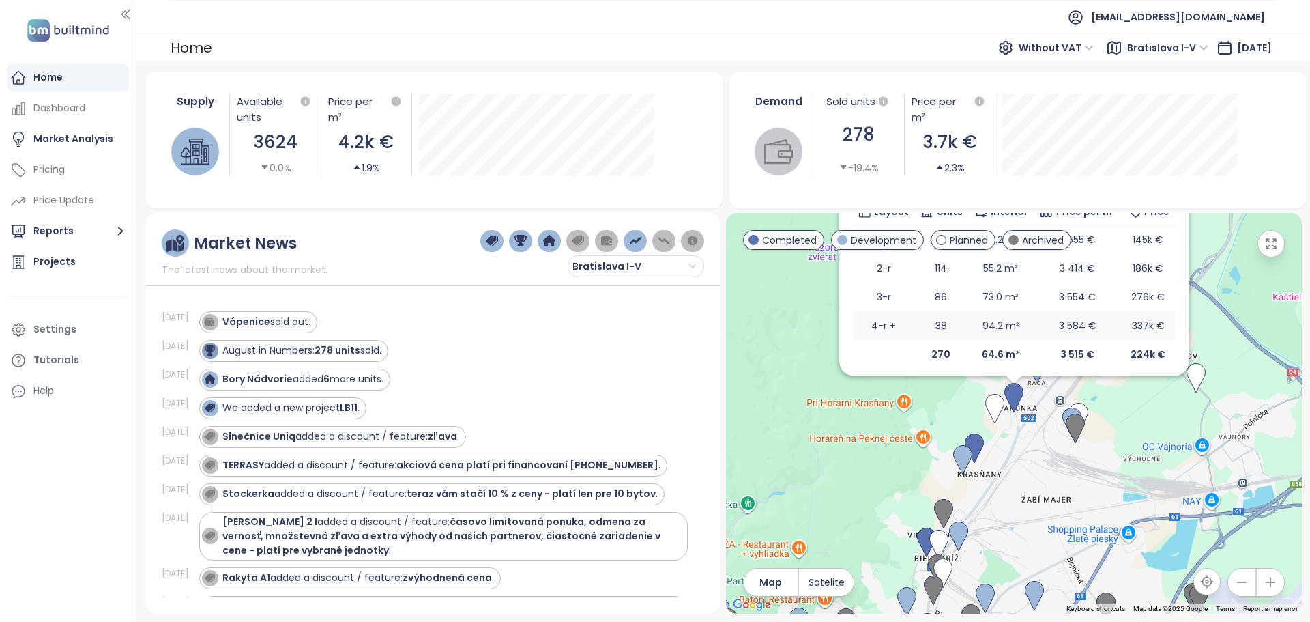
scroll to position [163, 0]
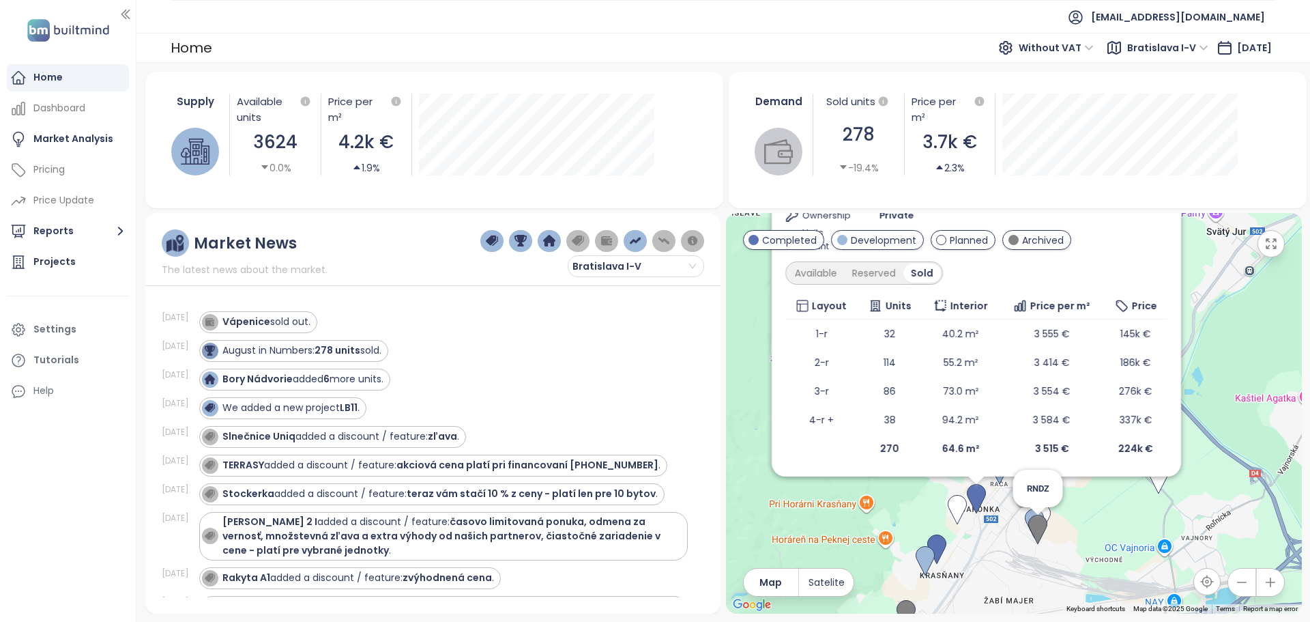
drag, startPoint x: 1064, startPoint y: 428, endPoint x: 1028, endPoint y: 521, distance: 99.4
click at [1028, 521] on img at bounding box center [1037, 529] width 19 height 30
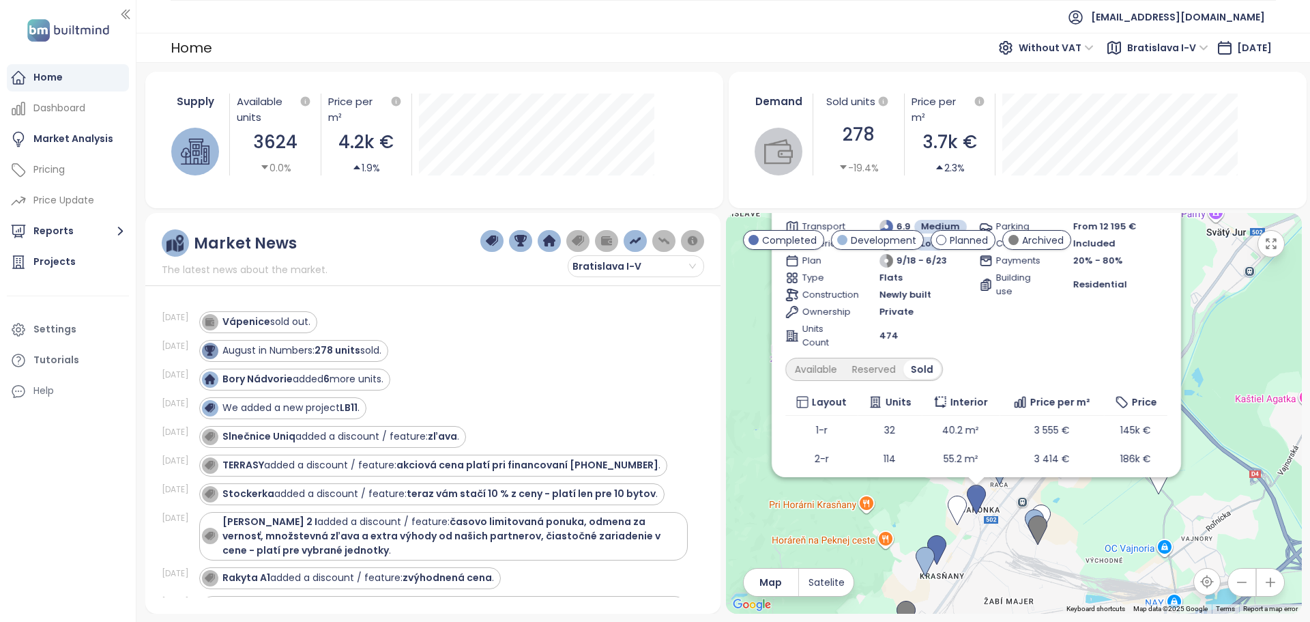
scroll to position [0, 0]
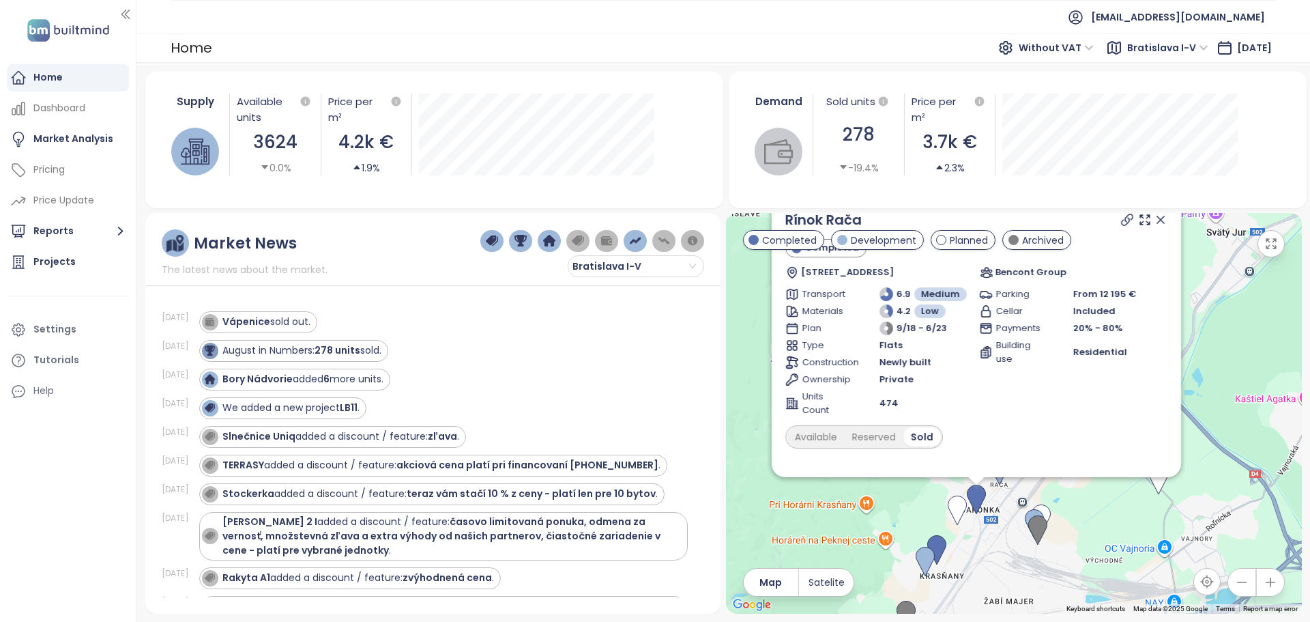
click at [1155, 220] on icon at bounding box center [1161, 220] width 14 height 14
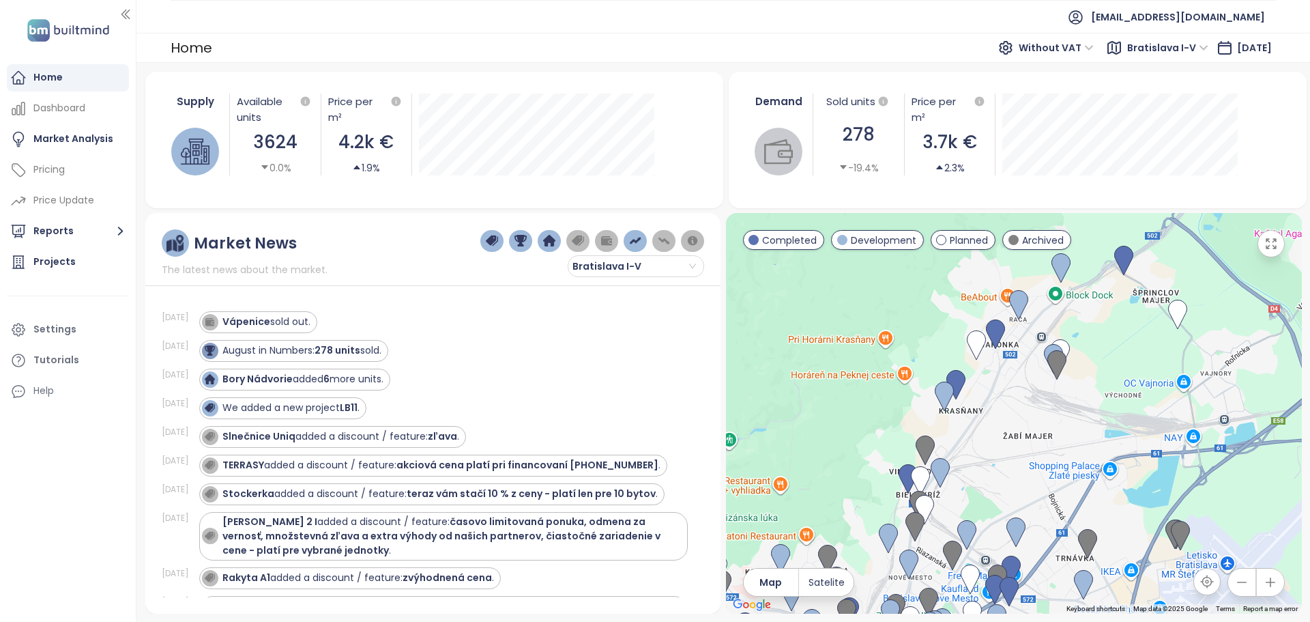
drag, startPoint x: 1086, startPoint y: 467, endPoint x: 1106, endPoint y: 296, distance: 172.5
click at [1106, 296] on div at bounding box center [1014, 413] width 576 height 401
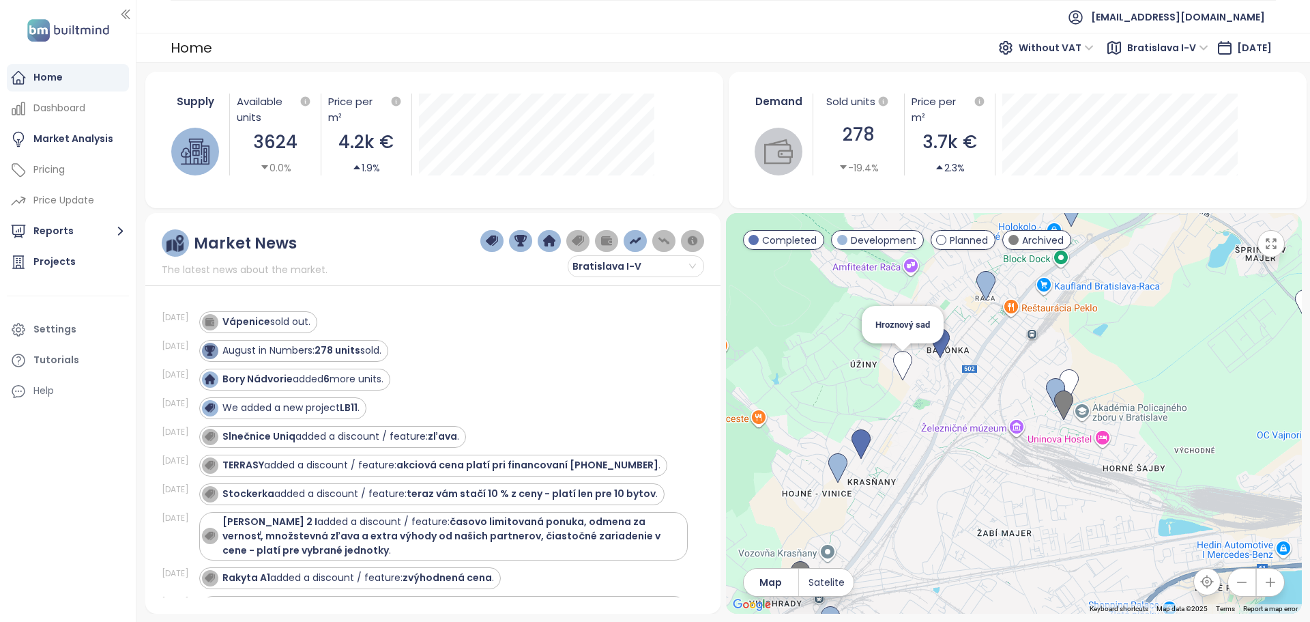
click at [902, 367] on img at bounding box center [902, 366] width 19 height 30
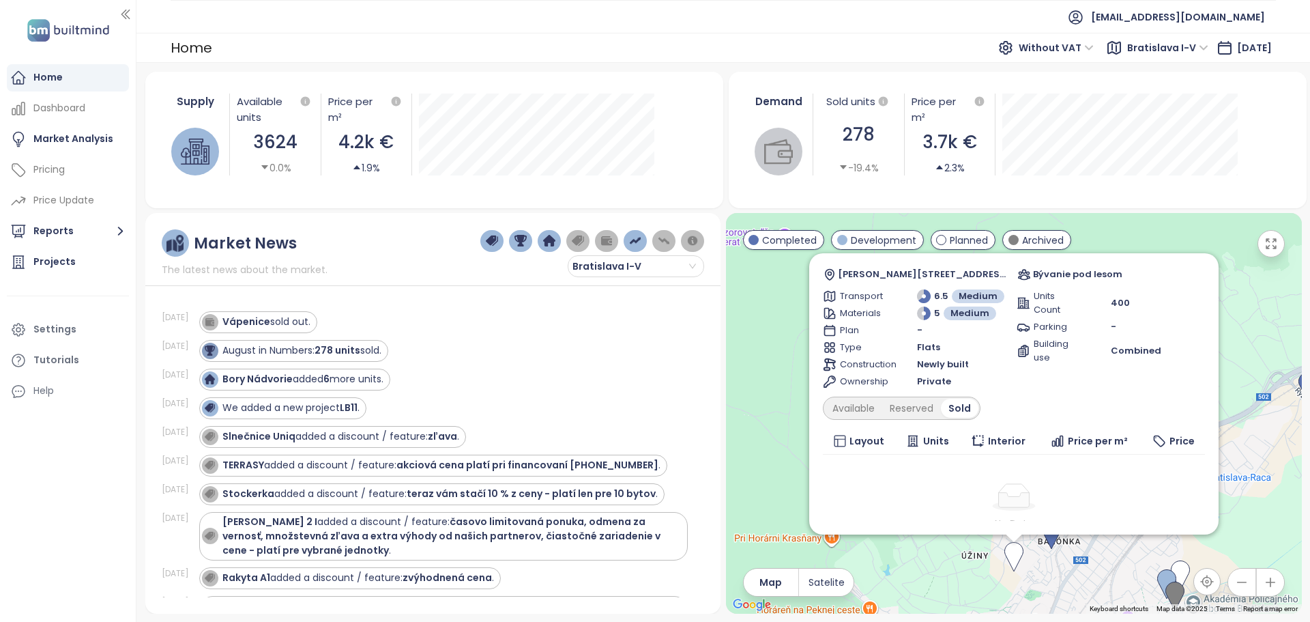
scroll to position [123, 0]
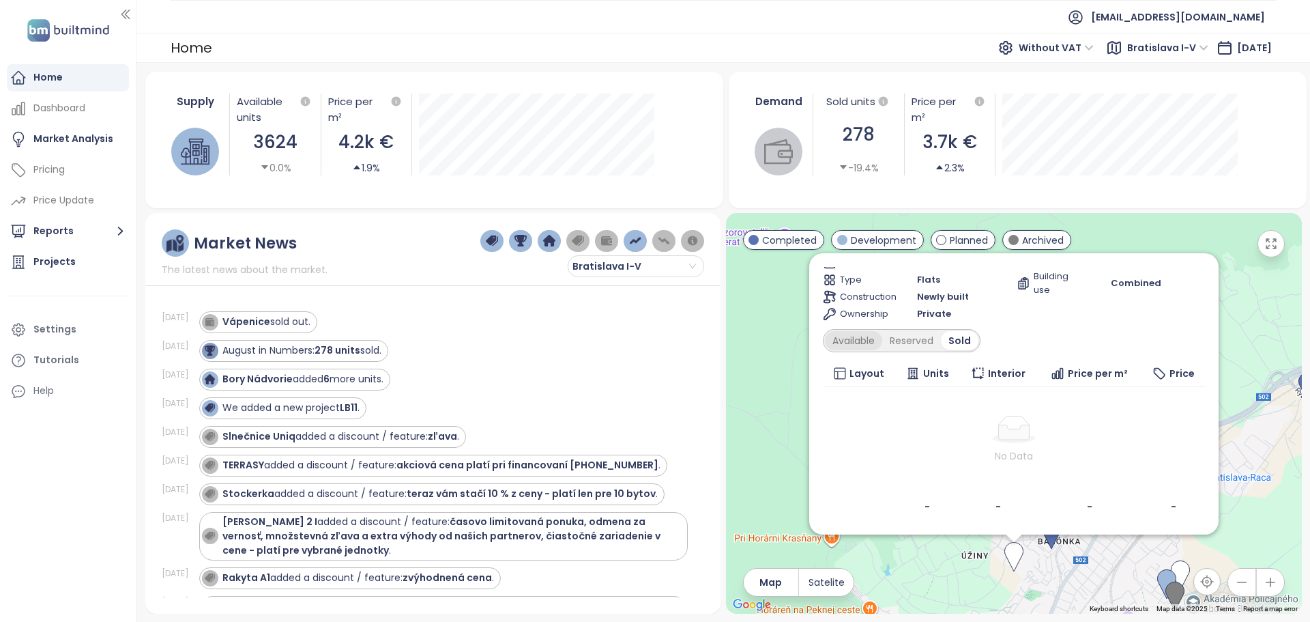
click at [843, 337] on div "Available" at bounding box center [853, 340] width 57 height 19
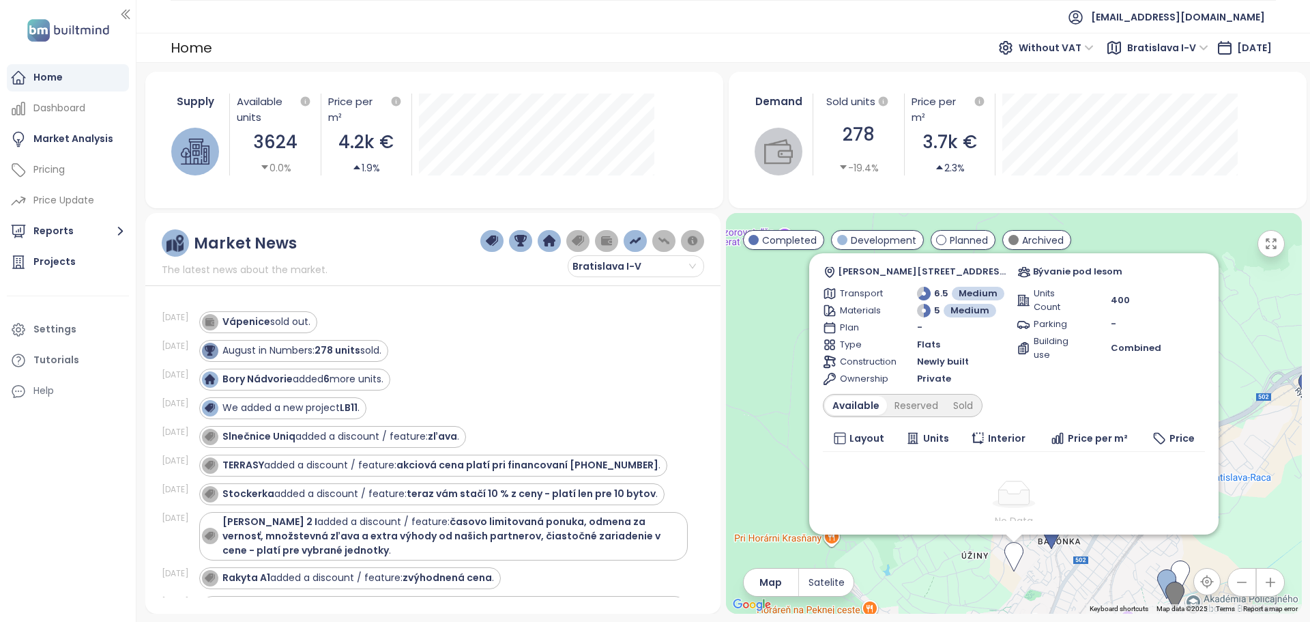
scroll to position [0, 0]
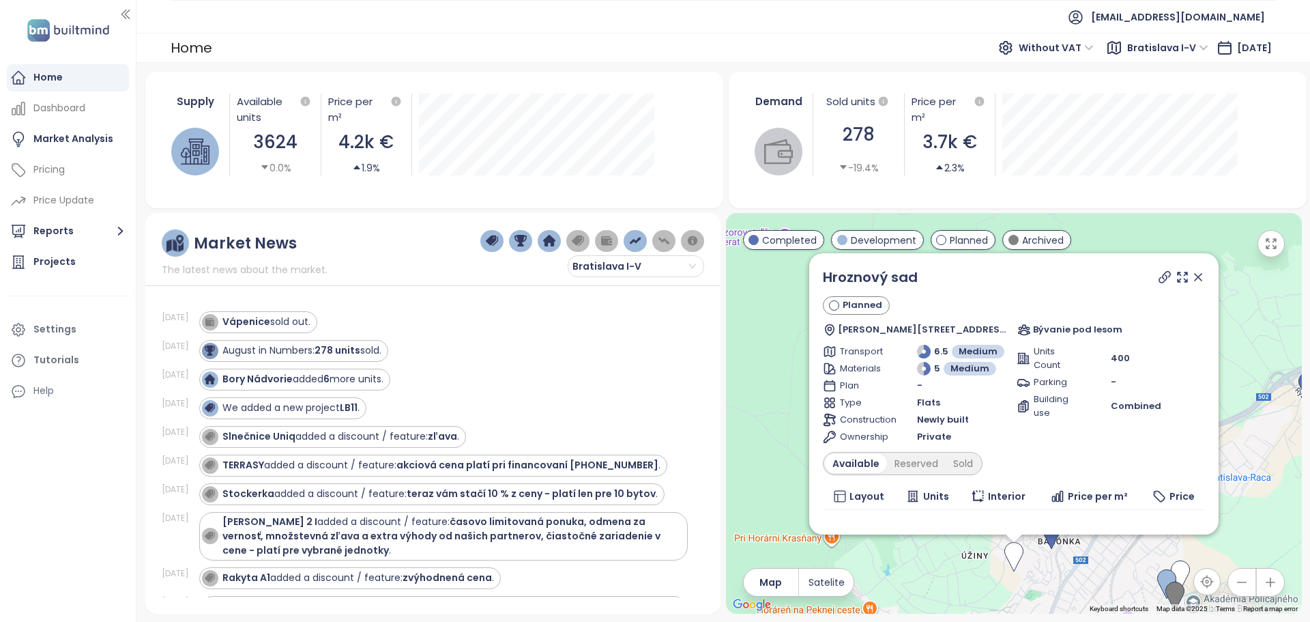
click at [1191, 274] on icon at bounding box center [1198, 277] width 14 height 14
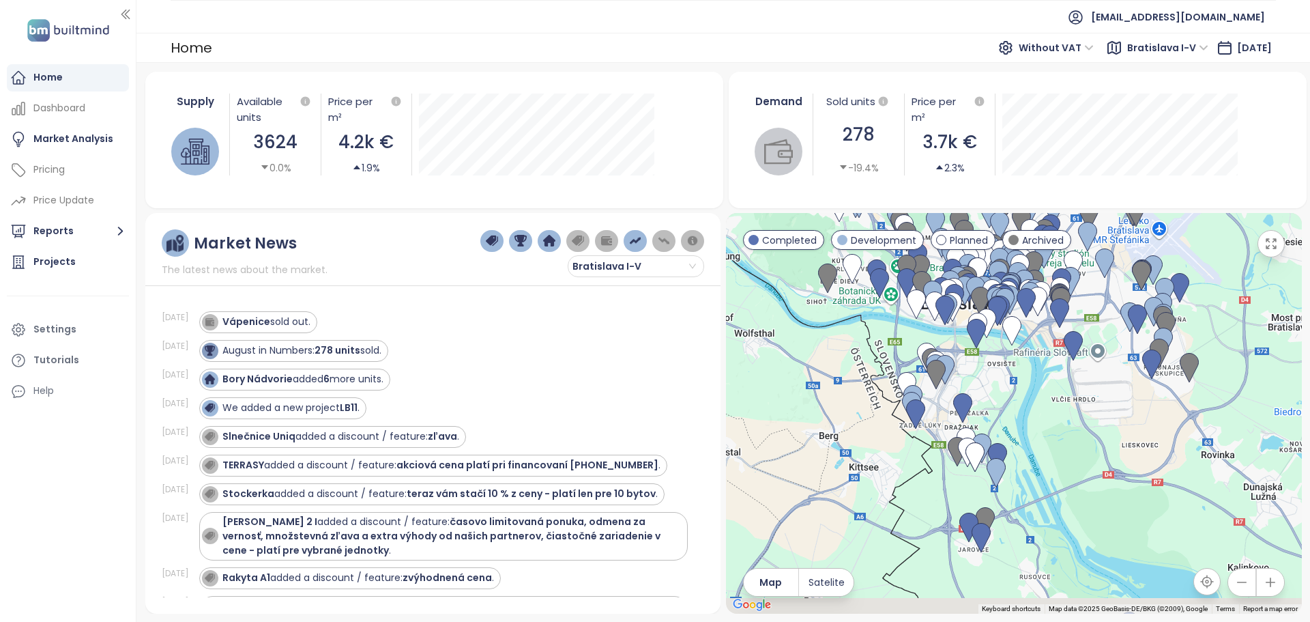
drag, startPoint x: 1051, startPoint y: 497, endPoint x: 970, endPoint y: 167, distance: 339.3
click at [970, 167] on div "Supply Available units 3624 0.0% Price per m² 4.2k € 1.9% Demand Sold units 278…" at bounding box center [723, 343] width 1157 height 542
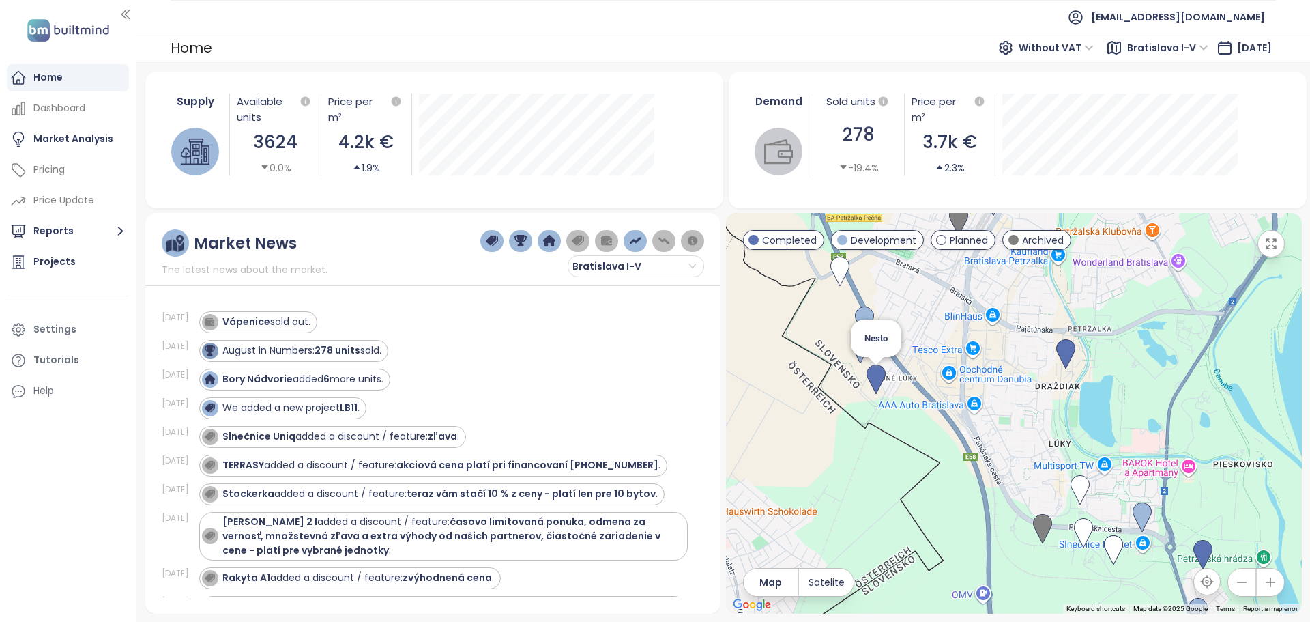
click at [879, 381] on img at bounding box center [876, 379] width 19 height 30
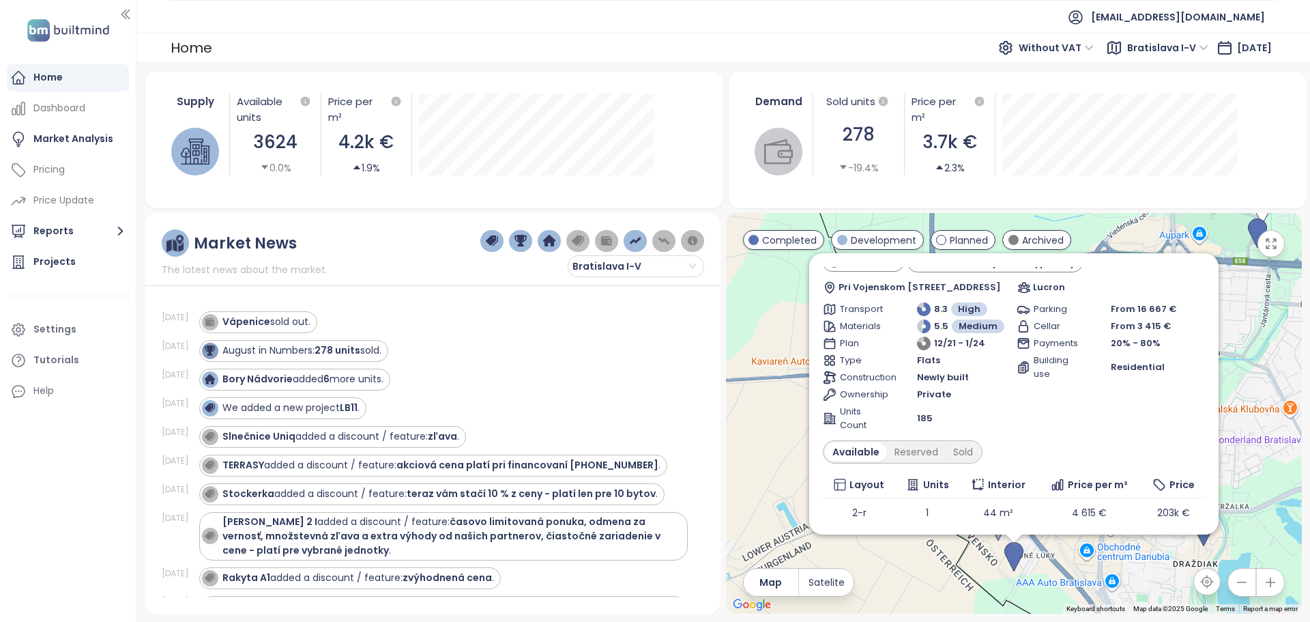
scroll to position [78, 0]
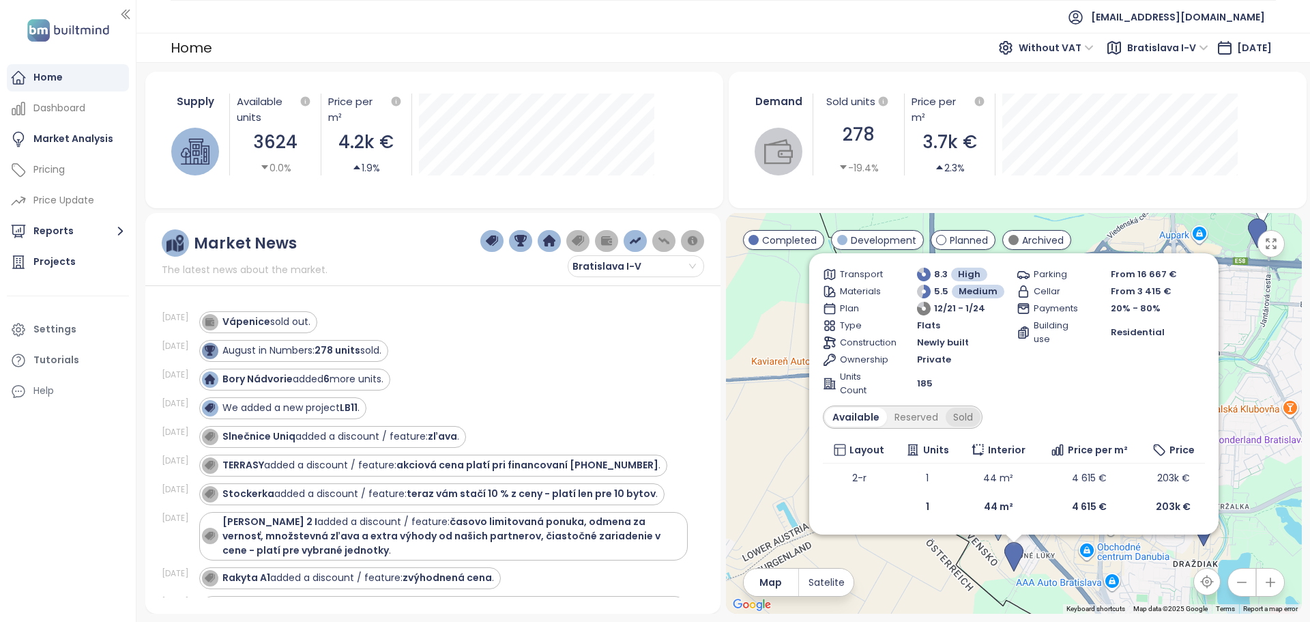
click at [968, 411] on div "Sold" at bounding box center [963, 416] width 35 height 19
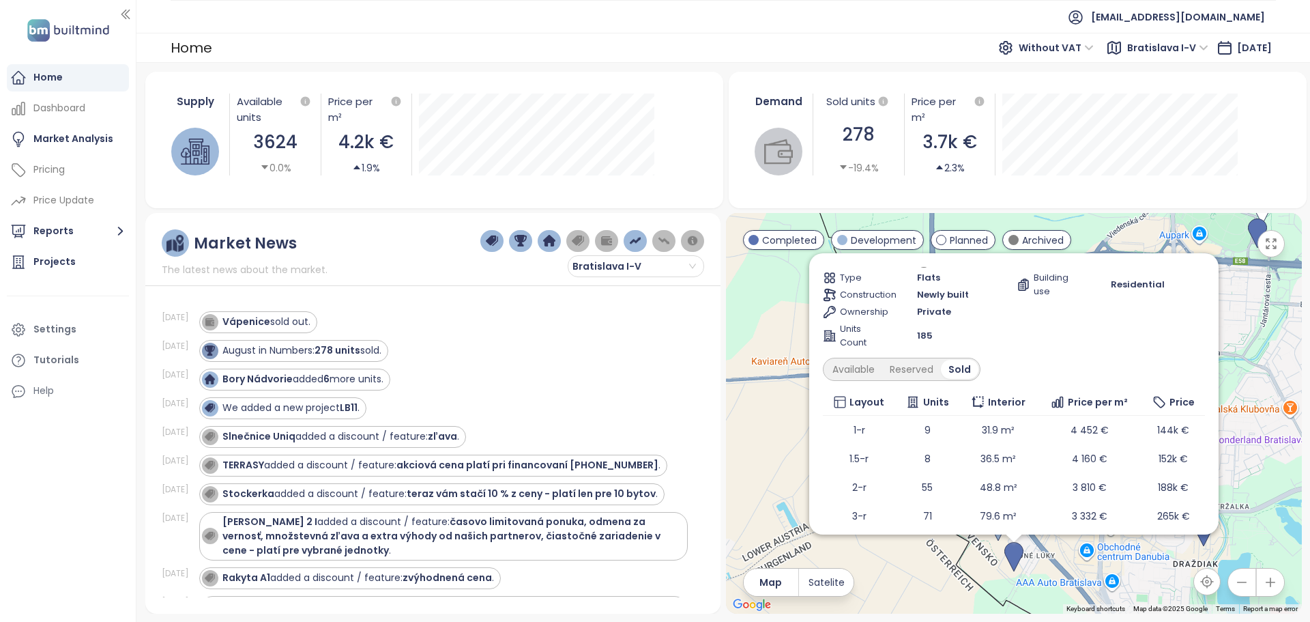
scroll to position [193, 0]
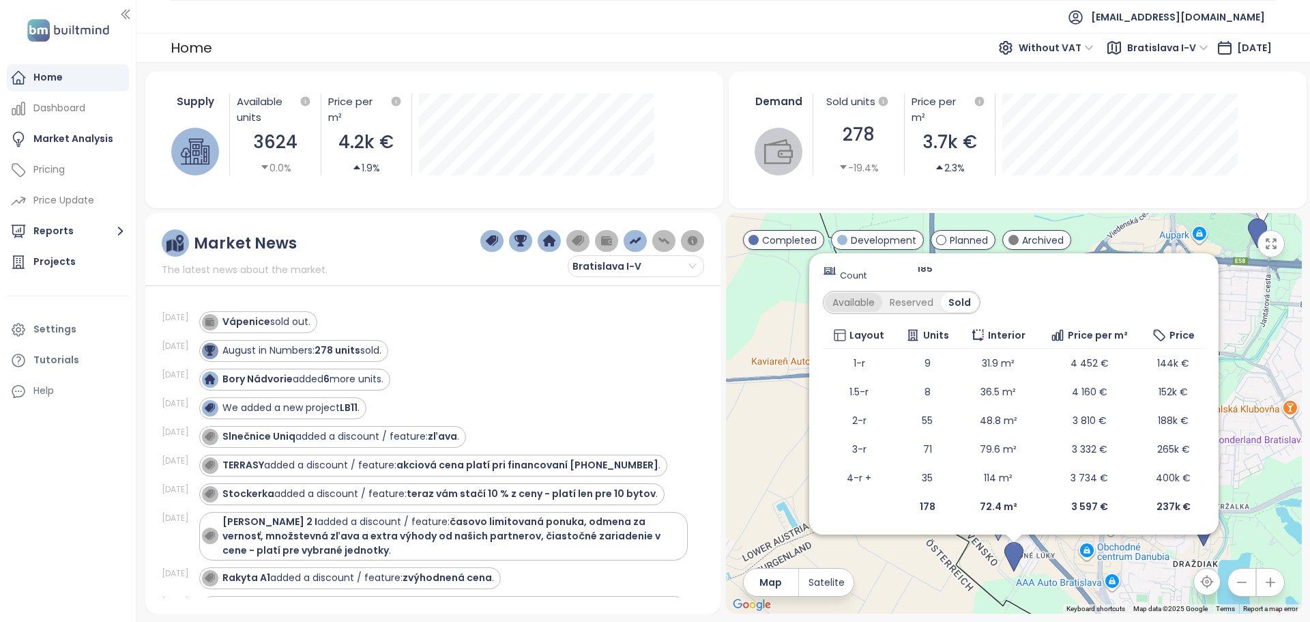
click at [840, 303] on div "Available" at bounding box center [853, 302] width 57 height 19
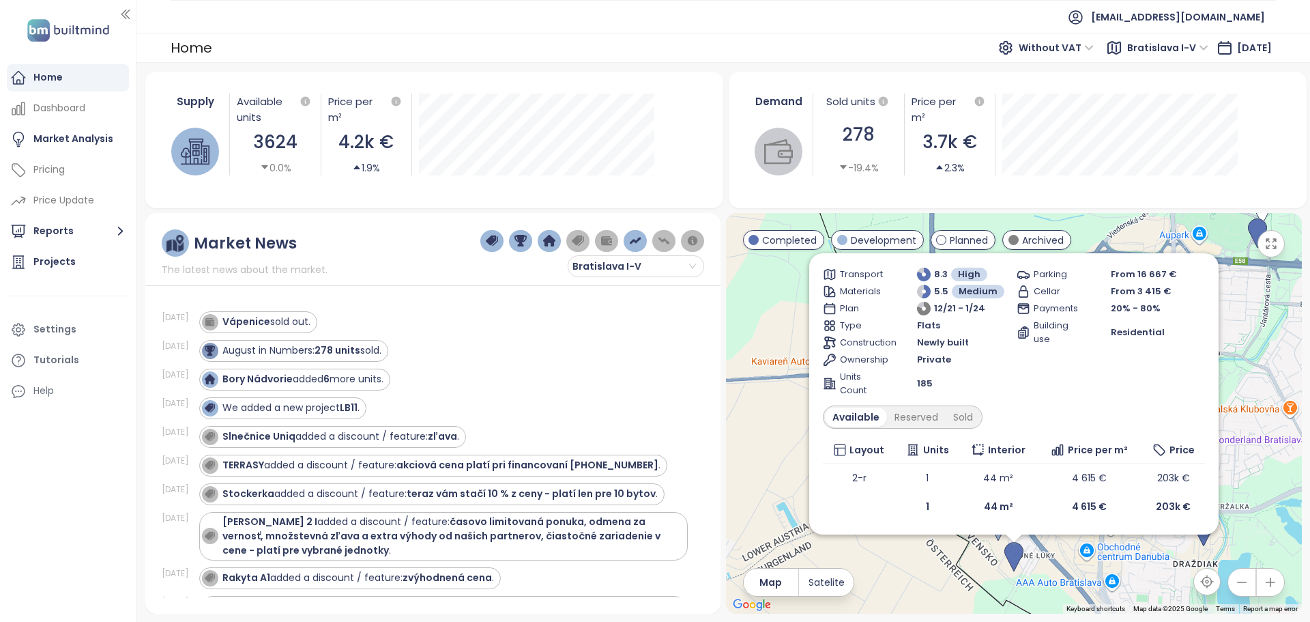
scroll to position [0, 0]
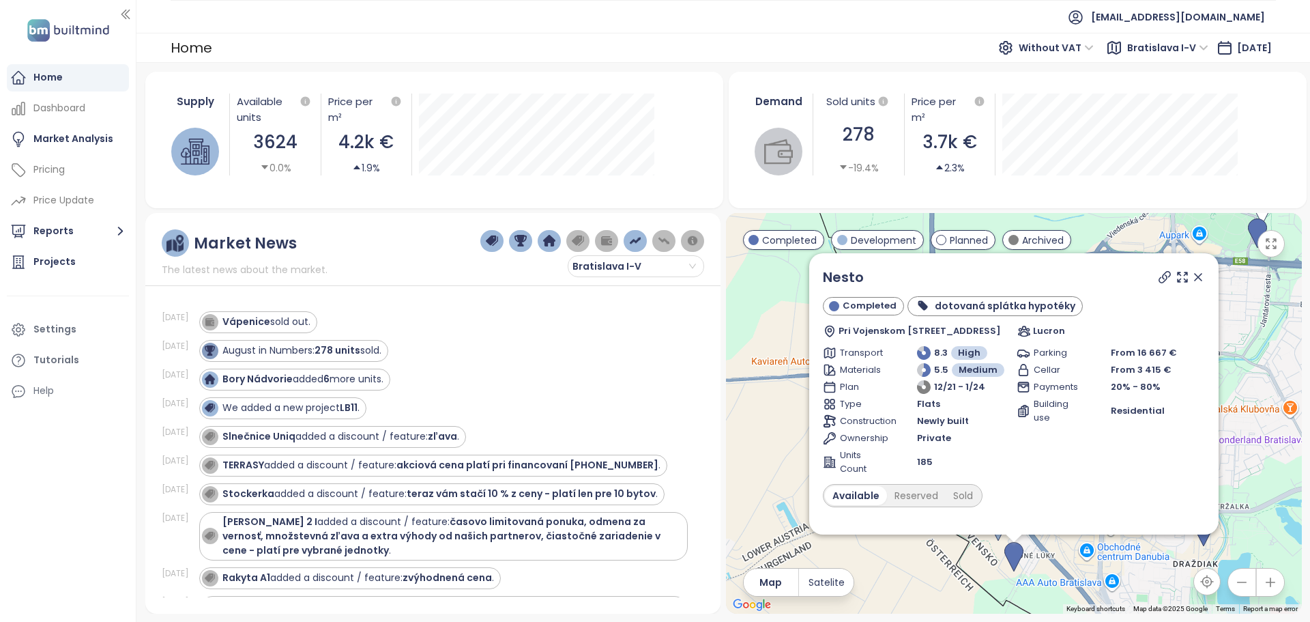
drag, startPoint x: 1191, startPoint y: 274, endPoint x: 1176, endPoint y: 293, distance: 23.9
click at [1195, 274] on icon at bounding box center [1198, 277] width 7 height 7
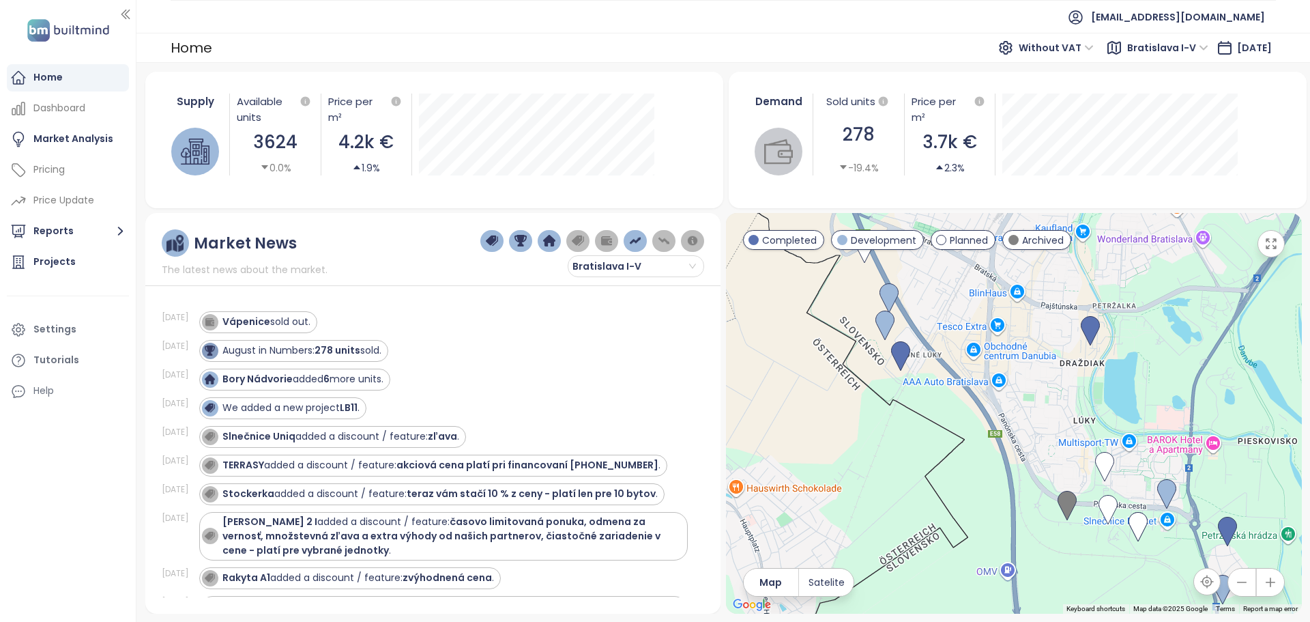
drag, startPoint x: 1103, startPoint y: 525, endPoint x: 987, endPoint y: 332, distance: 225.3
click at [987, 332] on div at bounding box center [1014, 413] width 576 height 401
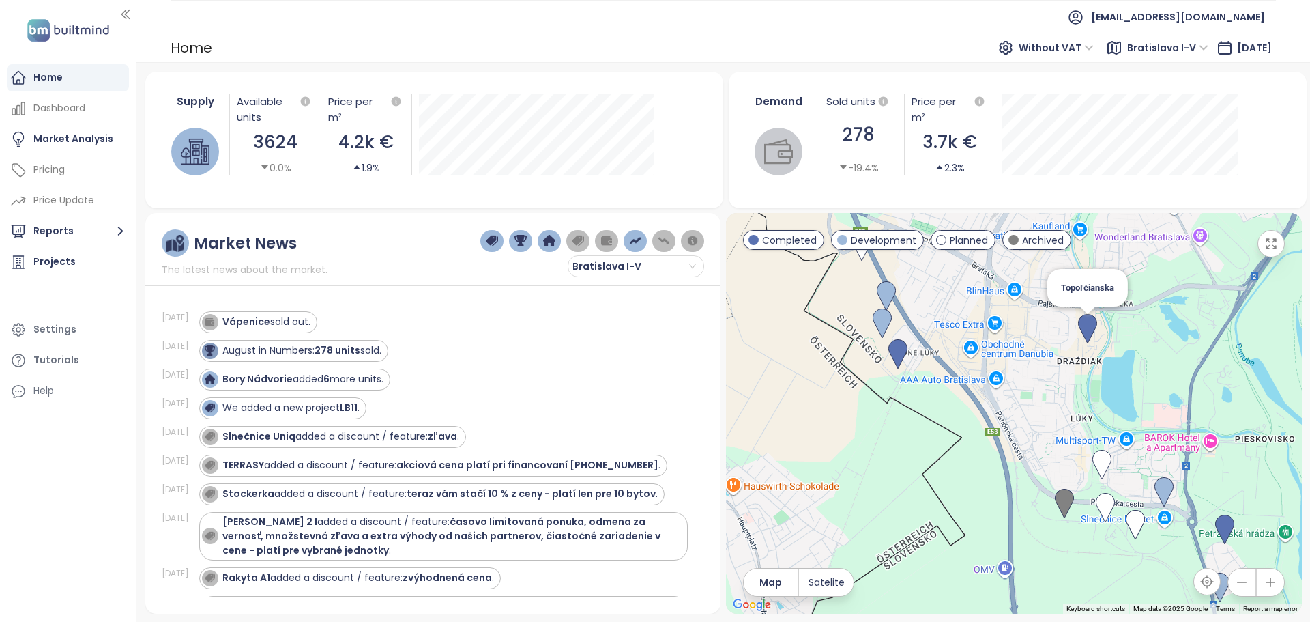
click at [1086, 327] on img at bounding box center [1087, 329] width 19 height 30
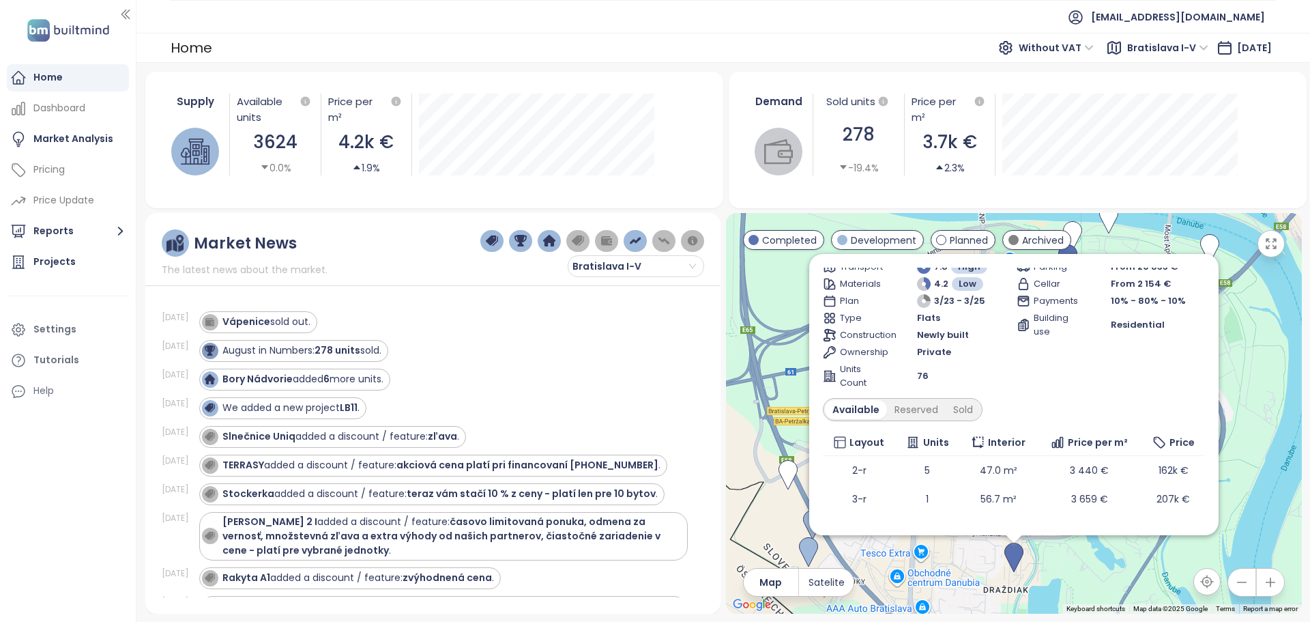
scroll to position [68, 0]
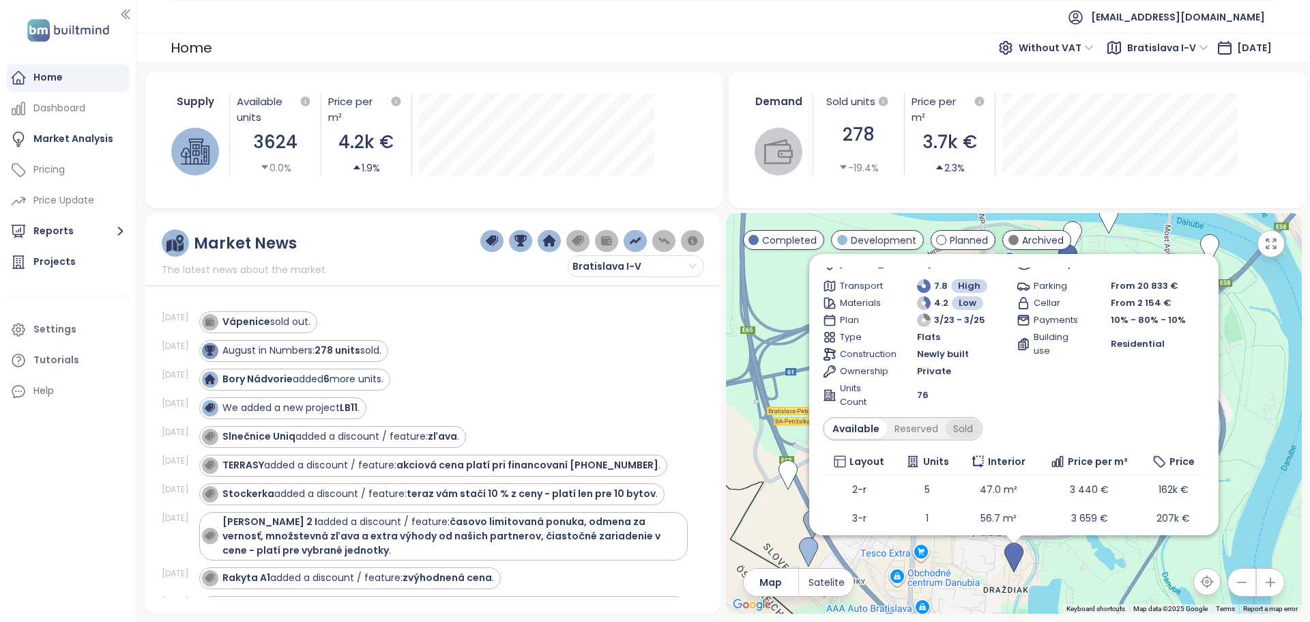
click at [961, 428] on div "Sold" at bounding box center [963, 428] width 35 height 19
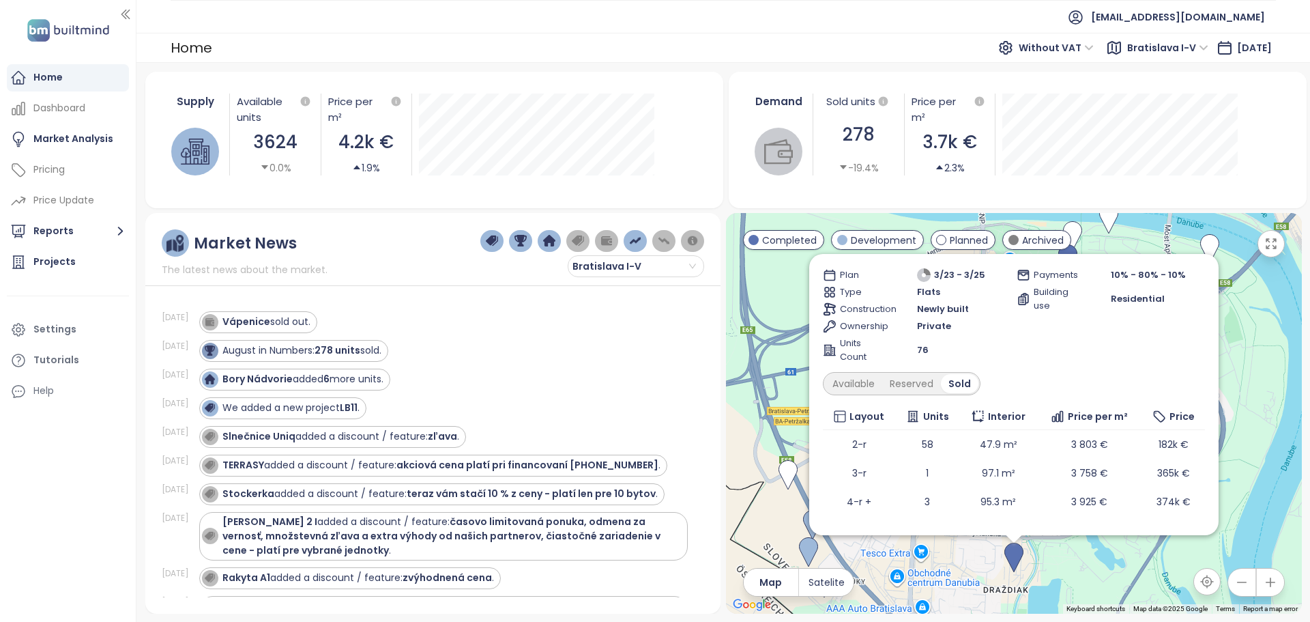
scroll to position [136, 0]
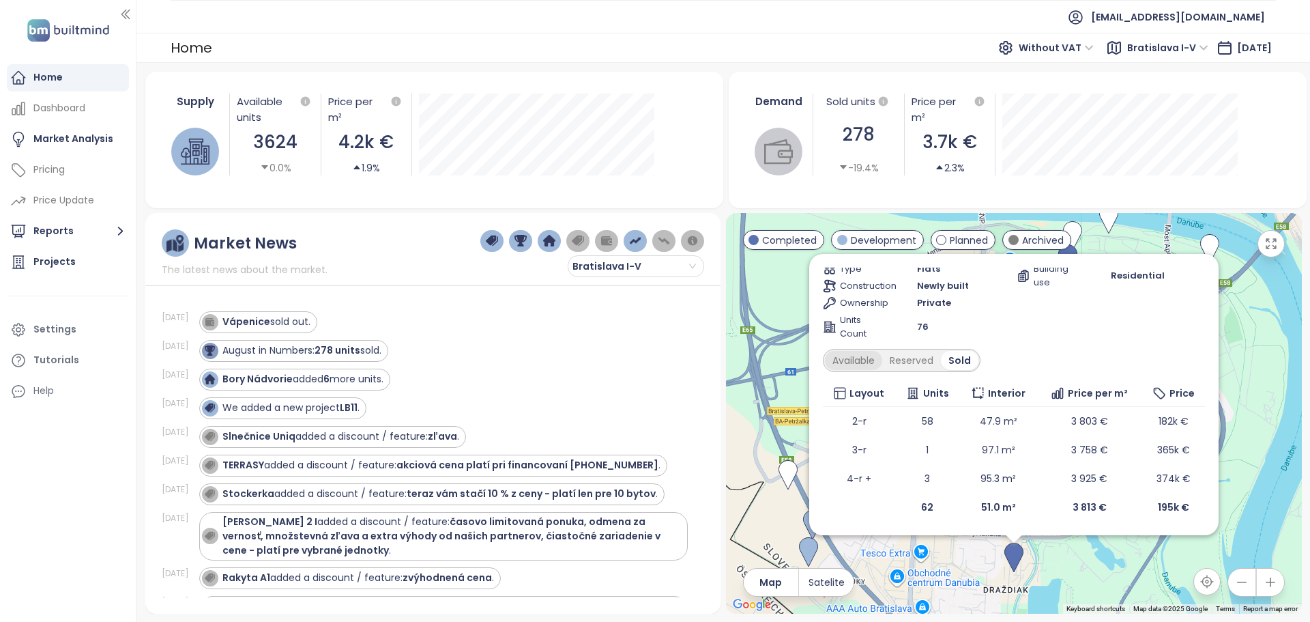
click at [843, 363] on div "Available" at bounding box center [853, 360] width 57 height 19
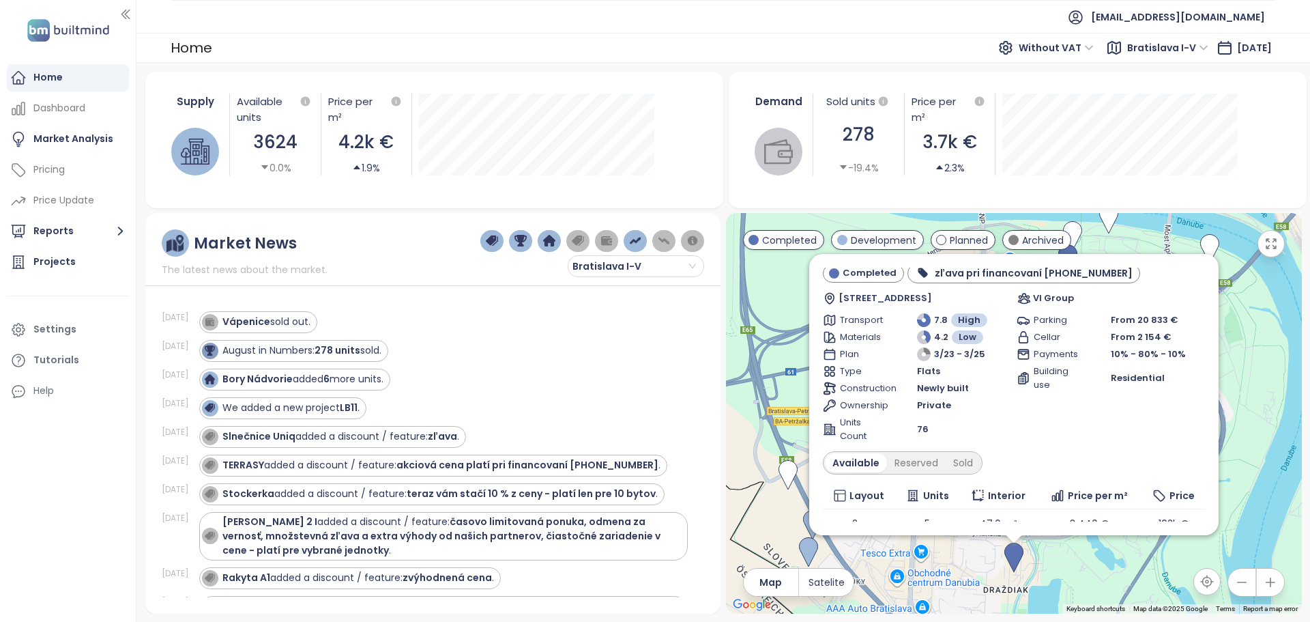
scroll to position [0, 0]
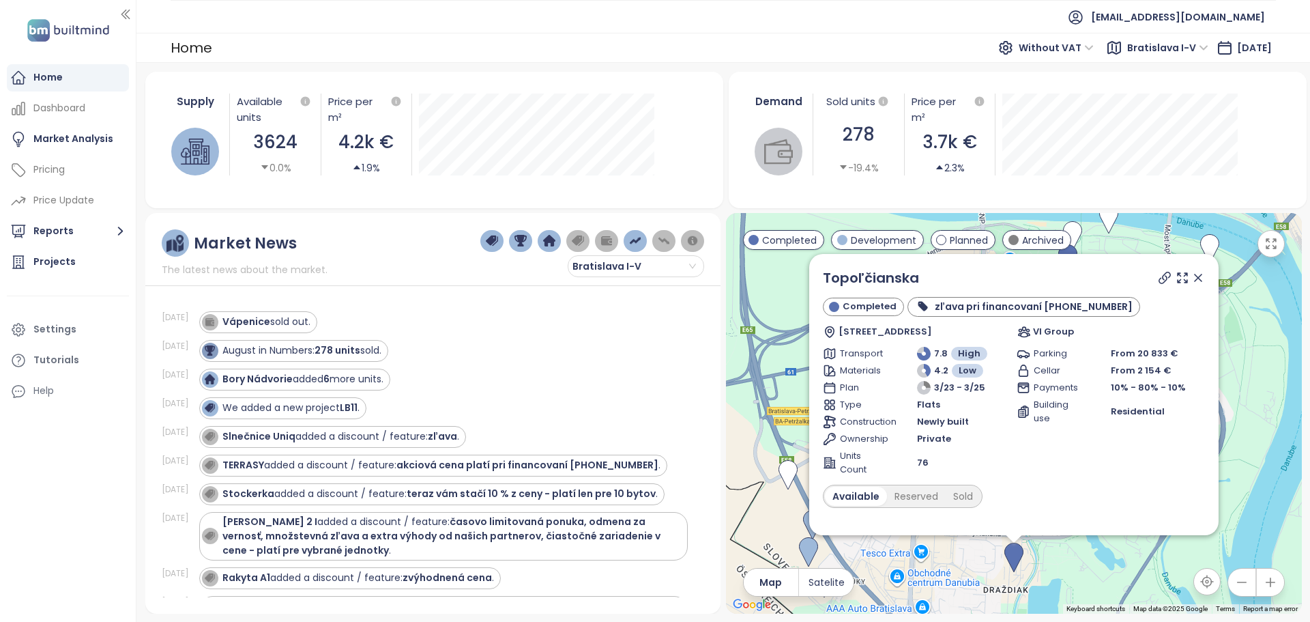
click at [1195, 277] on icon at bounding box center [1198, 277] width 7 height 7
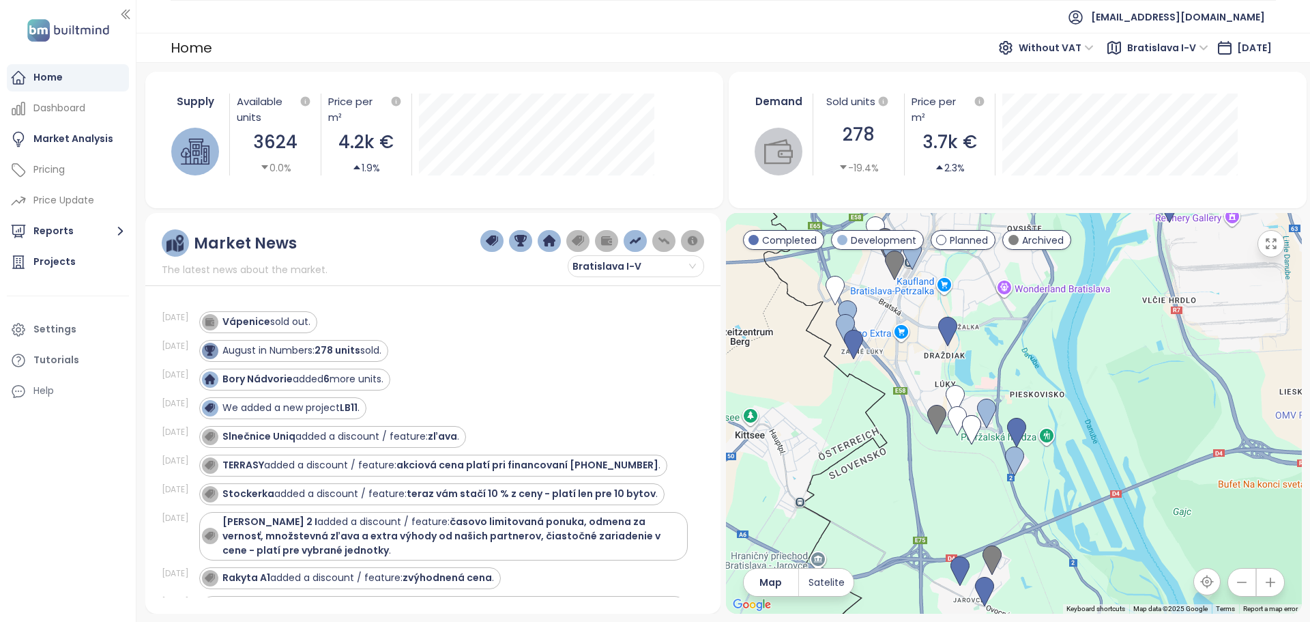
drag, startPoint x: 1082, startPoint y: 377, endPoint x: 1005, endPoint y: 311, distance: 101.6
click at [1005, 311] on div at bounding box center [1014, 413] width 576 height 401
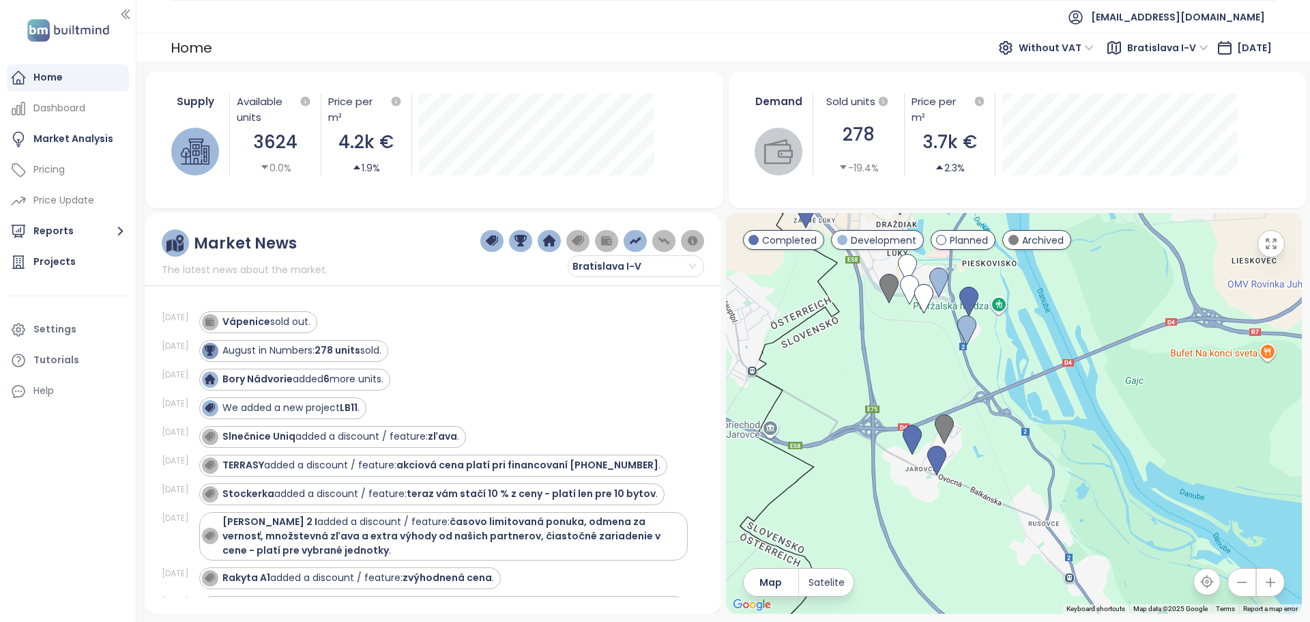
drag, startPoint x: 1040, startPoint y: 532, endPoint x: 1035, endPoint y: 422, distance: 110.6
click at [1035, 422] on div at bounding box center [1014, 413] width 576 height 401
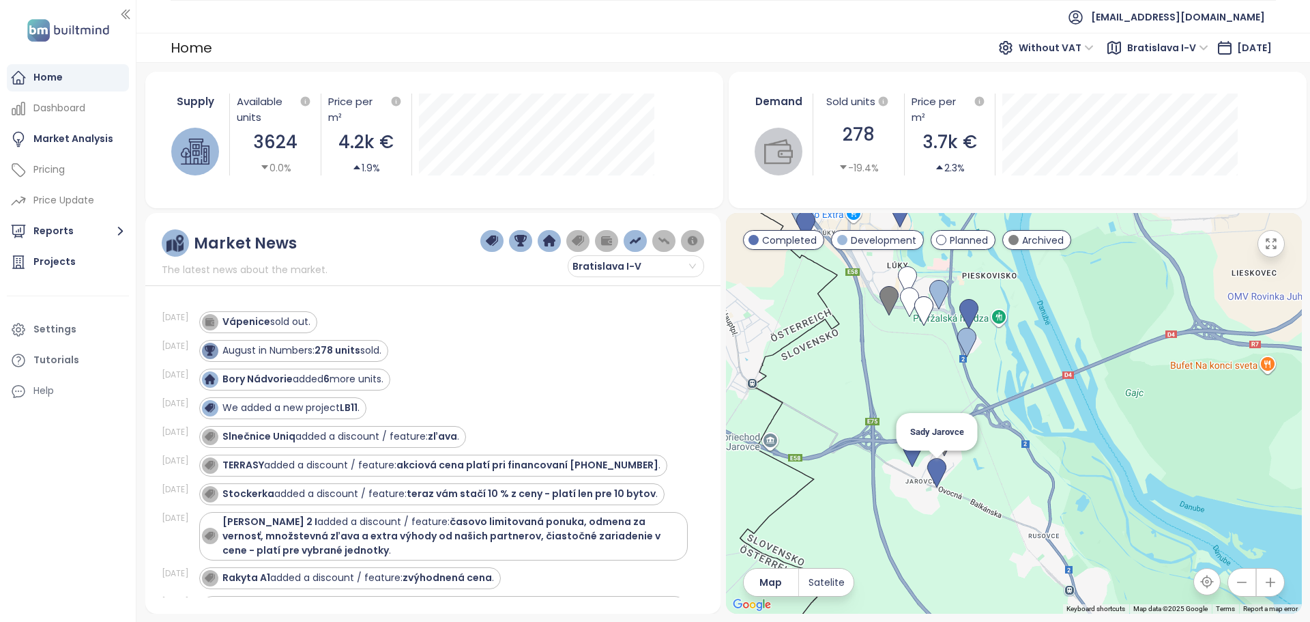
click at [938, 477] on img at bounding box center [936, 473] width 19 height 30
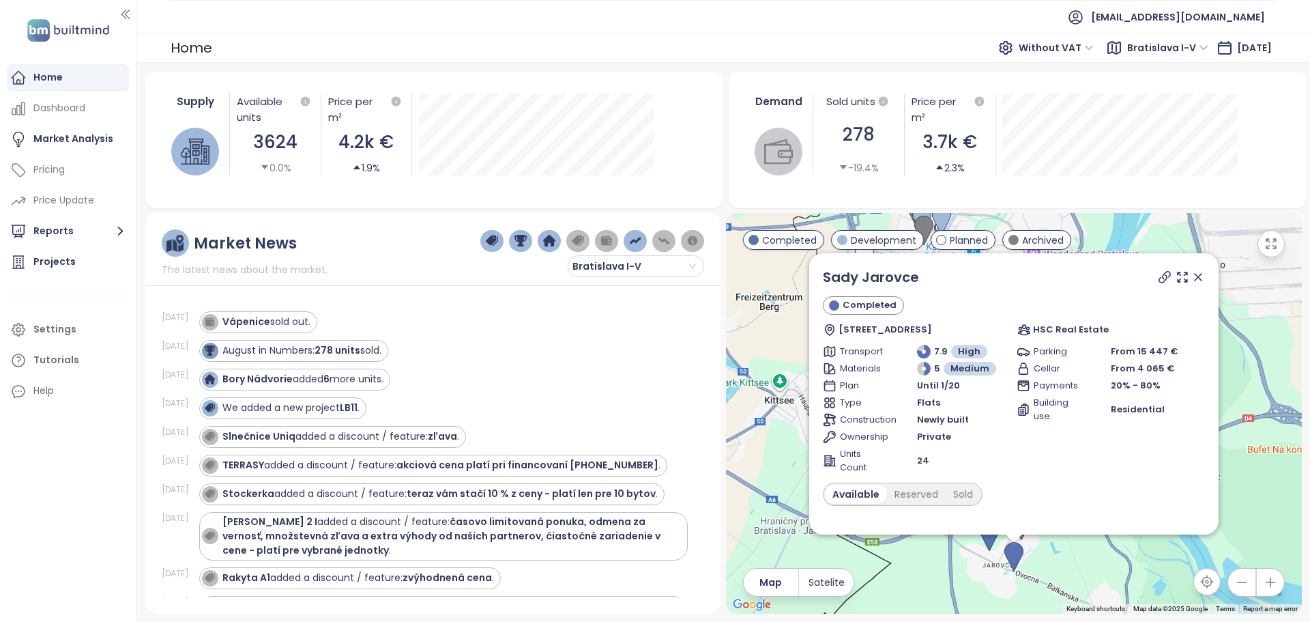
scroll to position [106, 0]
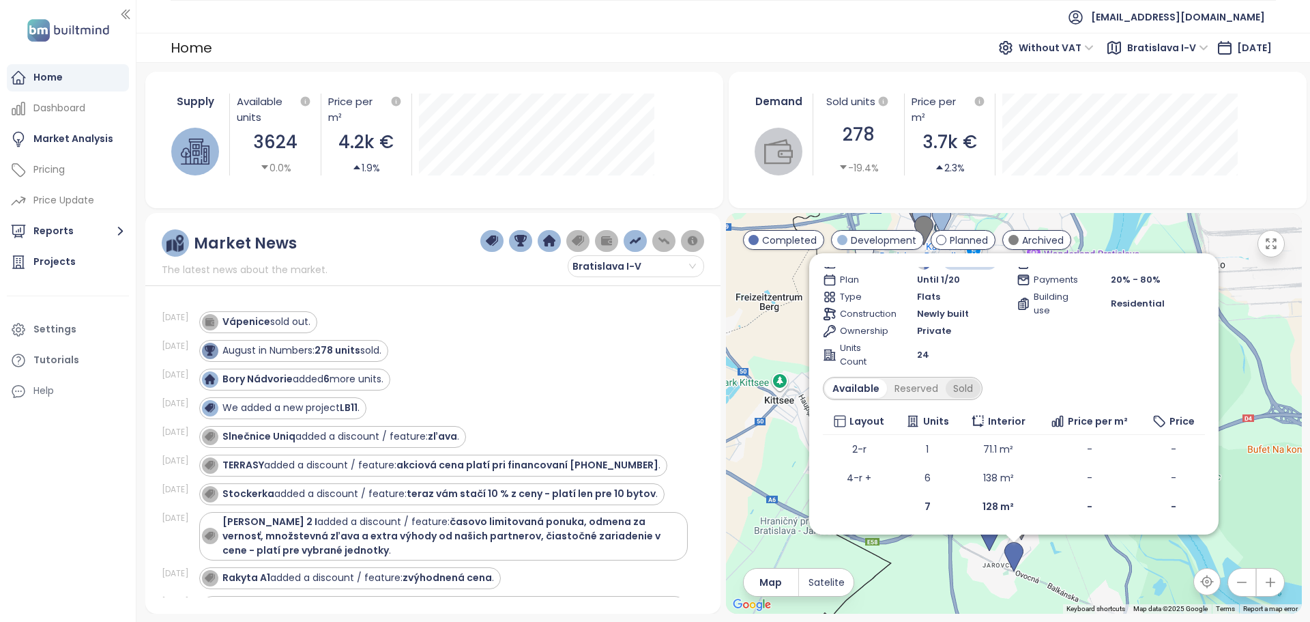
click at [971, 392] on div "Sold" at bounding box center [963, 388] width 35 height 19
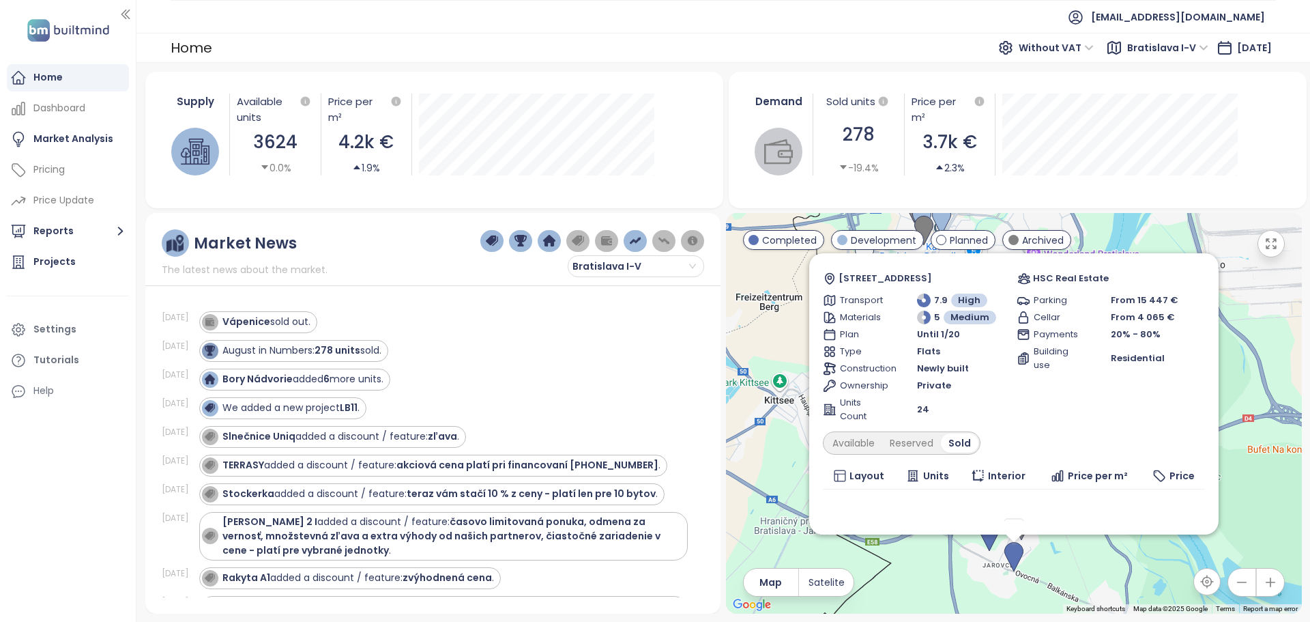
scroll to position [0, 0]
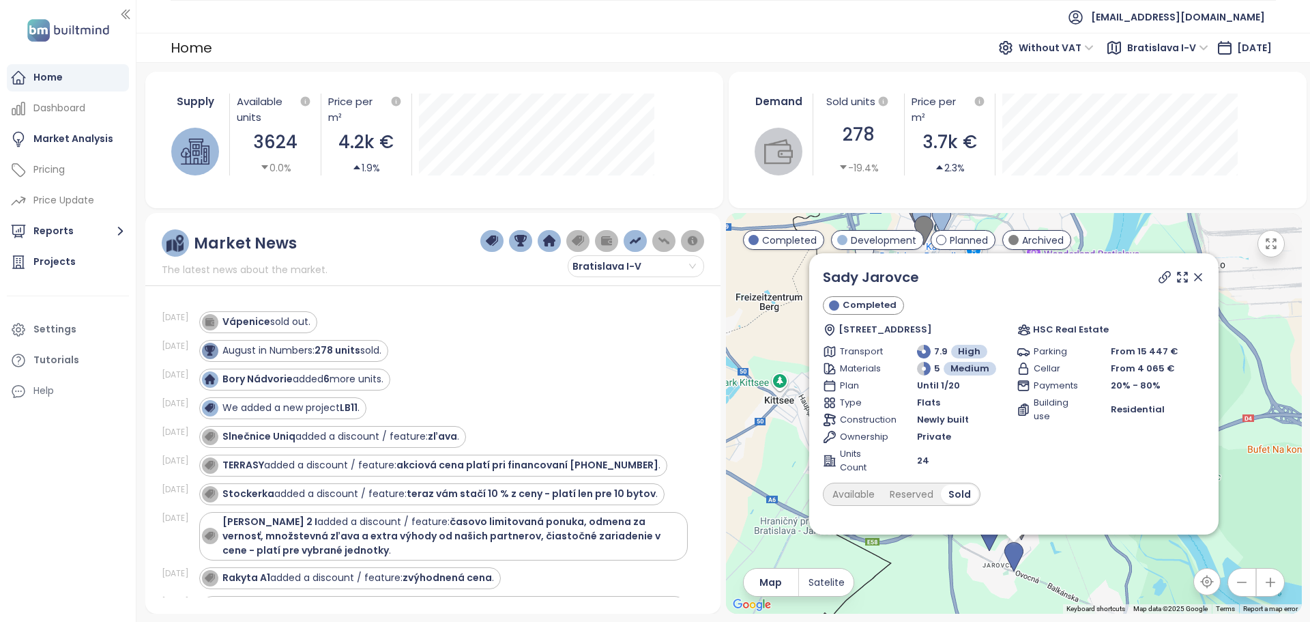
click at [1191, 277] on icon at bounding box center [1198, 277] width 14 height 14
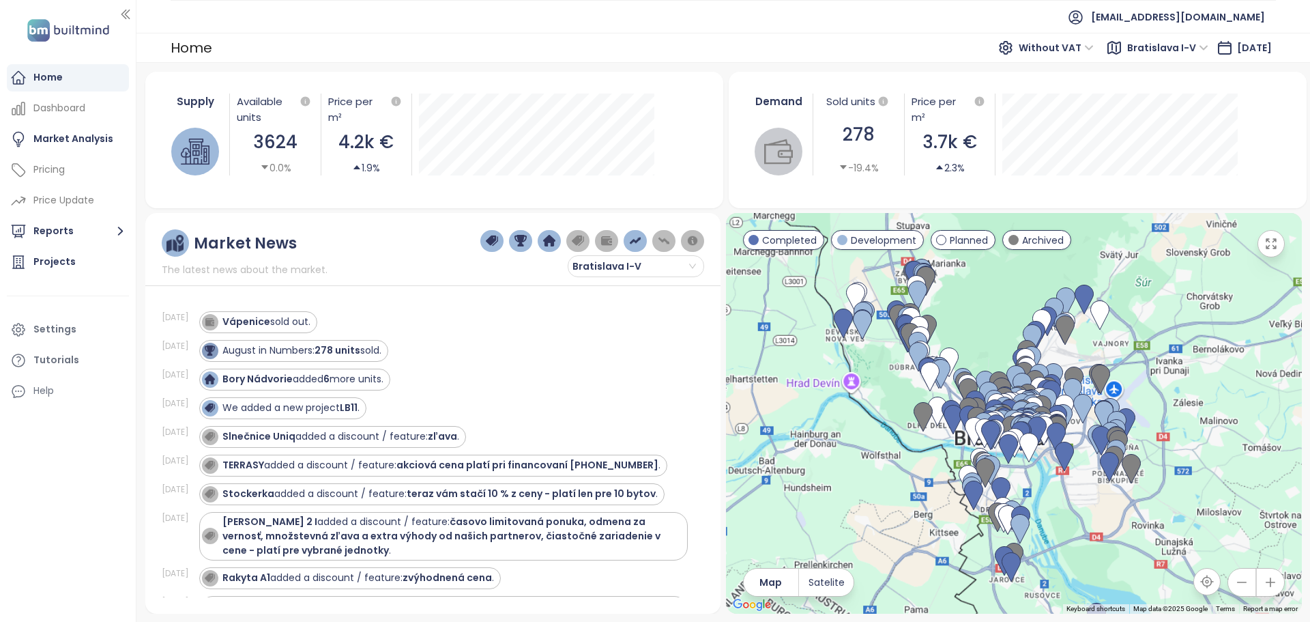
drag, startPoint x: 1159, startPoint y: 293, endPoint x: 1086, endPoint y: 476, distance: 197.5
click at [1086, 476] on div at bounding box center [1014, 413] width 576 height 401
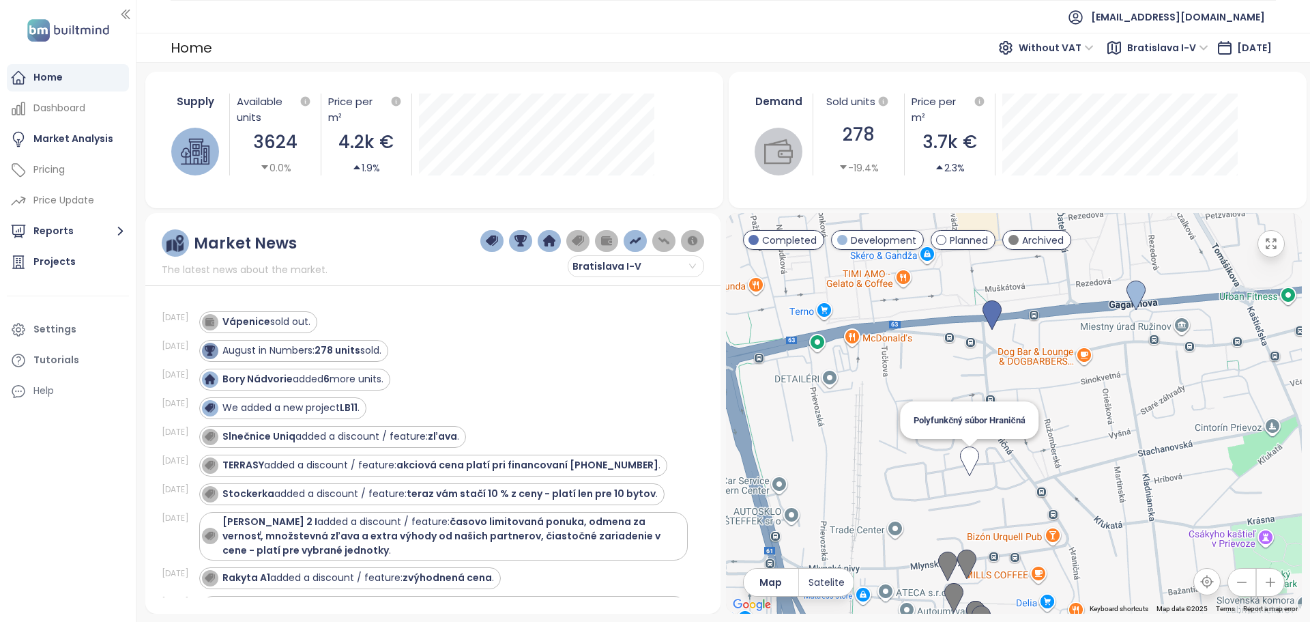
click at [972, 460] on img at bounding box center [969, 461] width 19 height 30
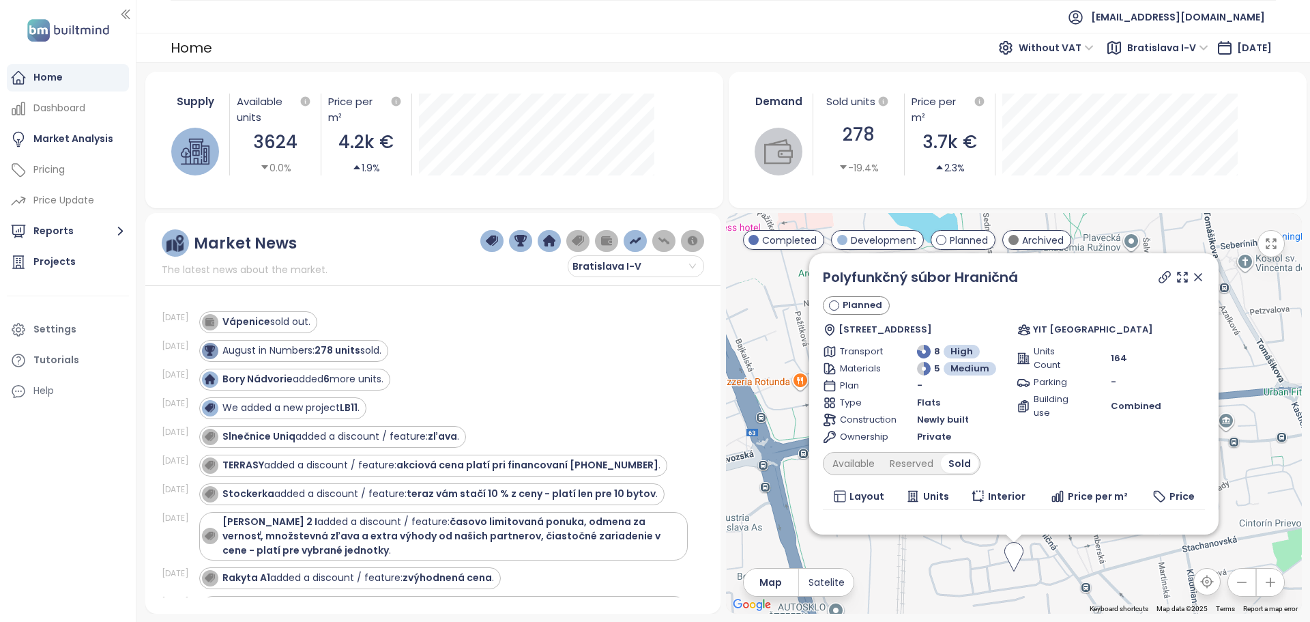
click at [1193, 277] on icon at bounding box center [1198, 277] width 14 height 14
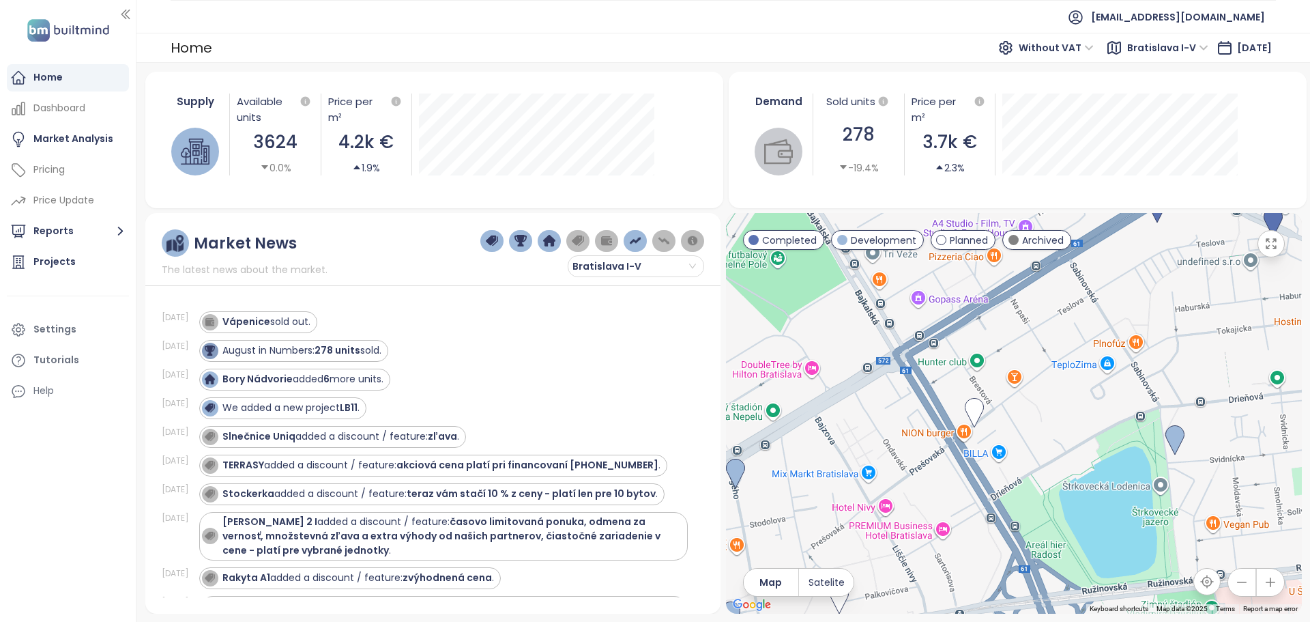
drag, startPoint x: 850, startPoint y: 310, endPoint x: 915, endPoint y: 478, distance: 179.3
click at [915, 478] on div at bounding box center [1014, 413] width 576 height 401
click at [975, 405] on img at bounding box center [974, 413] width 19 height 30
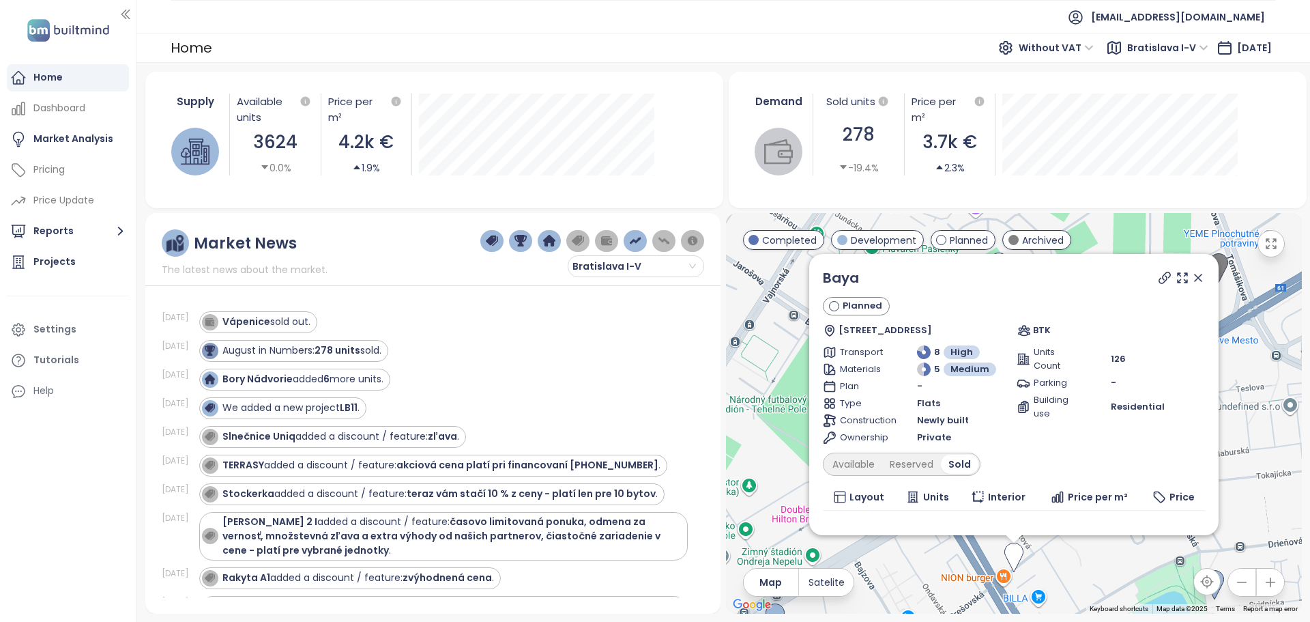
click at [1195, 280] on icon at bounding box center [1198, 277] width 7 height 7
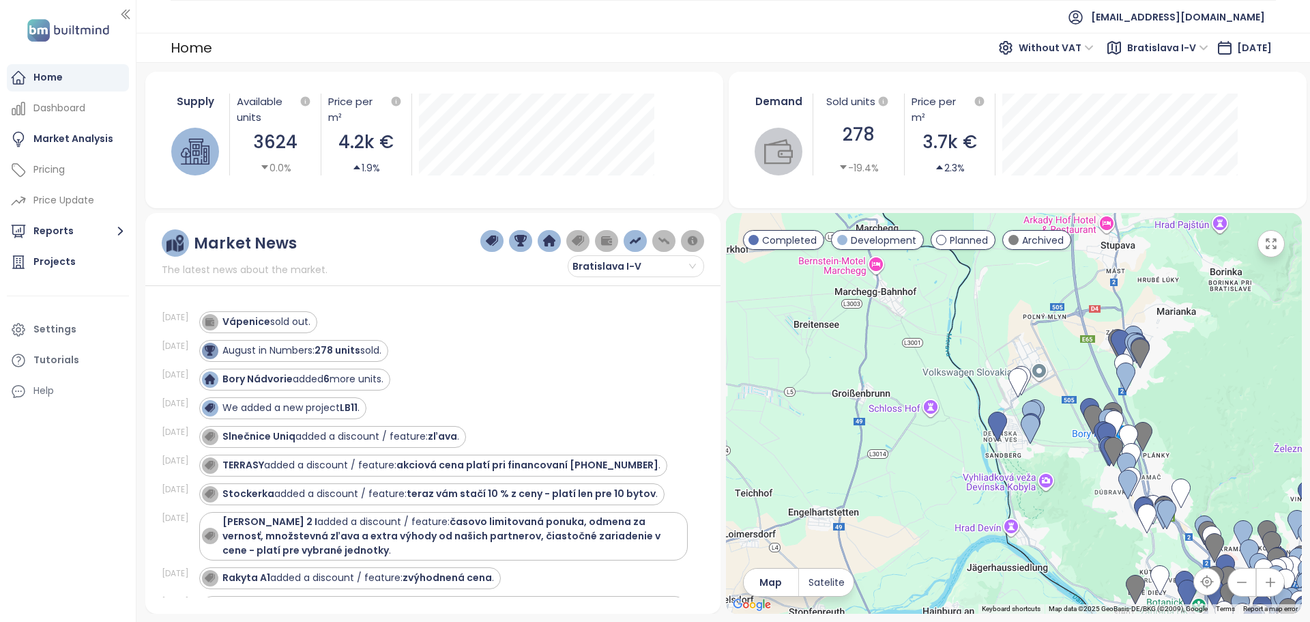
drag, startPoint x: 772, startPoint y: 325, endPoint x: 1086, endPoint y: 531, distance: 376.1
click at [1086, 531] on div at bounding box center [1014, 413] width 576 height 401
